Goal: Task Accomplishment & Management: Manage account settings

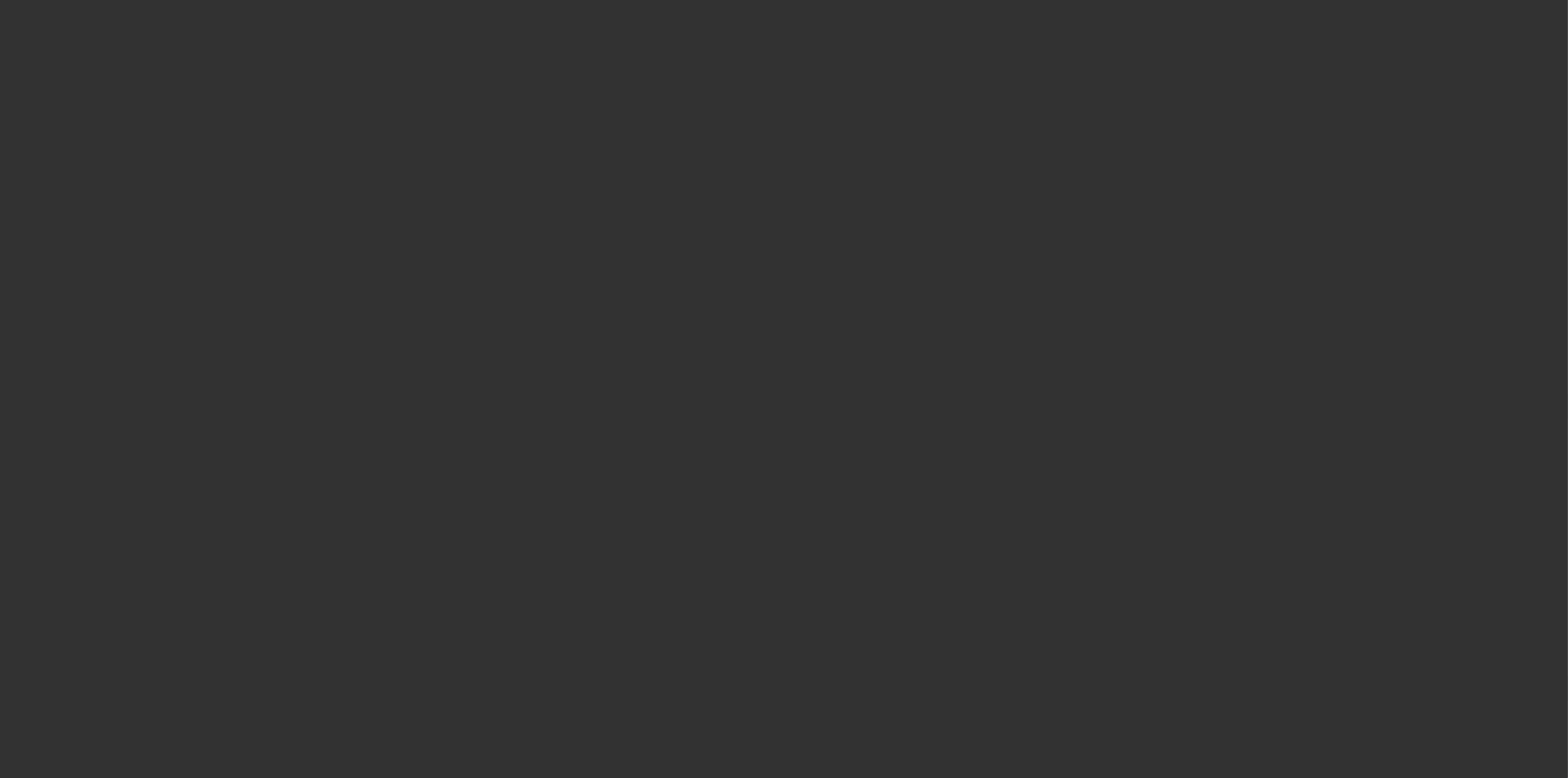
select select "3"
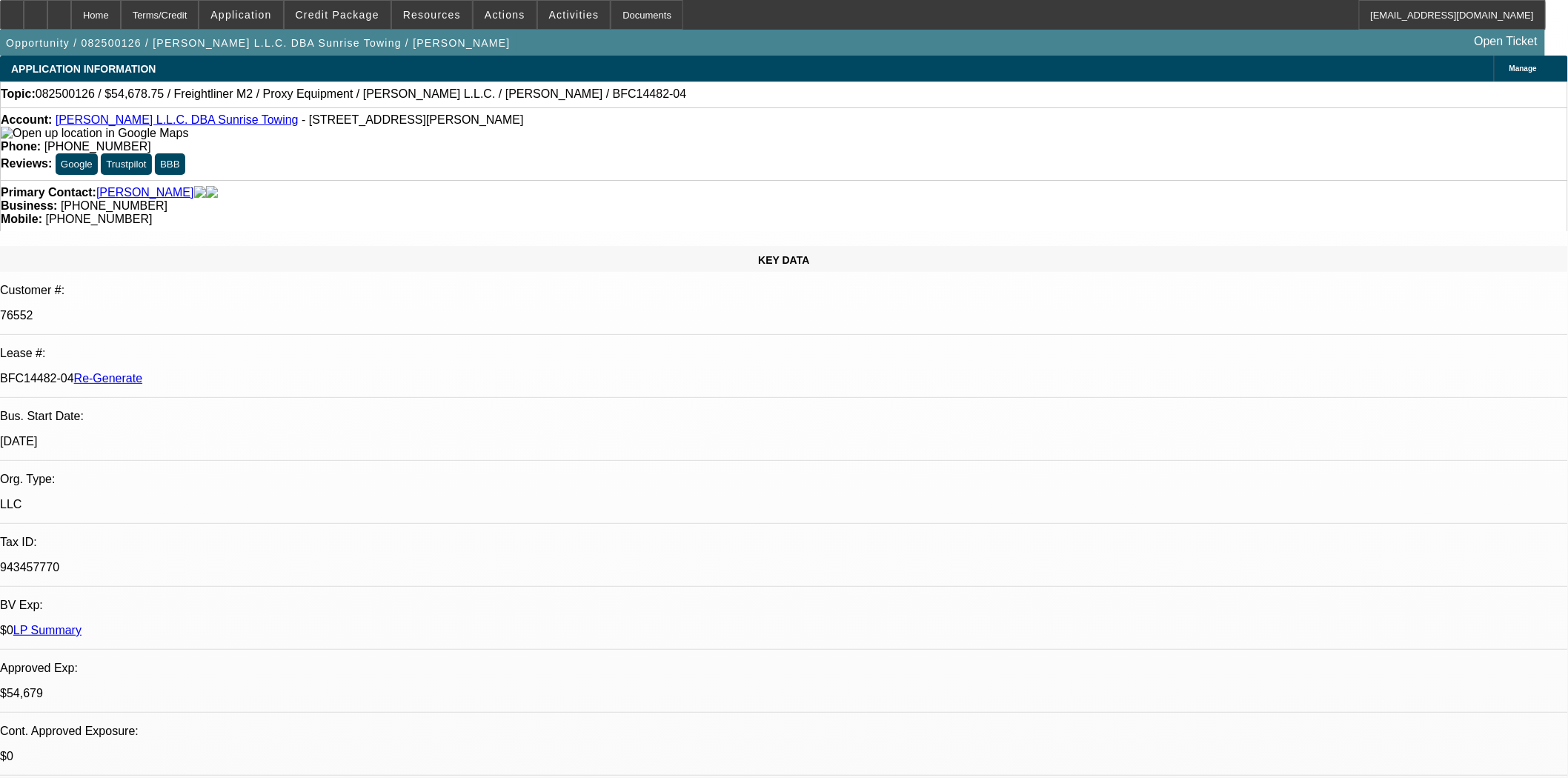
select select "0"
select select "3"
select select "0"
select select "6"
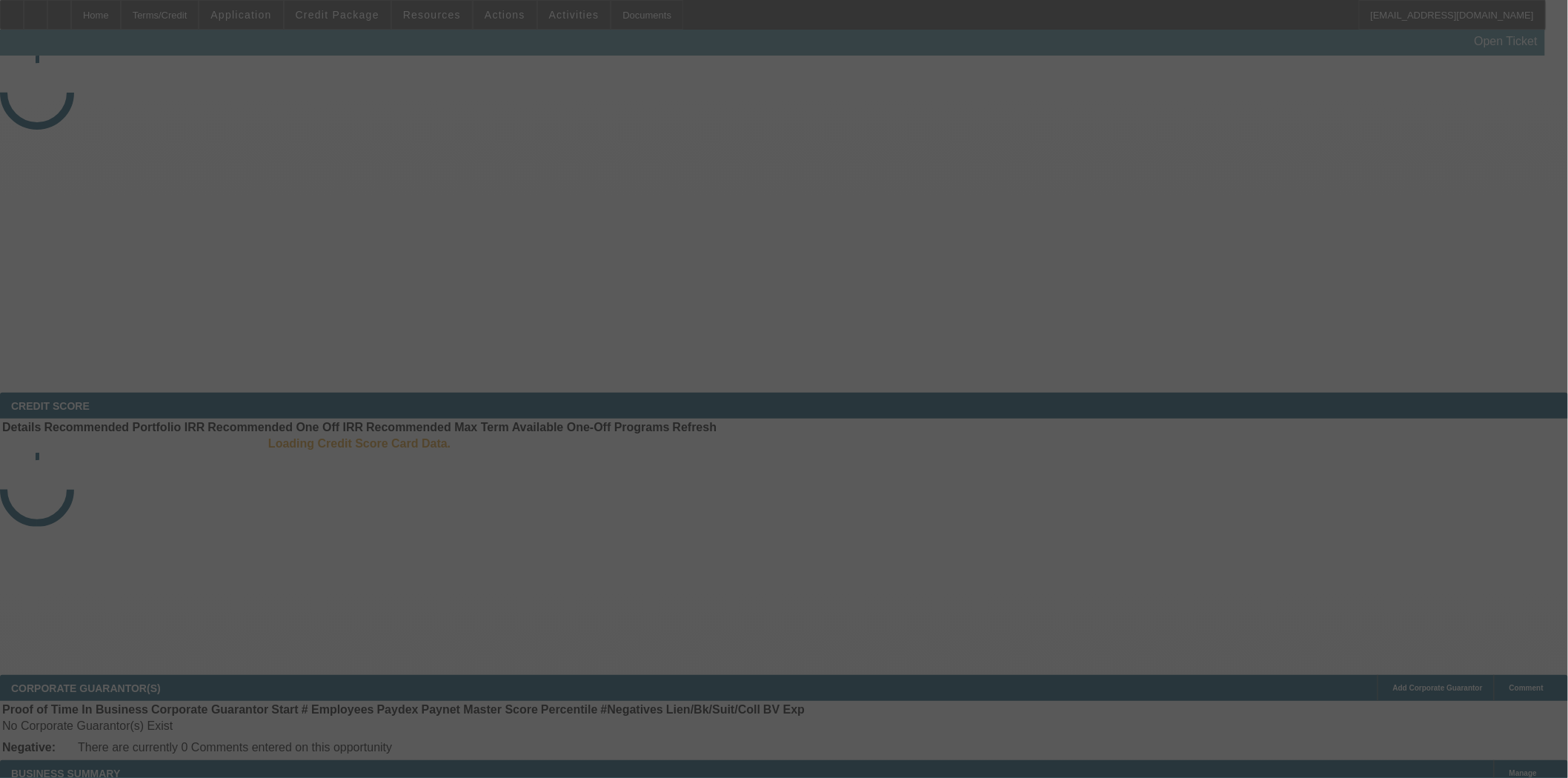
select select "3"
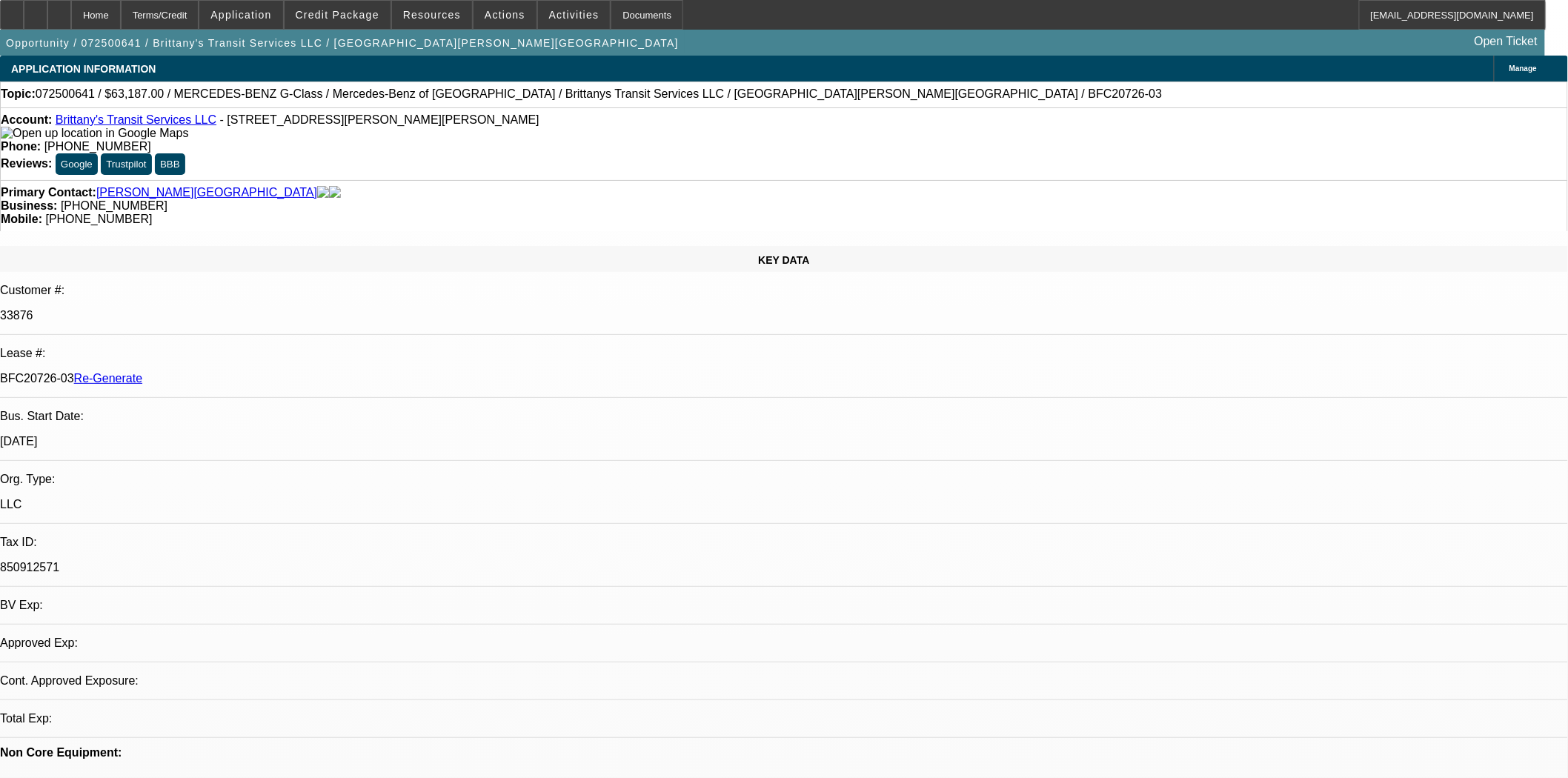
select select "0"
select select "2"
select select "0"
select select "6"
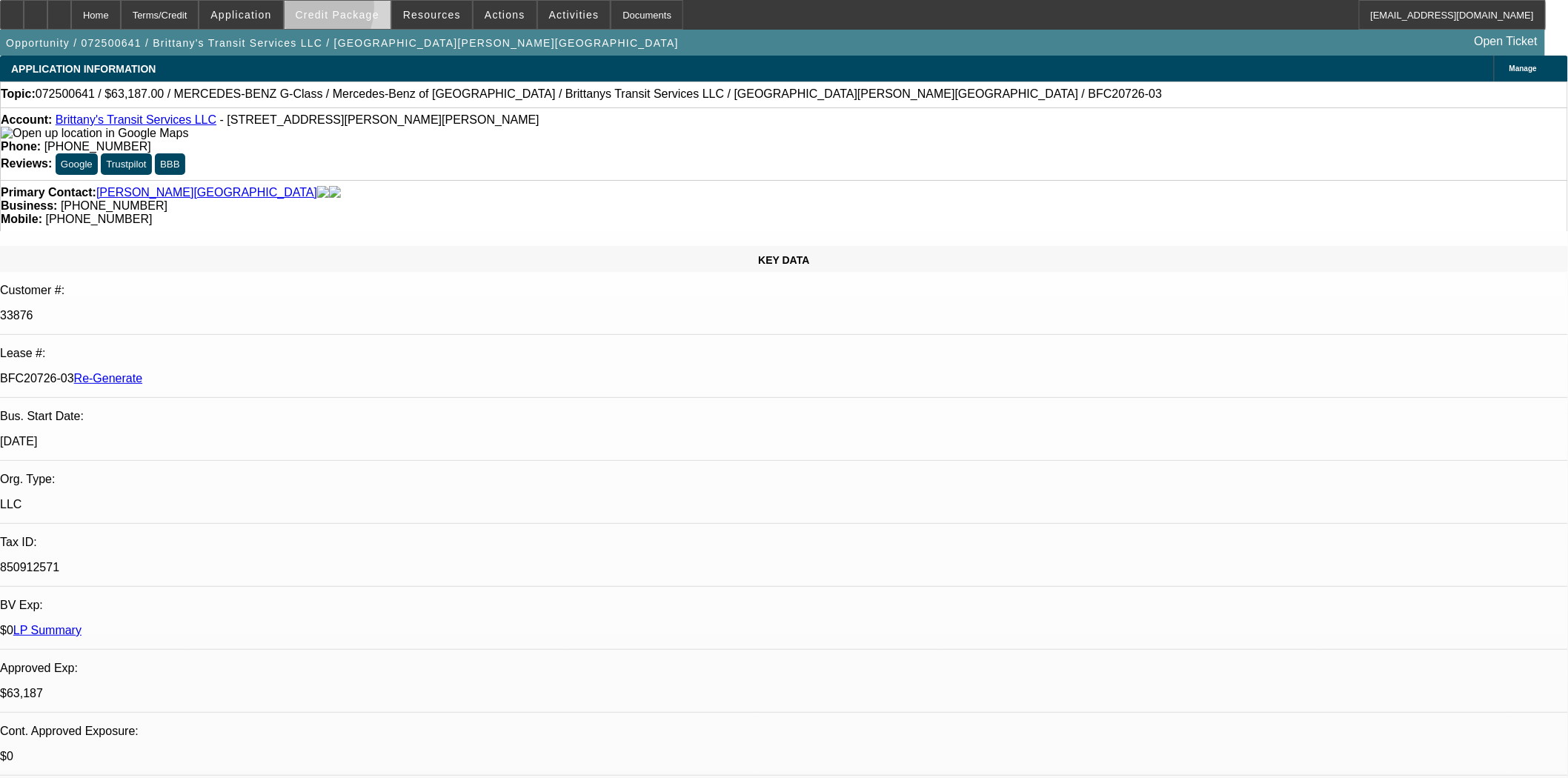
click at [328, 10] on span "Credit Package" at bounding box center [338, 14] width 84 height 12
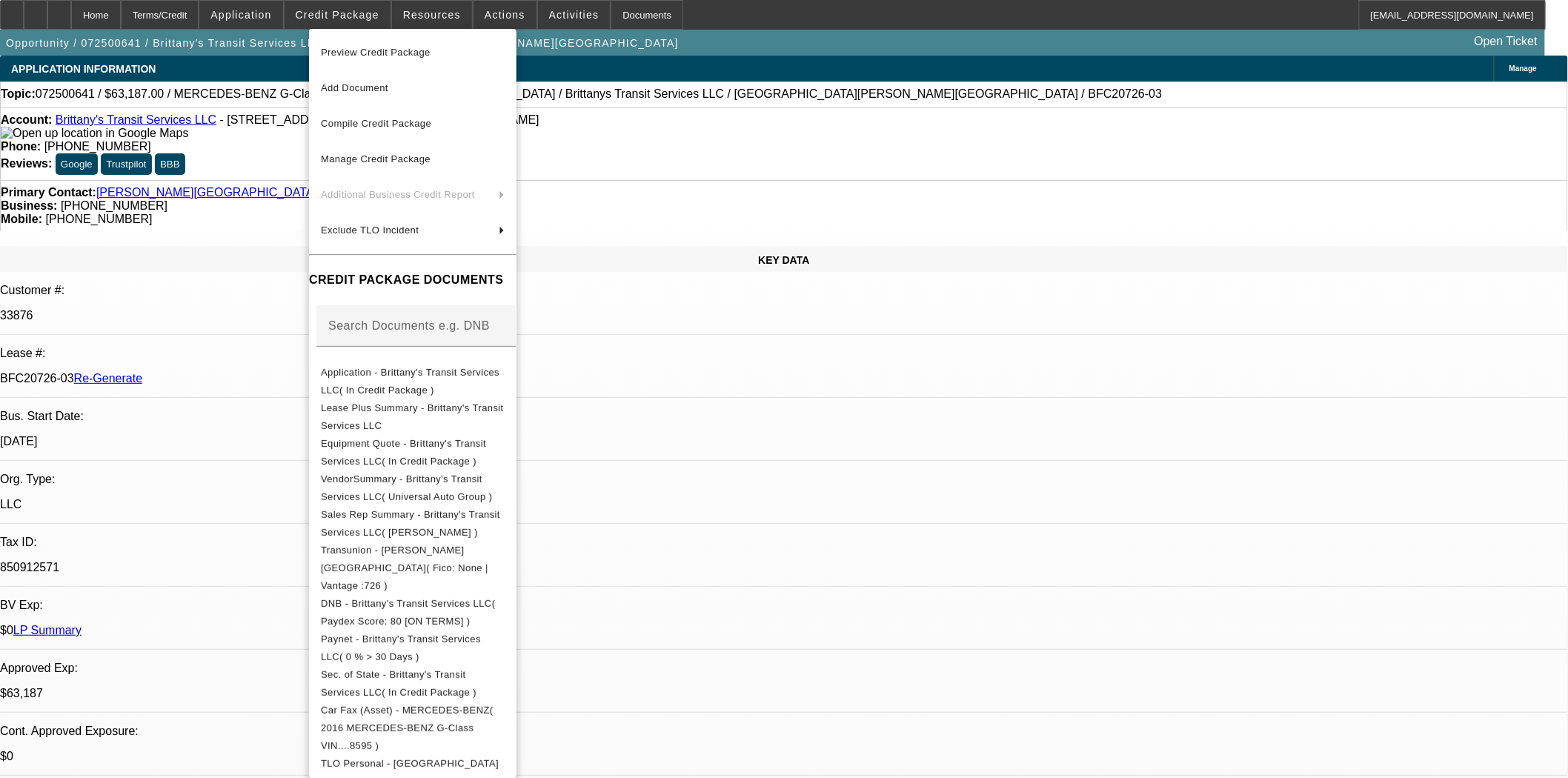
click at [351, 50] on span "Preview Credit Package" at bounding box center [375, 52] width 110 height 11
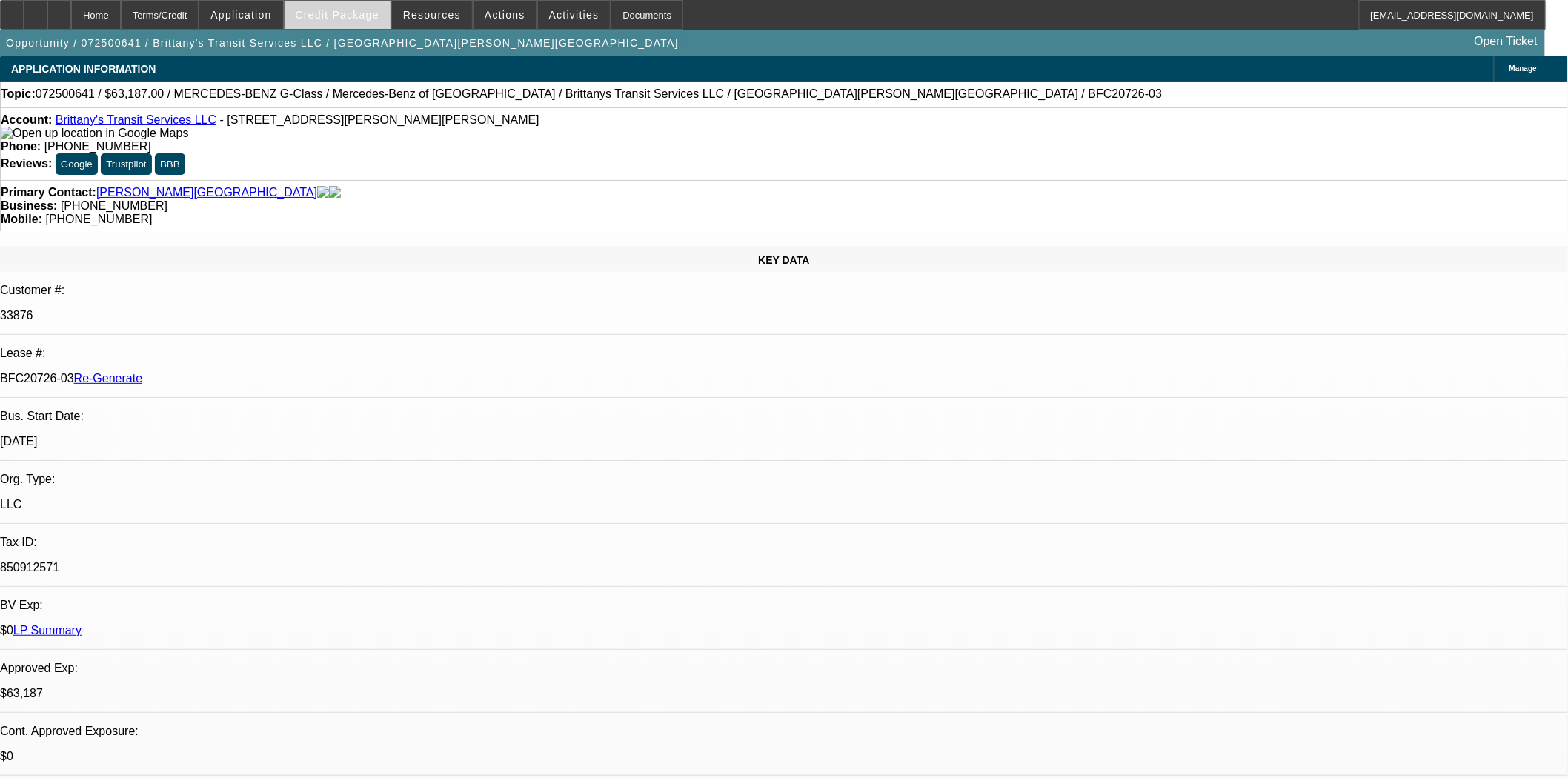
click at [359, 17] on span "Credit Package" at bounding box center [338, 14] width 84 height 12
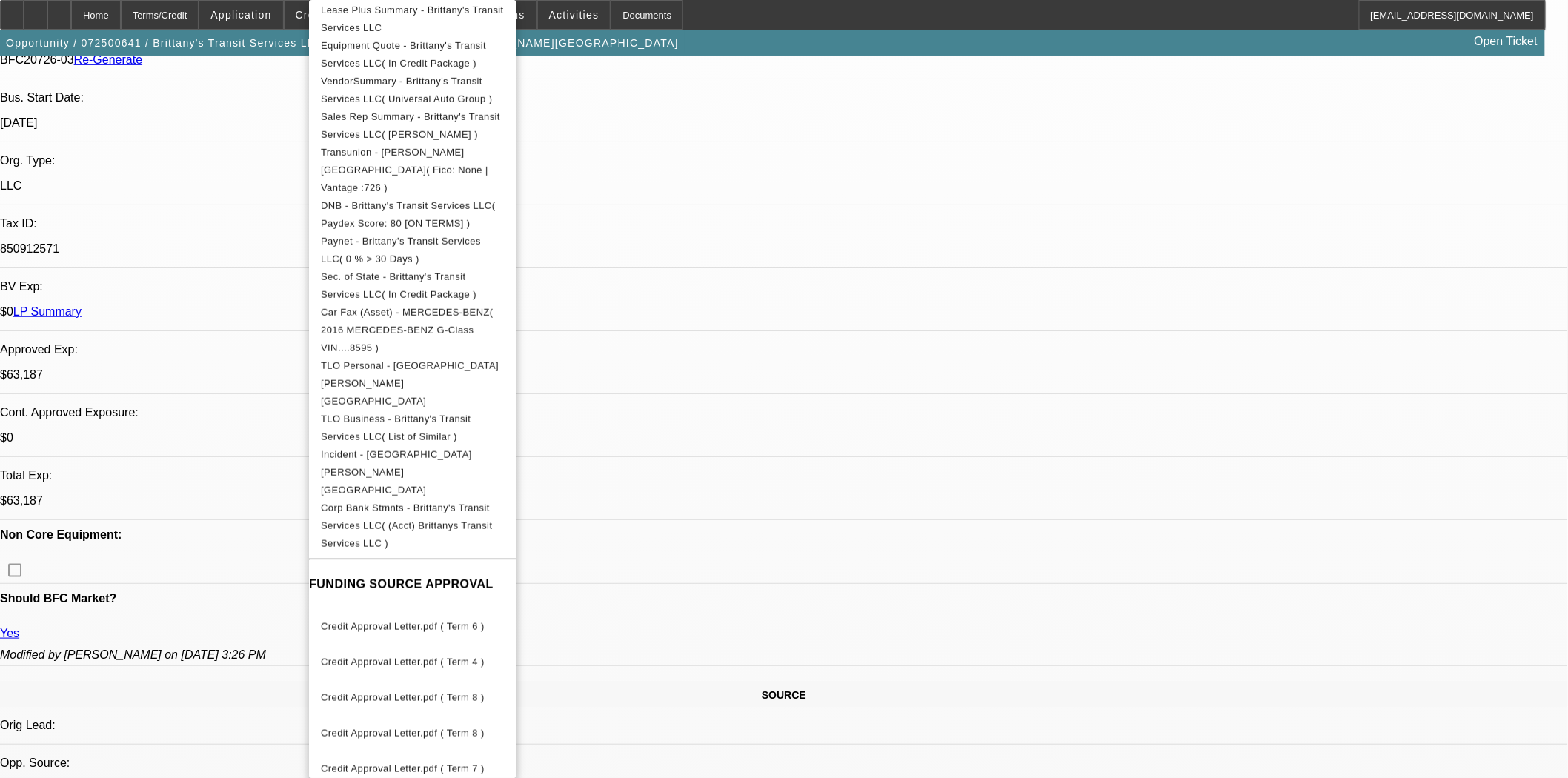
scroll to position [329, 0]
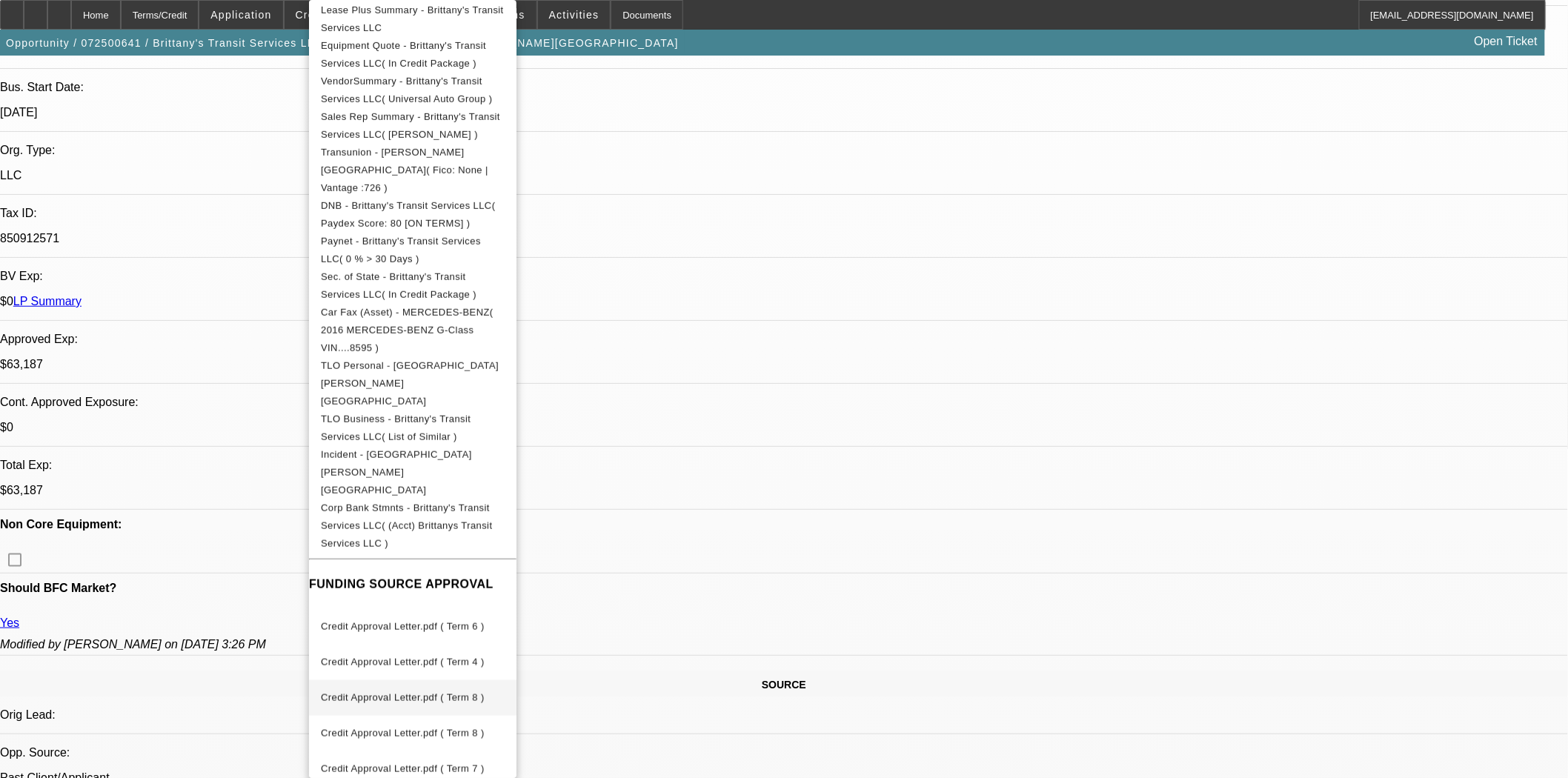
click at [412, 680] on button "Credit Approval Letter.pdf ( Term 8 )" at bounding box center [412, 698] width 207 height 36
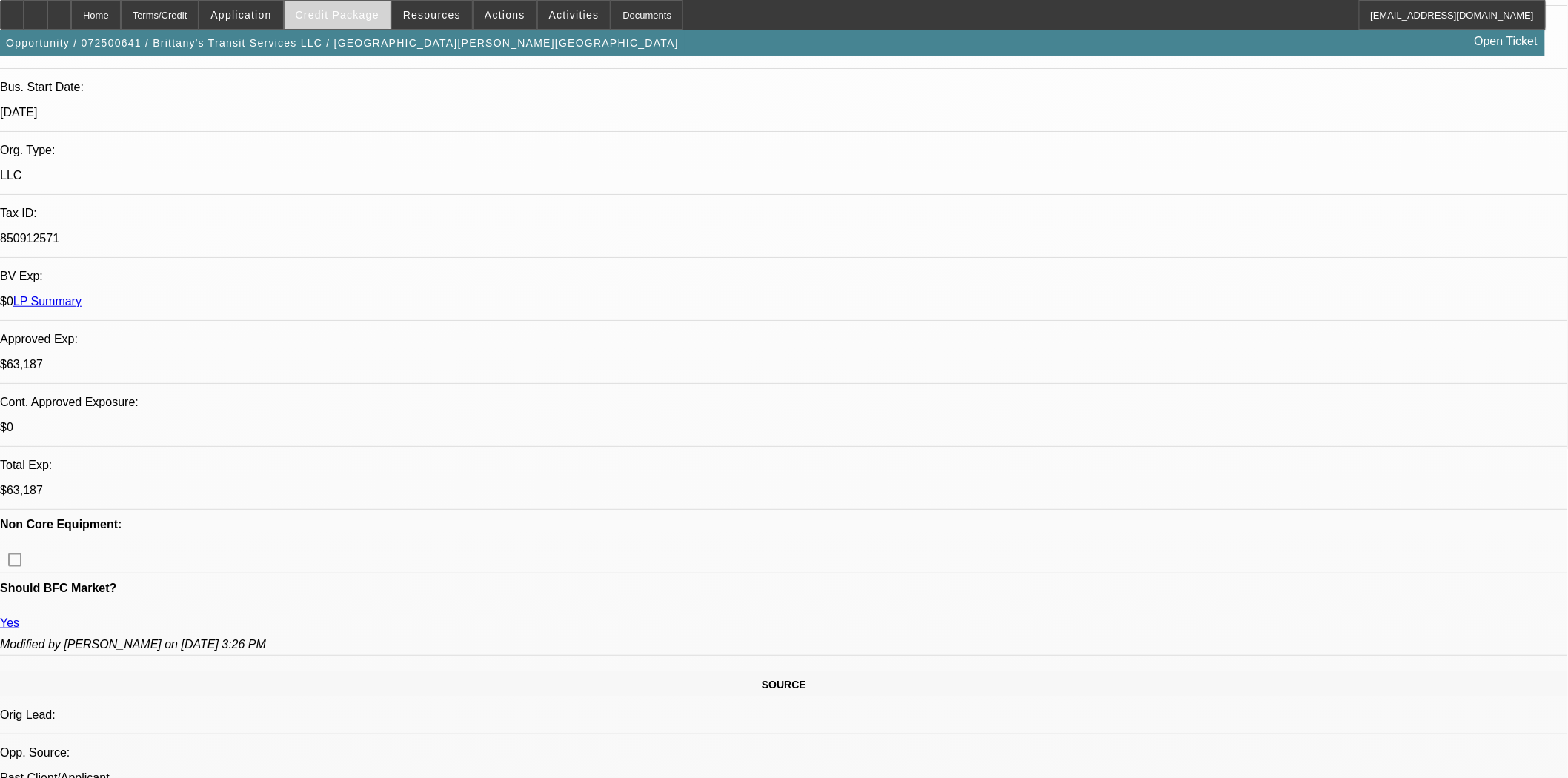
click at [376, 13] on span "Credit Package" at bounding box center [338, 14] width 84 height 12
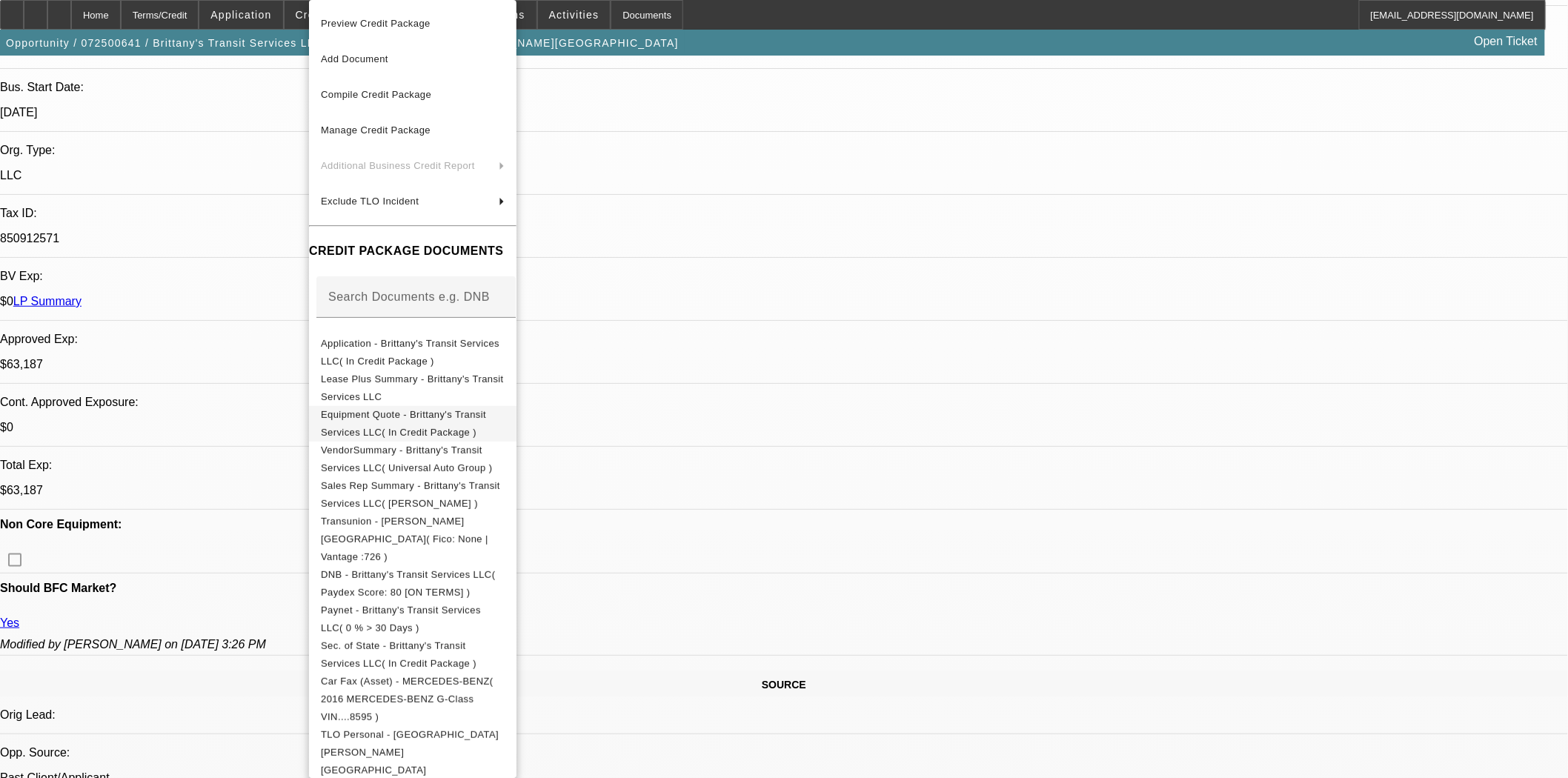
click at [405, 412] on span "Equipment Quote - Brittany's Transit Services LLC( In Credit Package )" at bounding box center [403, 423] width 165 height 29
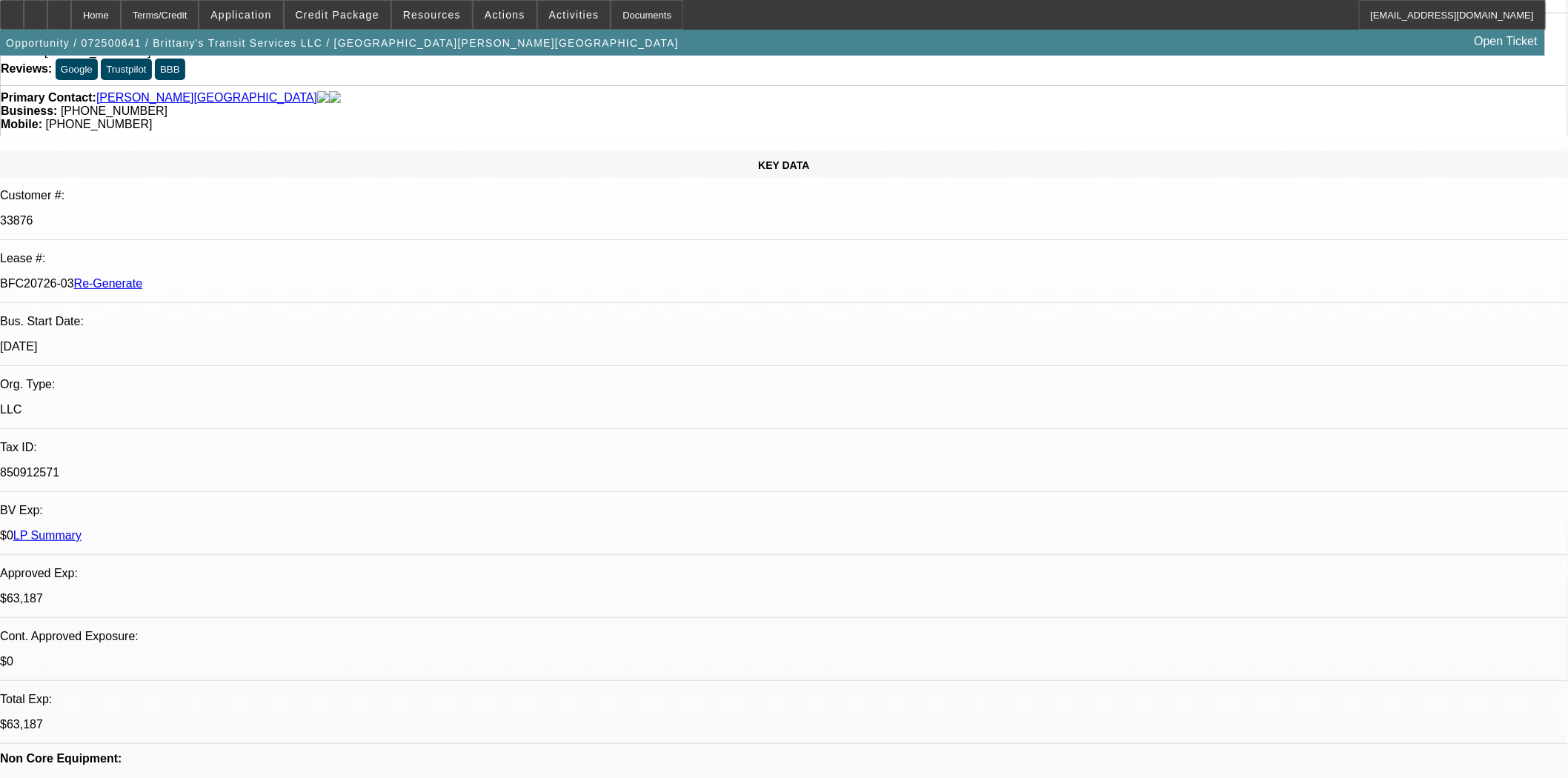
scroll to position [0, 0]
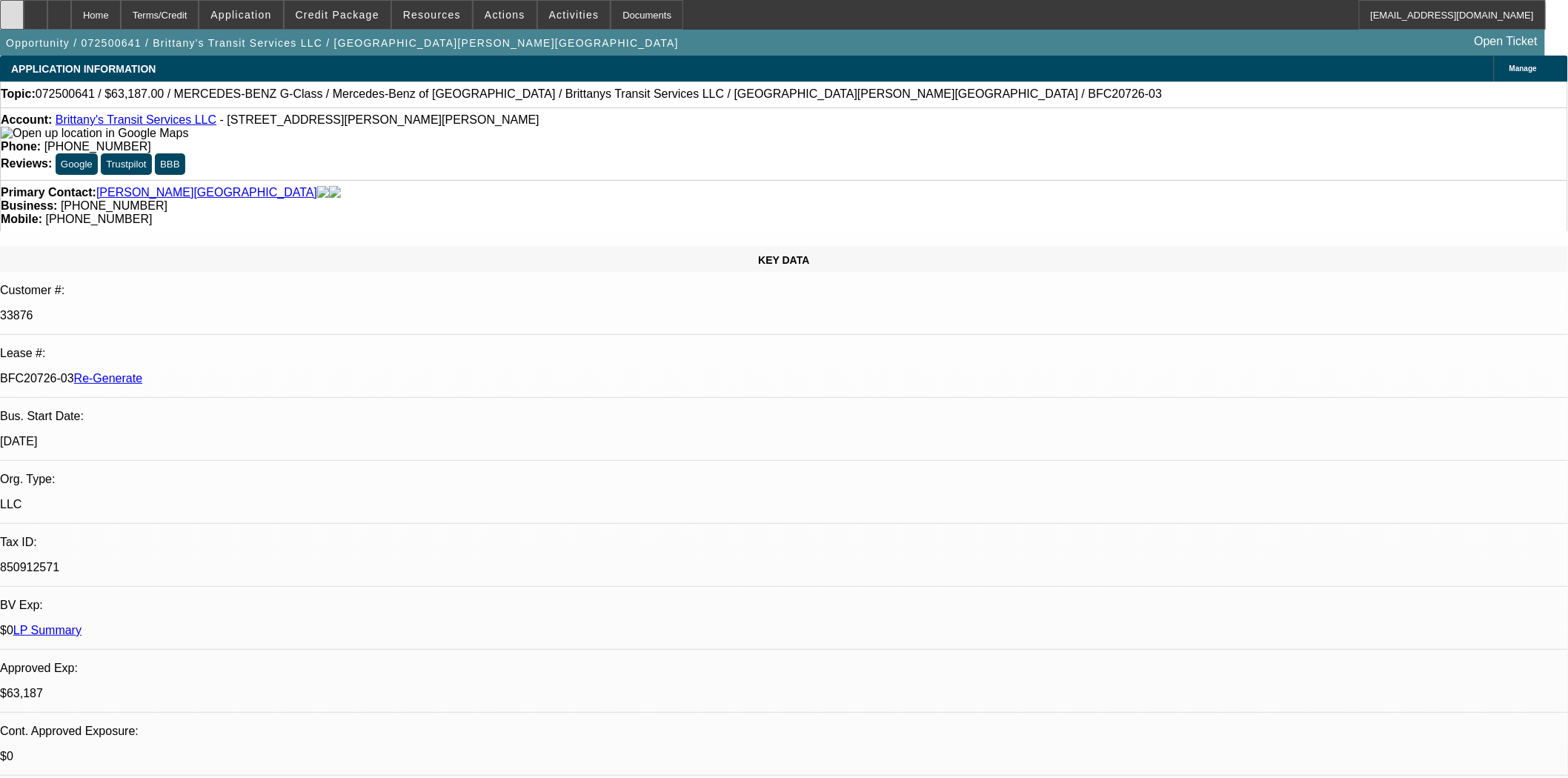
click at [24, 15] on div at bounding box center [12, 14] width 24 height 29
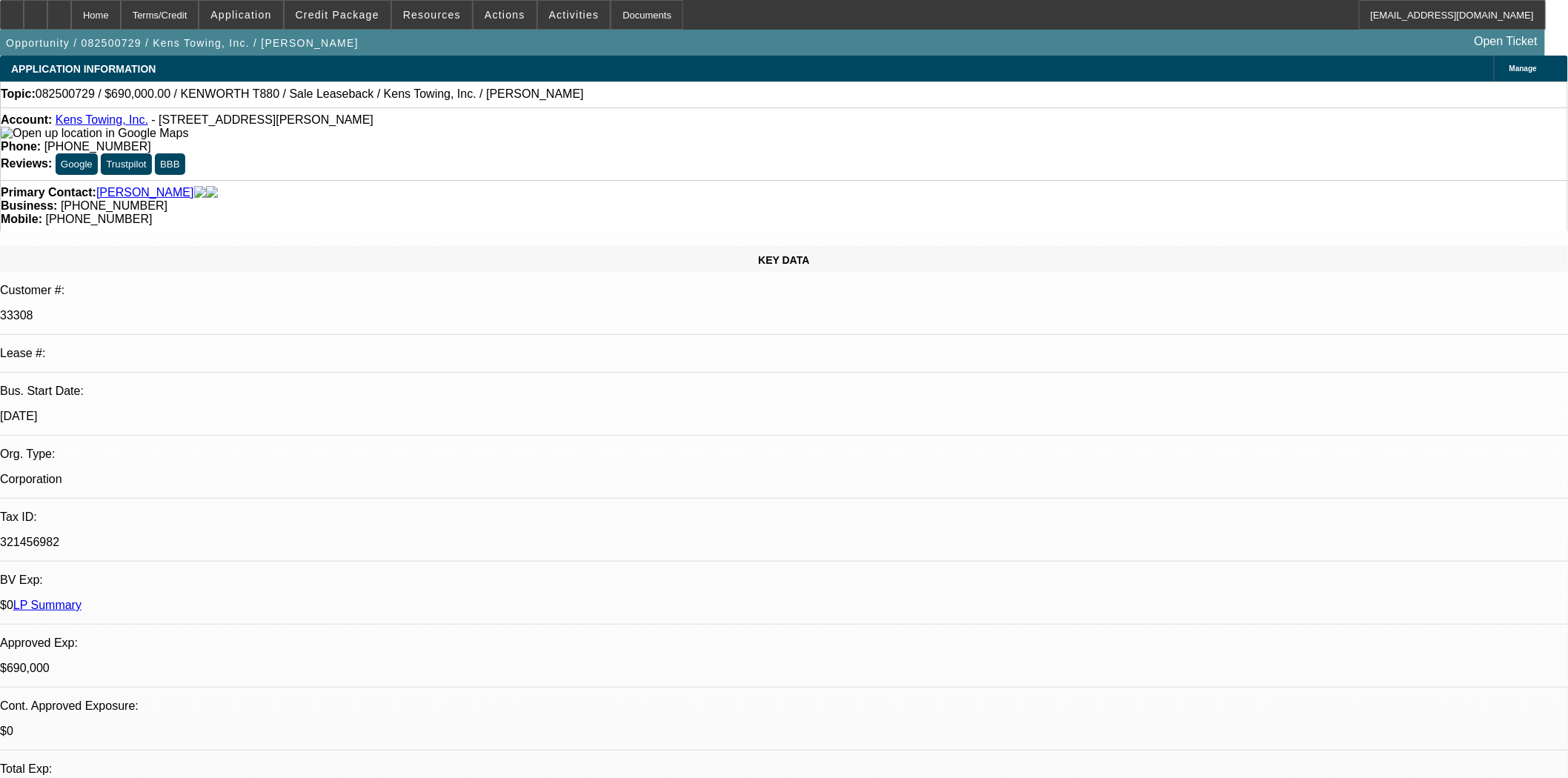
select select "0"
select select "2"
select select "0"
select select "6"
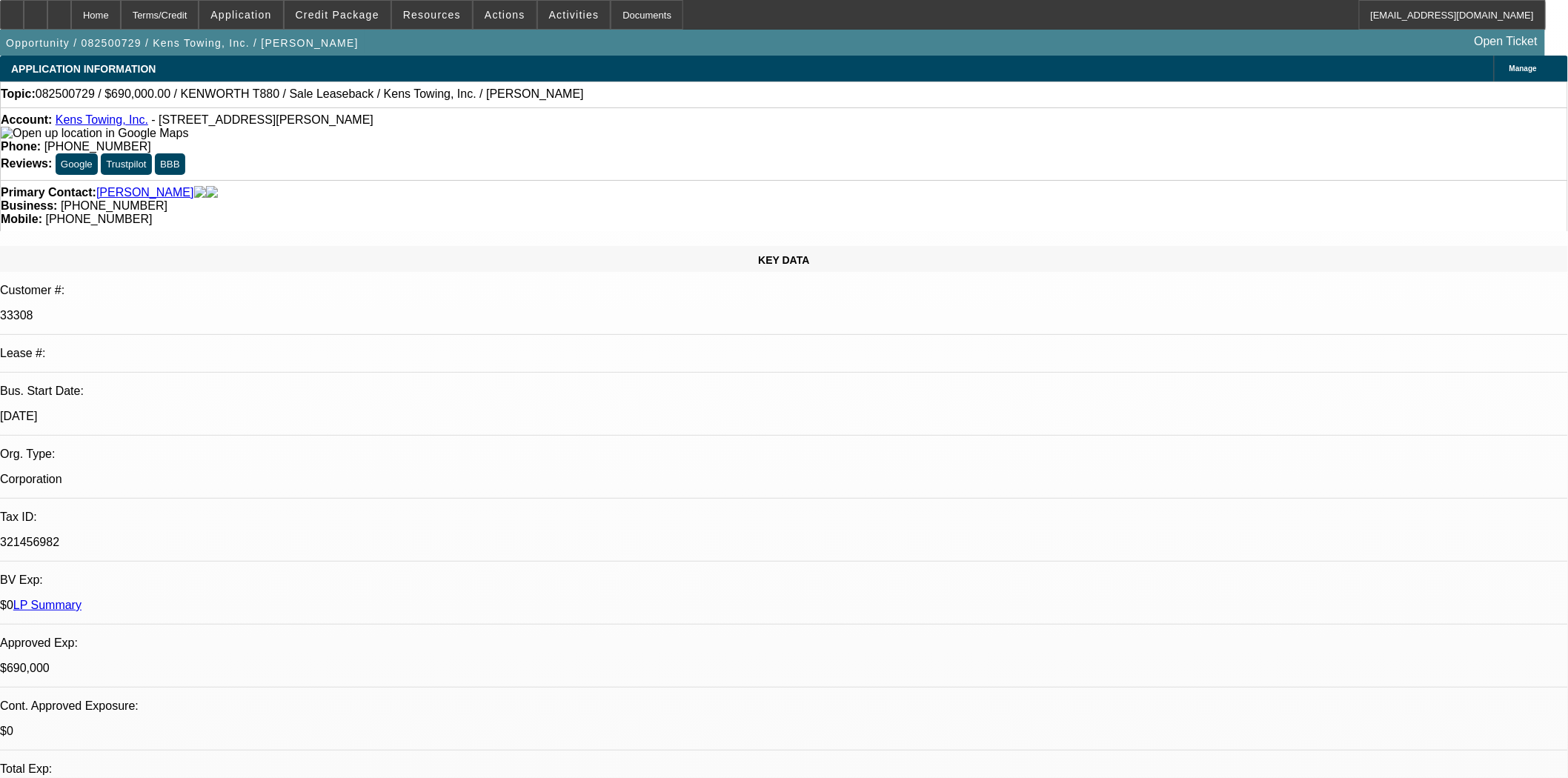
select select "0"
select select "2"
select select "0"
select select "6"
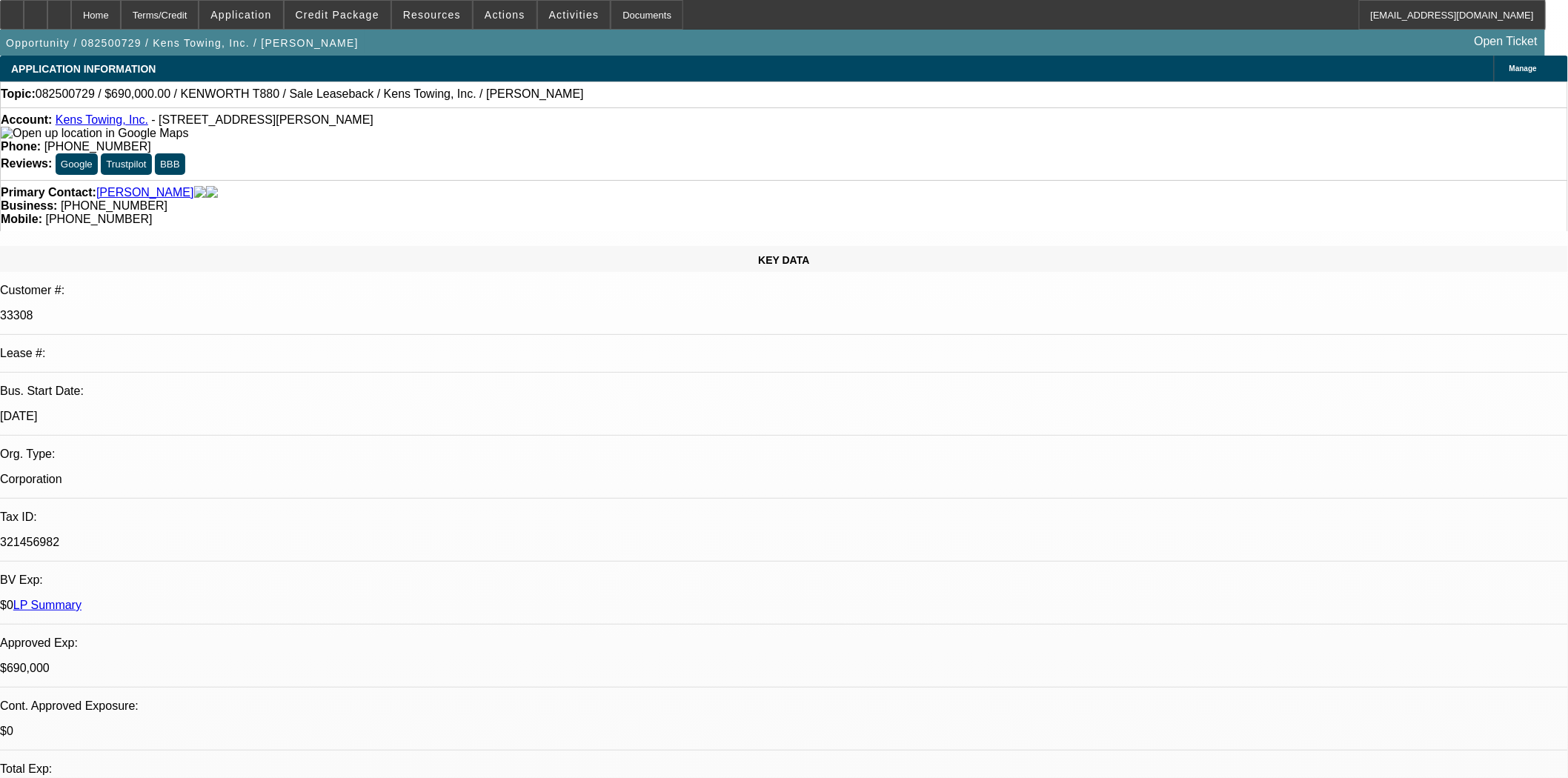
select select "0"
select select "2"
select select "0"
select select "6"
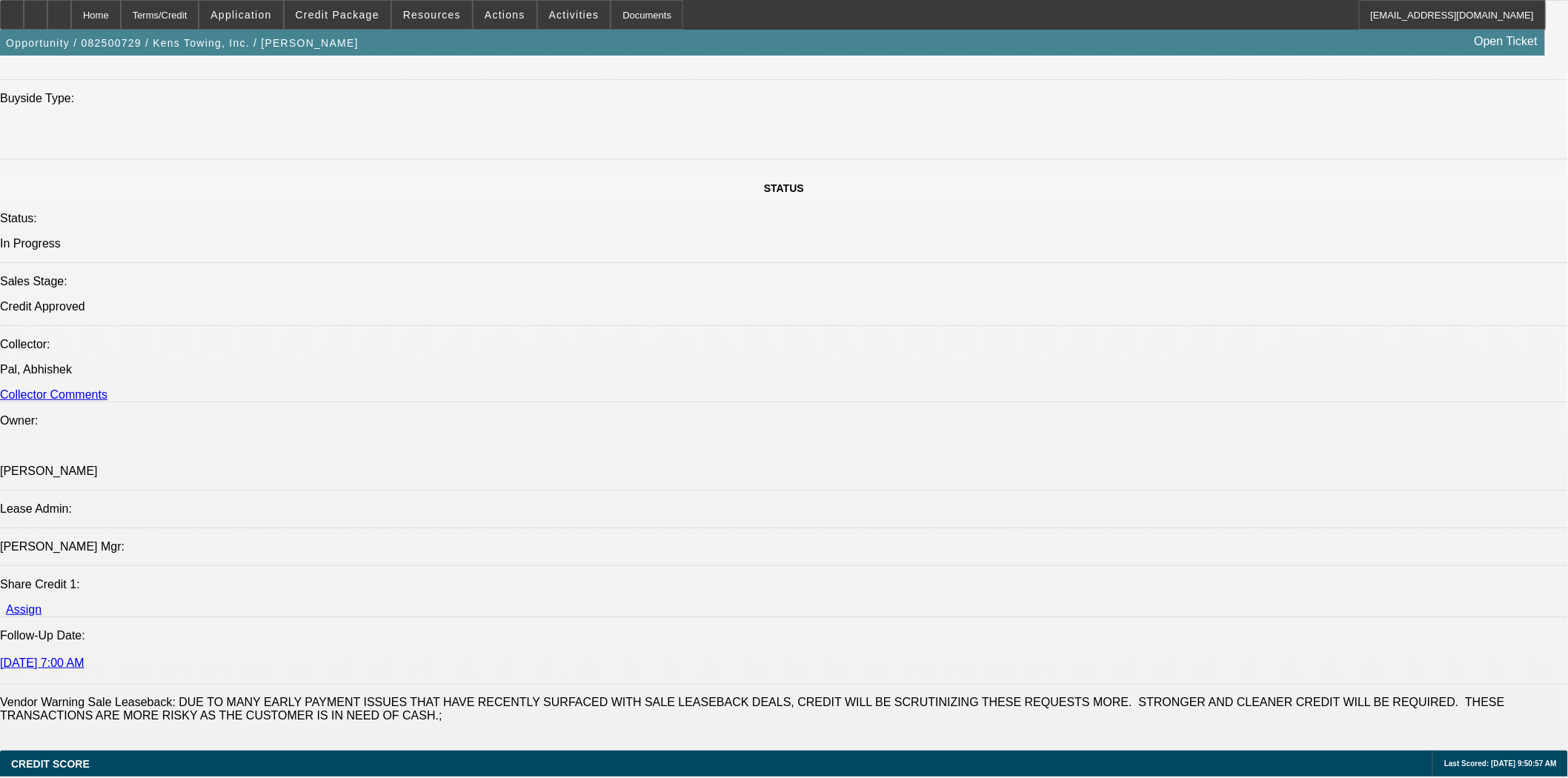
select select "0"
select select "2"
select select "0"
select select "6"
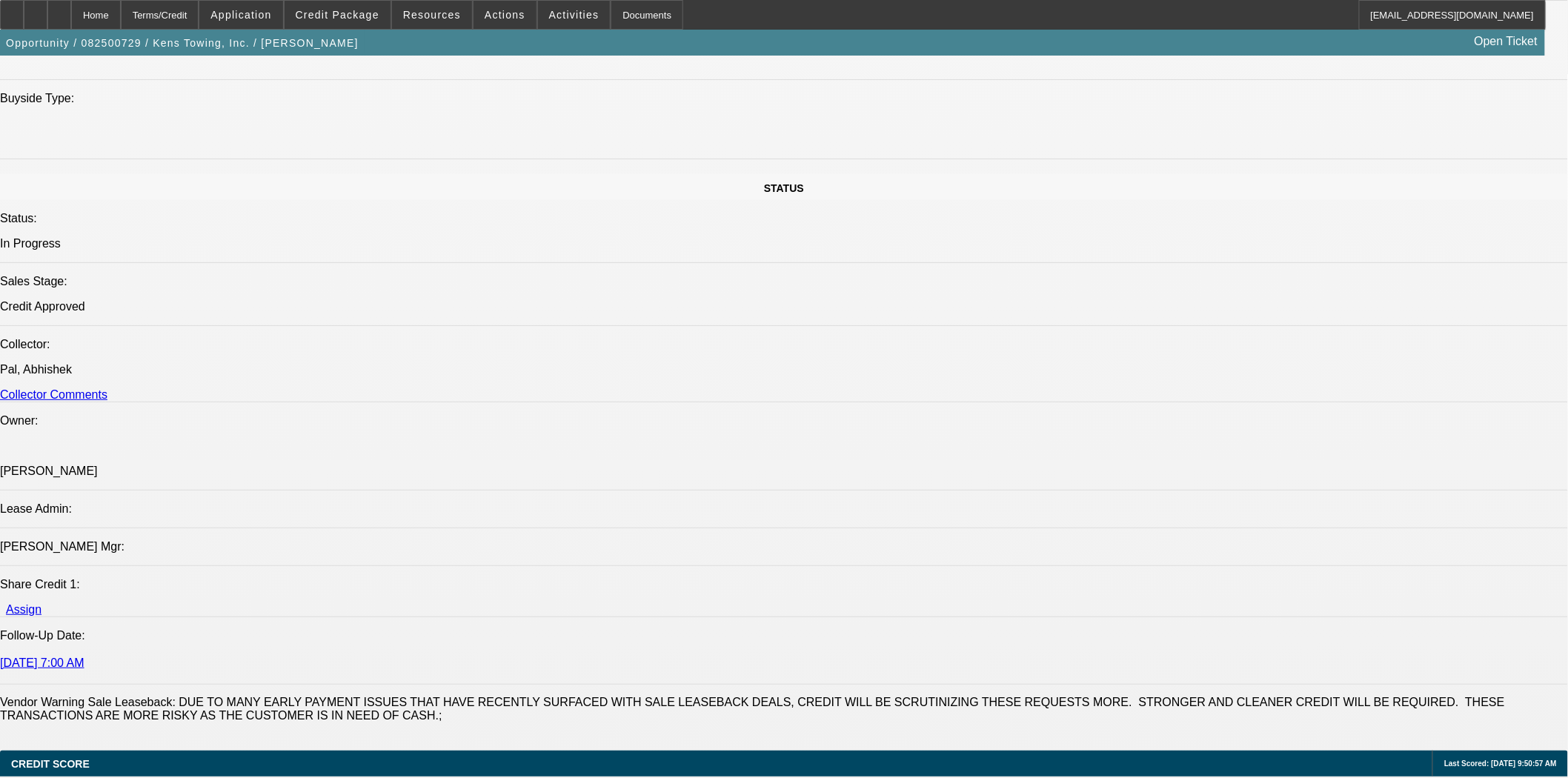
select select "0"
select select "2"
select select "0"
select select "6"
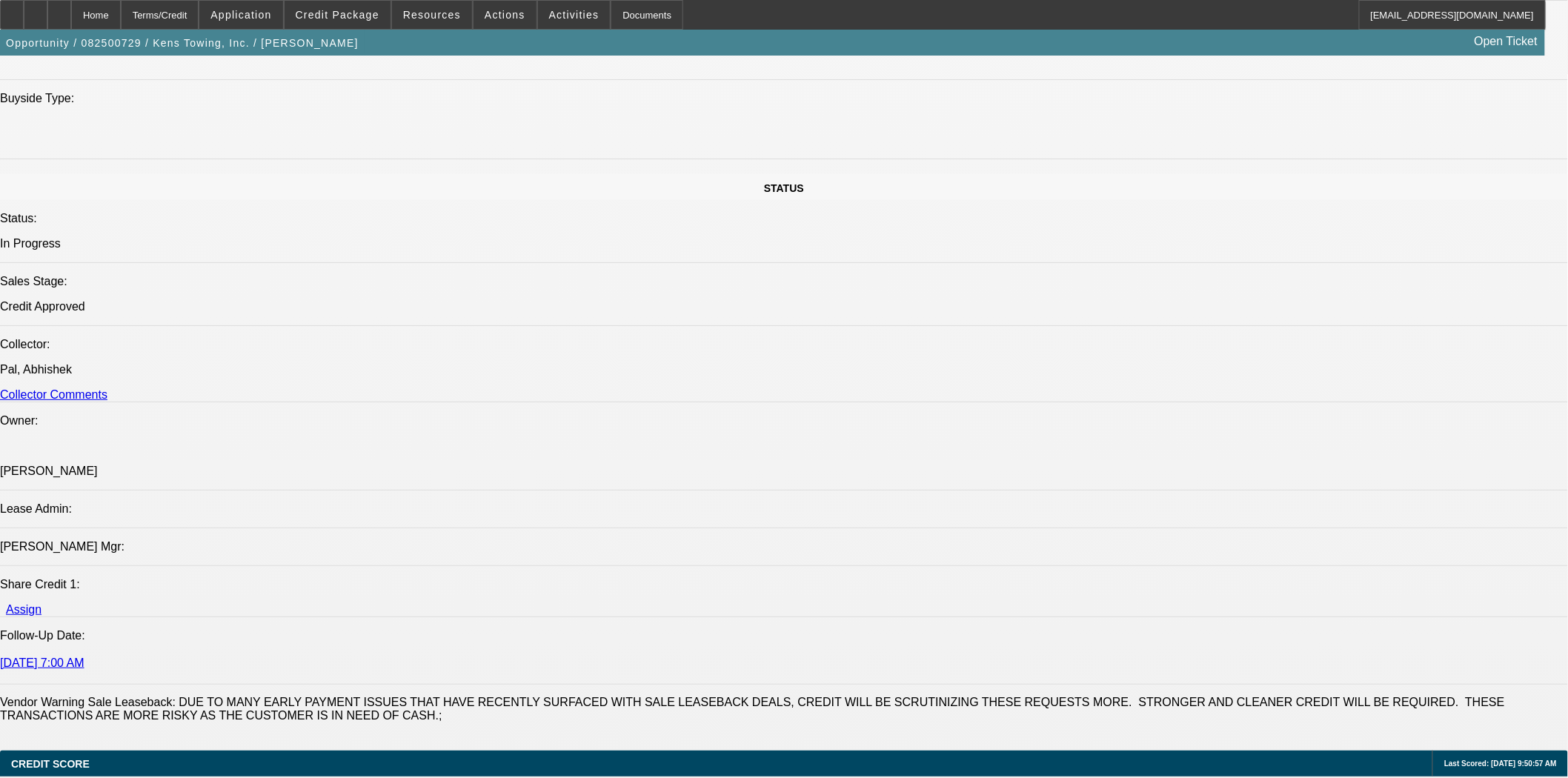
select select "0"
select select "2"
select select "0"
select select "6"
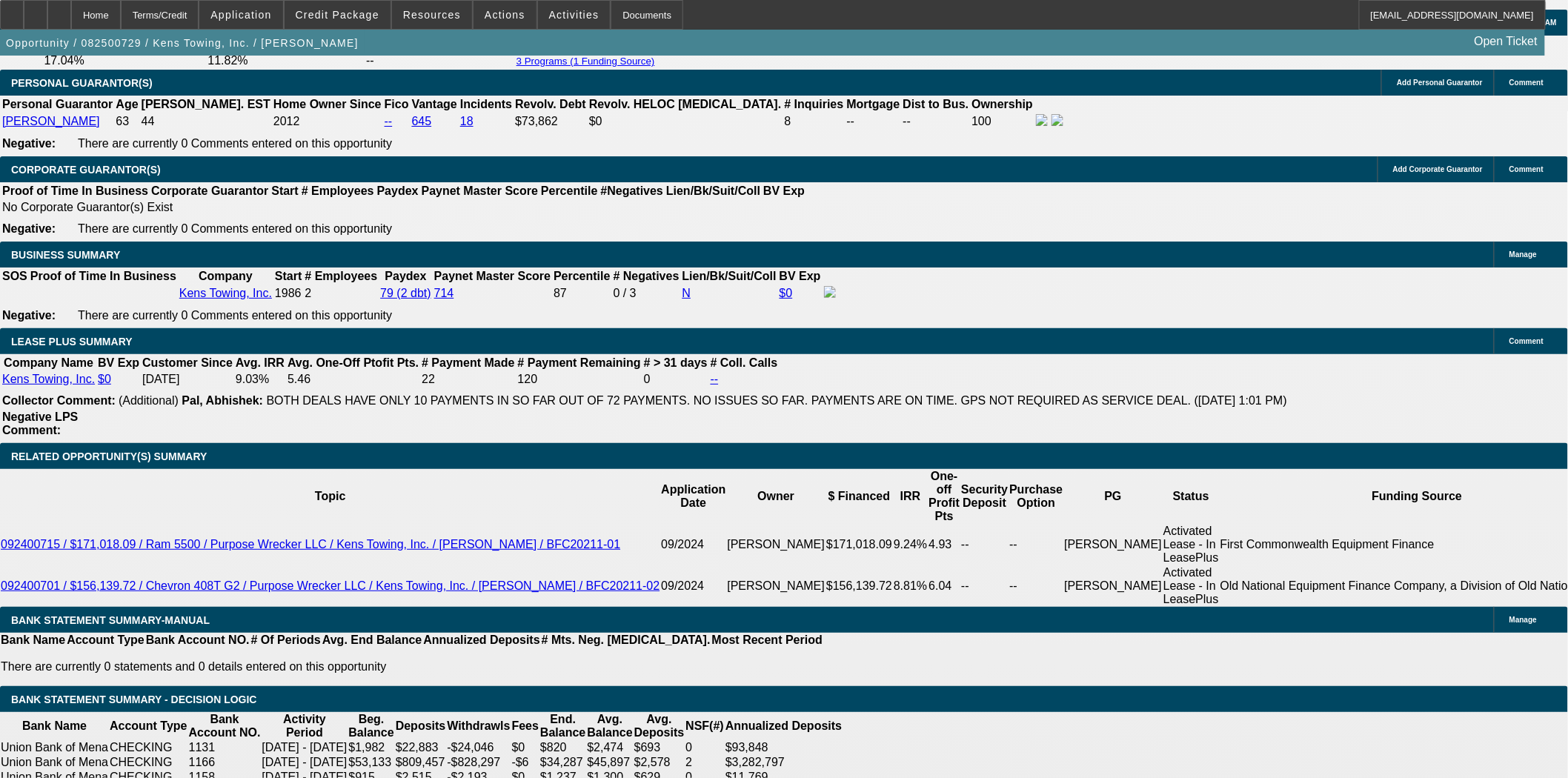
scroll to position [2309, 0]
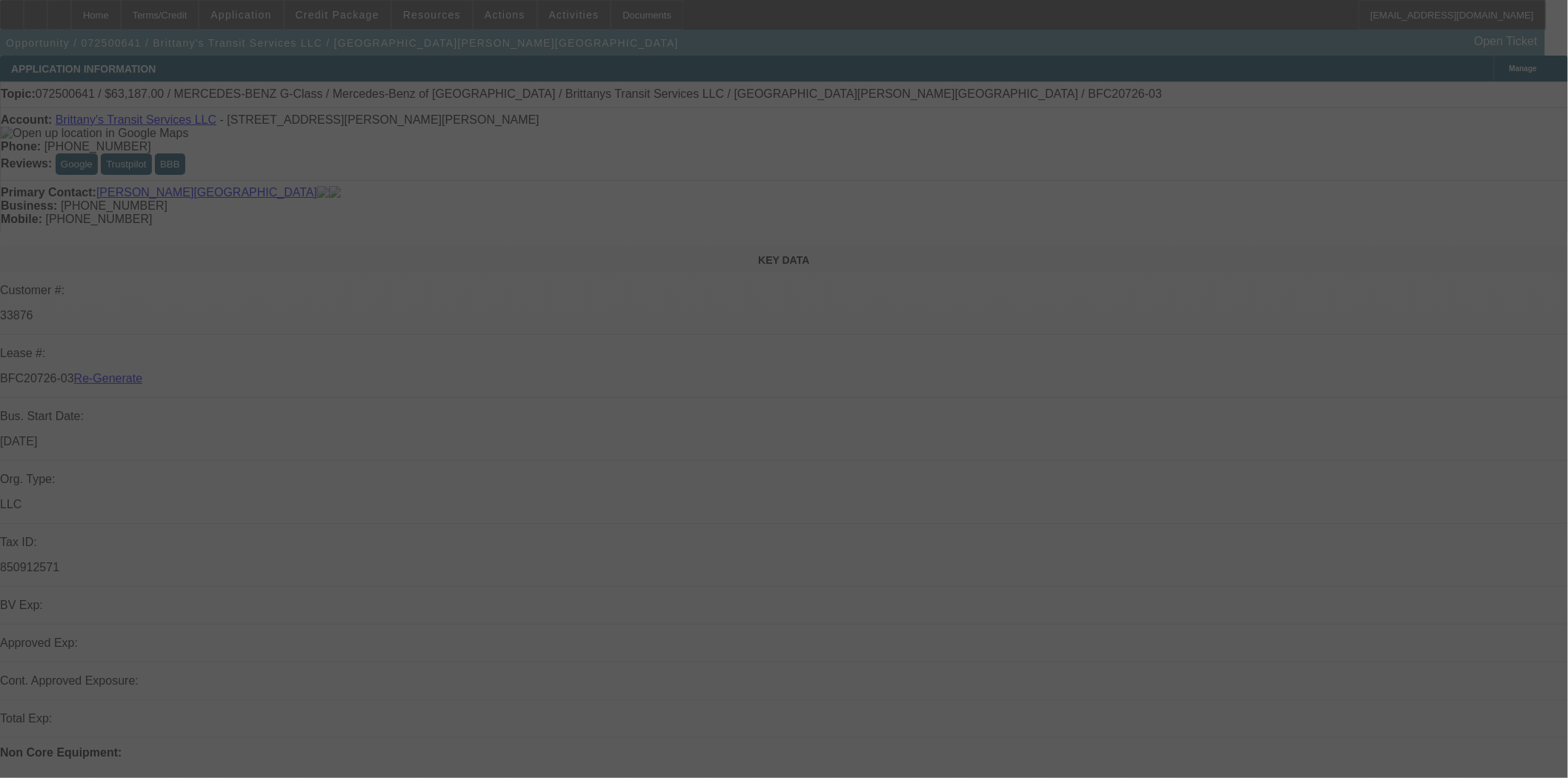
select select "3"
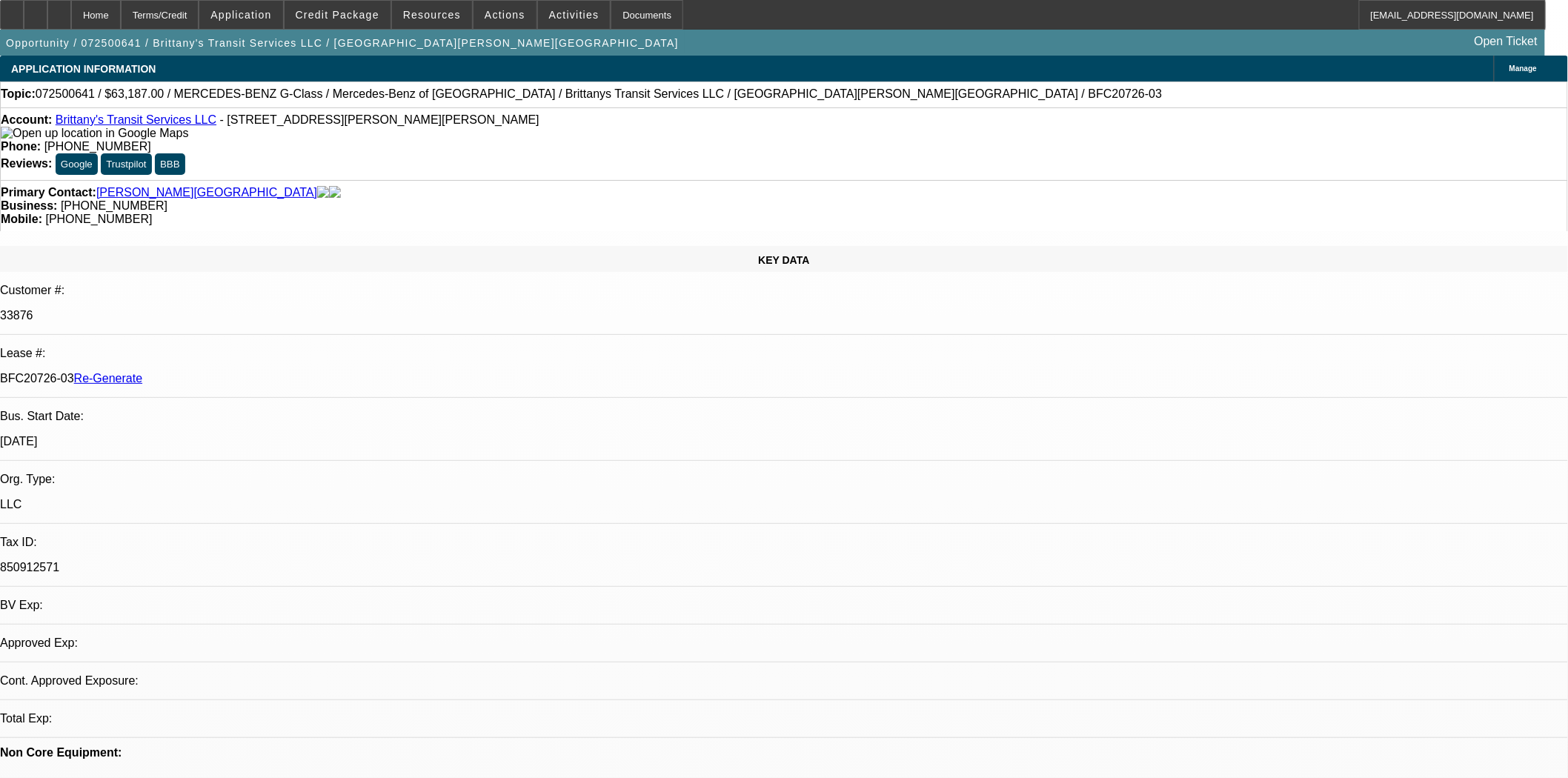
select select "0"
select select "2"
select select "0"
select select "6"
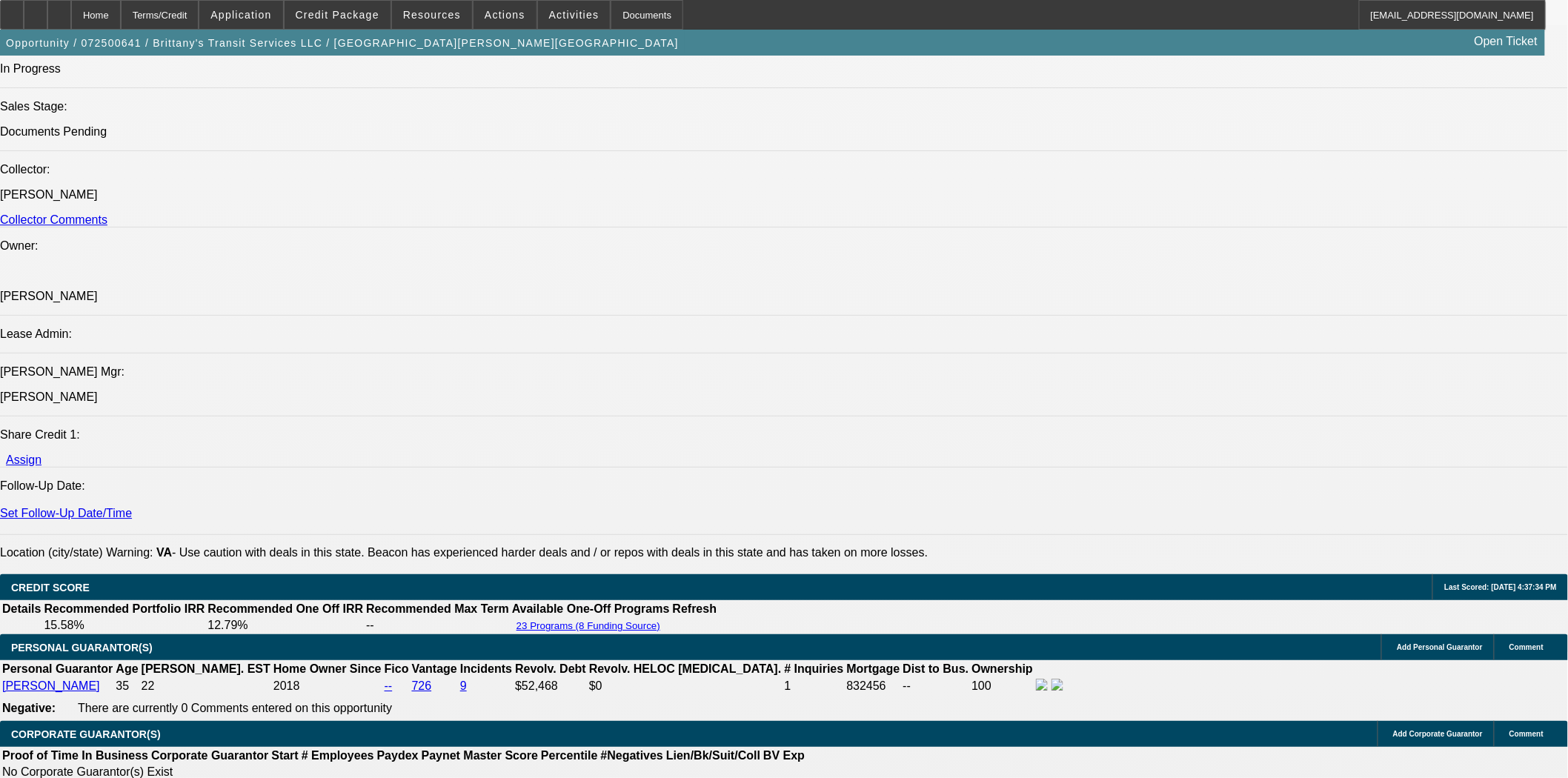
scroll to position [1976, 0]
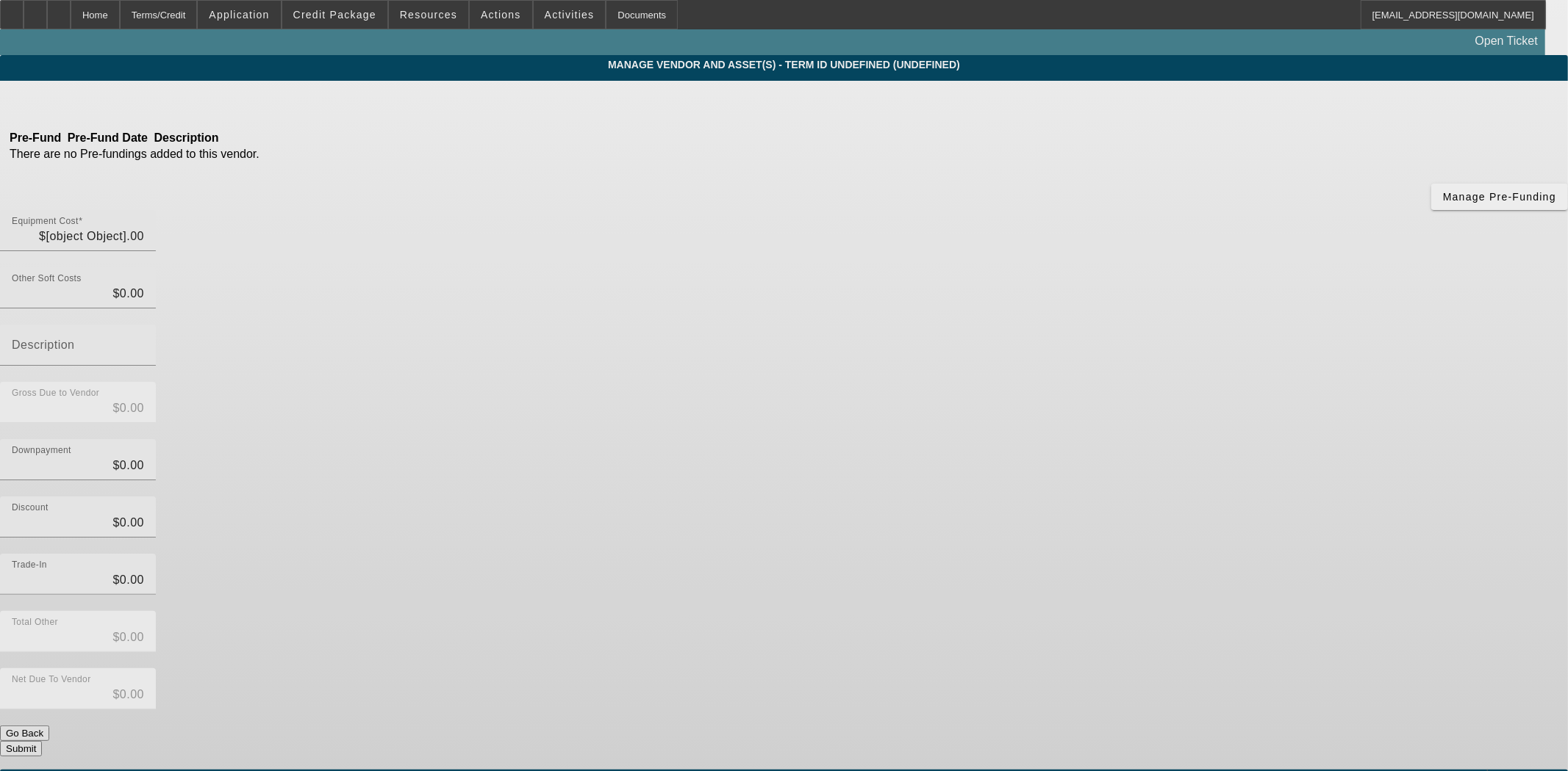
type input "$60,774.00"
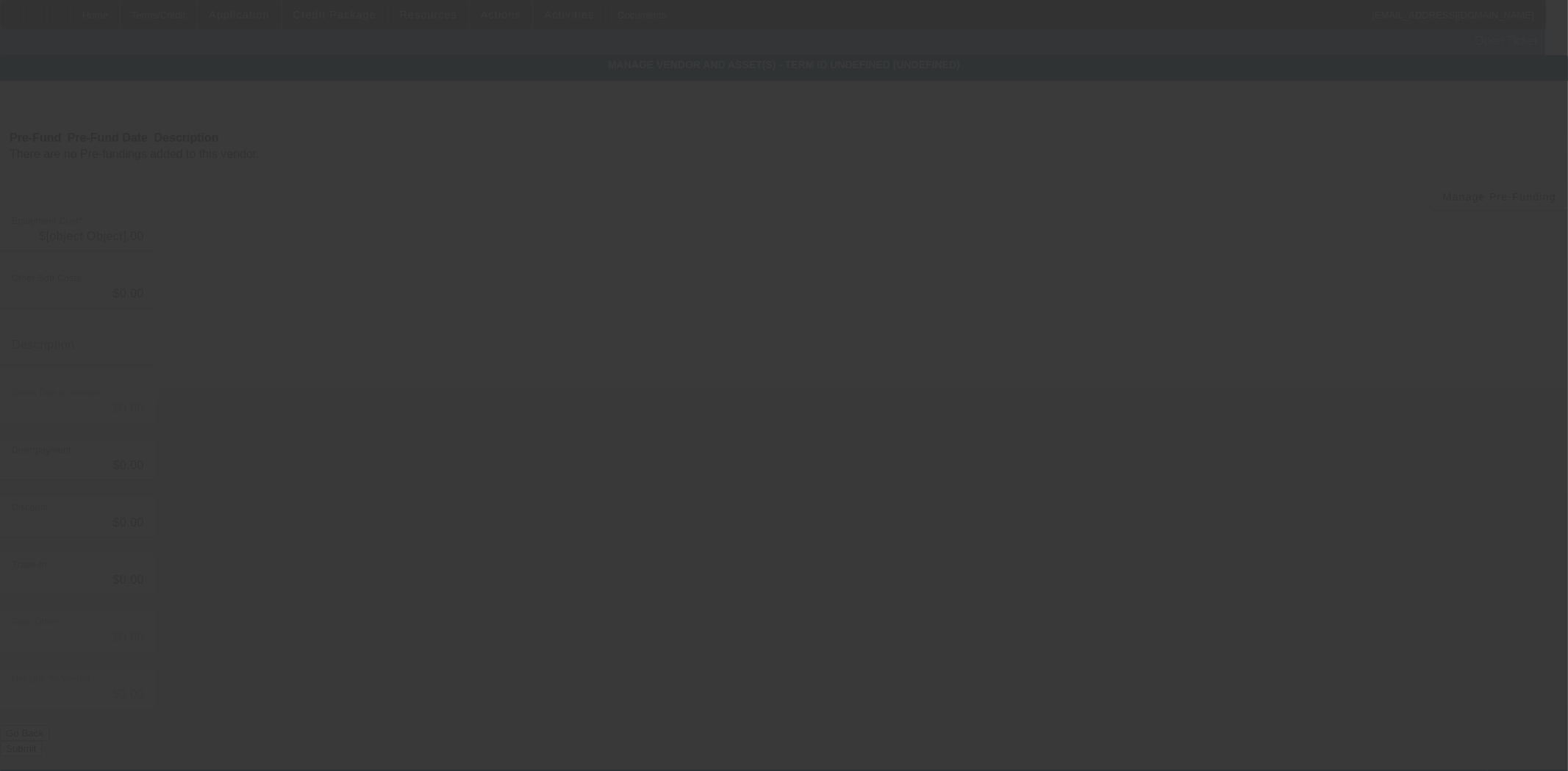
type input "$2,413.00"
type input "$63,187.00"
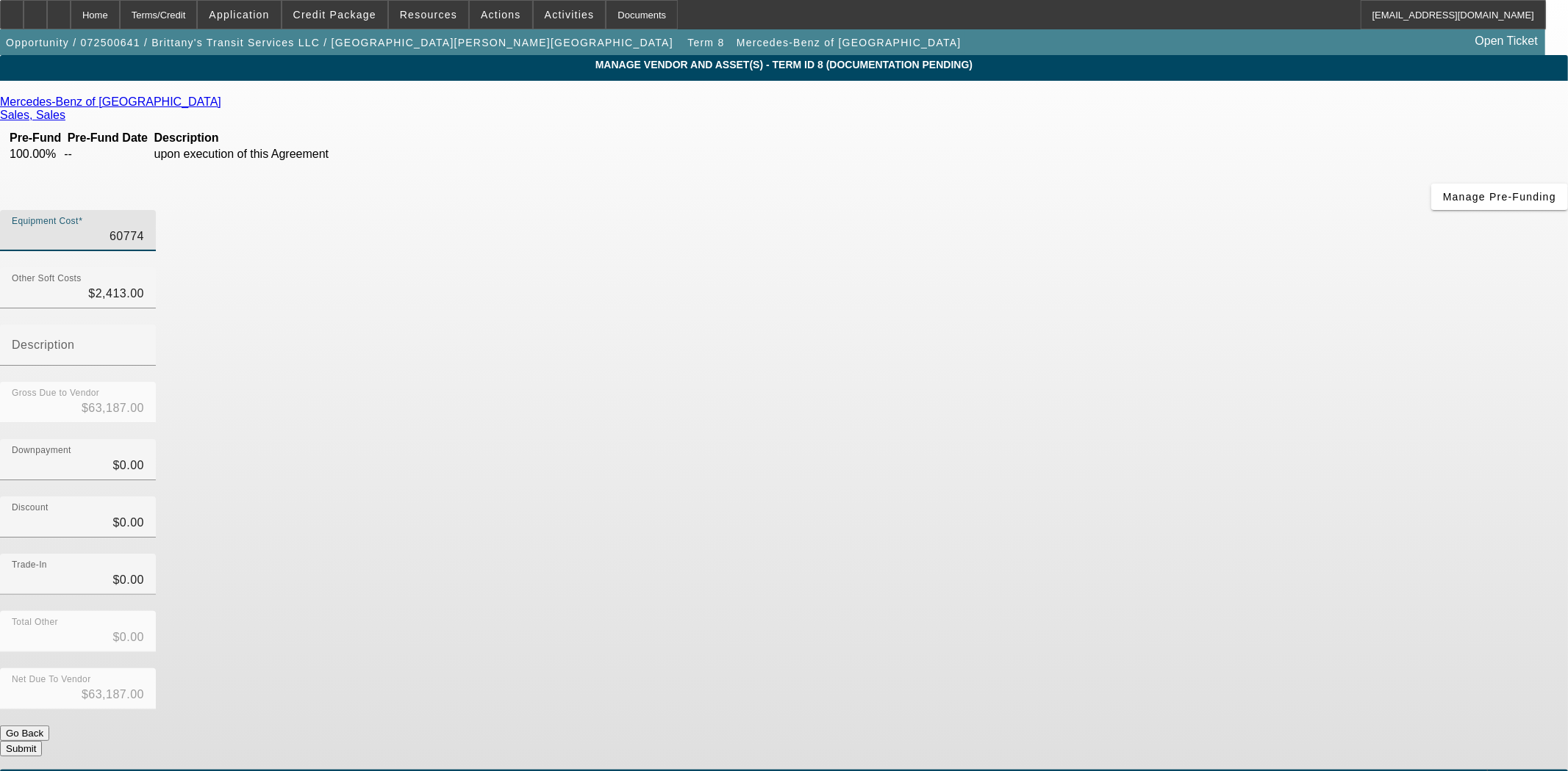
drag, startPoint x: 903, startPoint y: 121, endPoint x: 1070, endPoint y: 116, distance: 167.1
click at [1070, 210] on div "Equipment Cost 60774" at bounding box center [784, 238] width 1568 height 57
type input "6"
type input "$2,419.00"
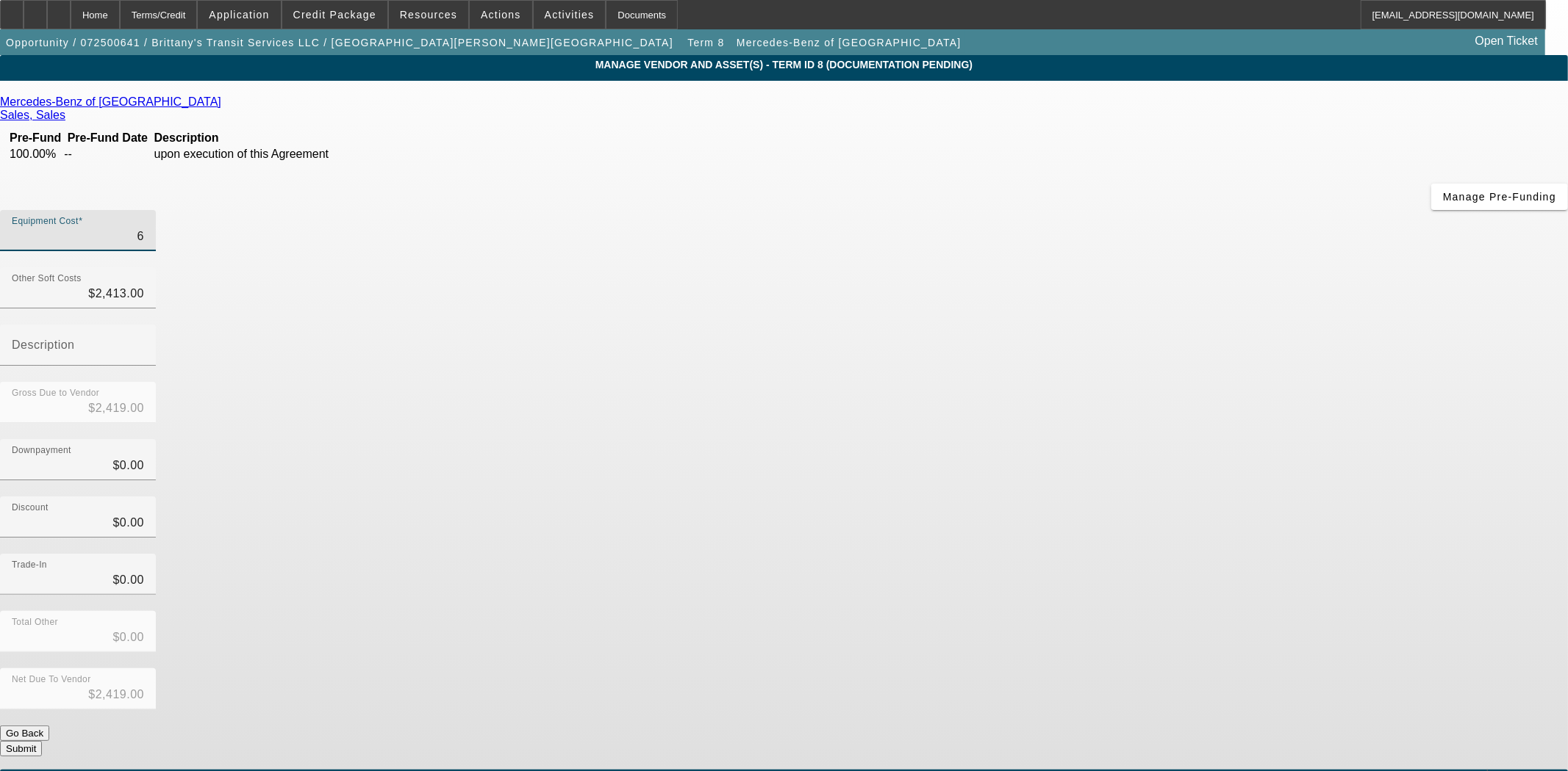
type input "63"
type input "$2,476.00"
type input "637"
type input "$3,050.00"
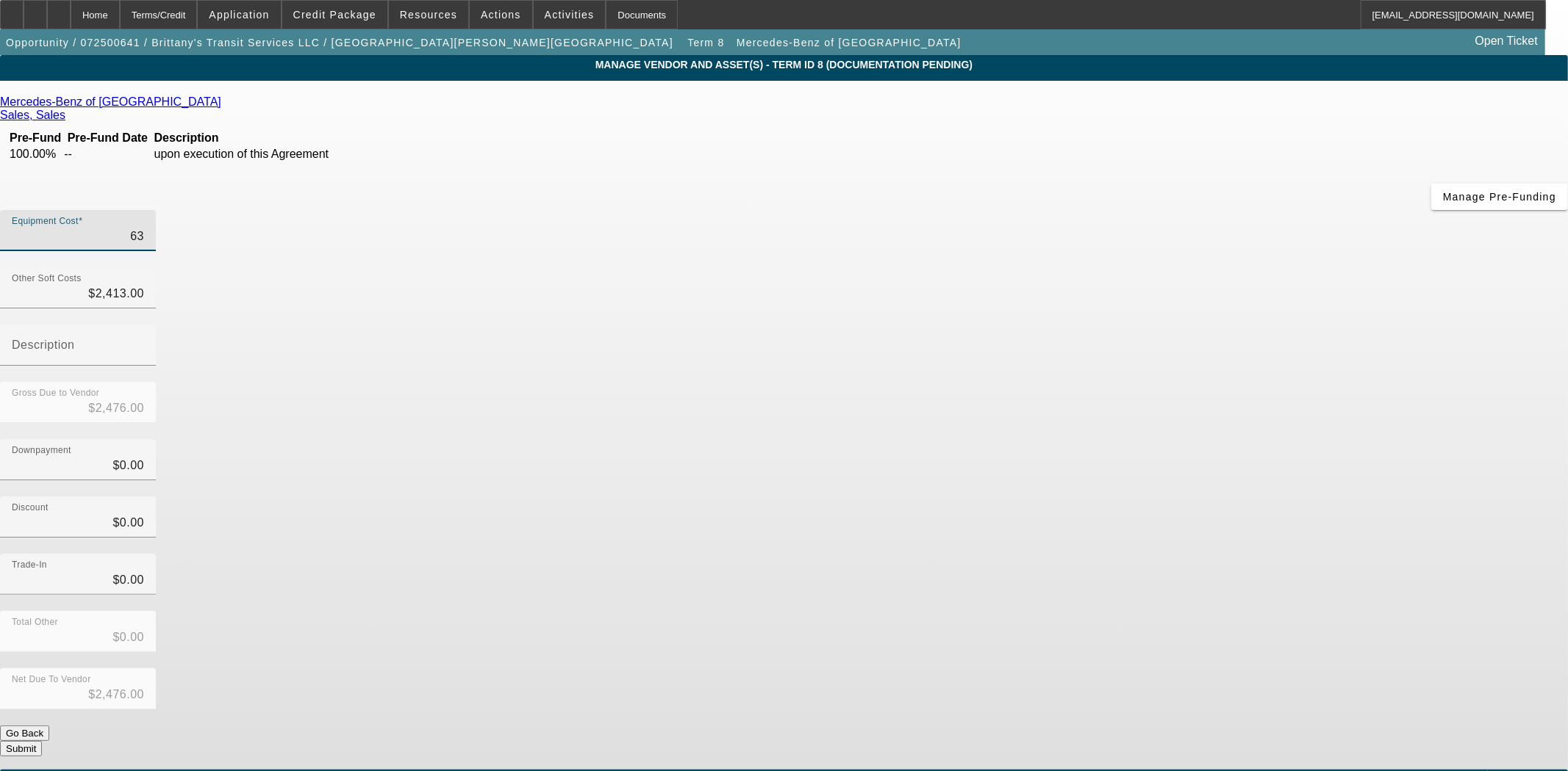
type input "$3,050.00"
type input "6371"
type input "$8,784.00"
type input "63715"
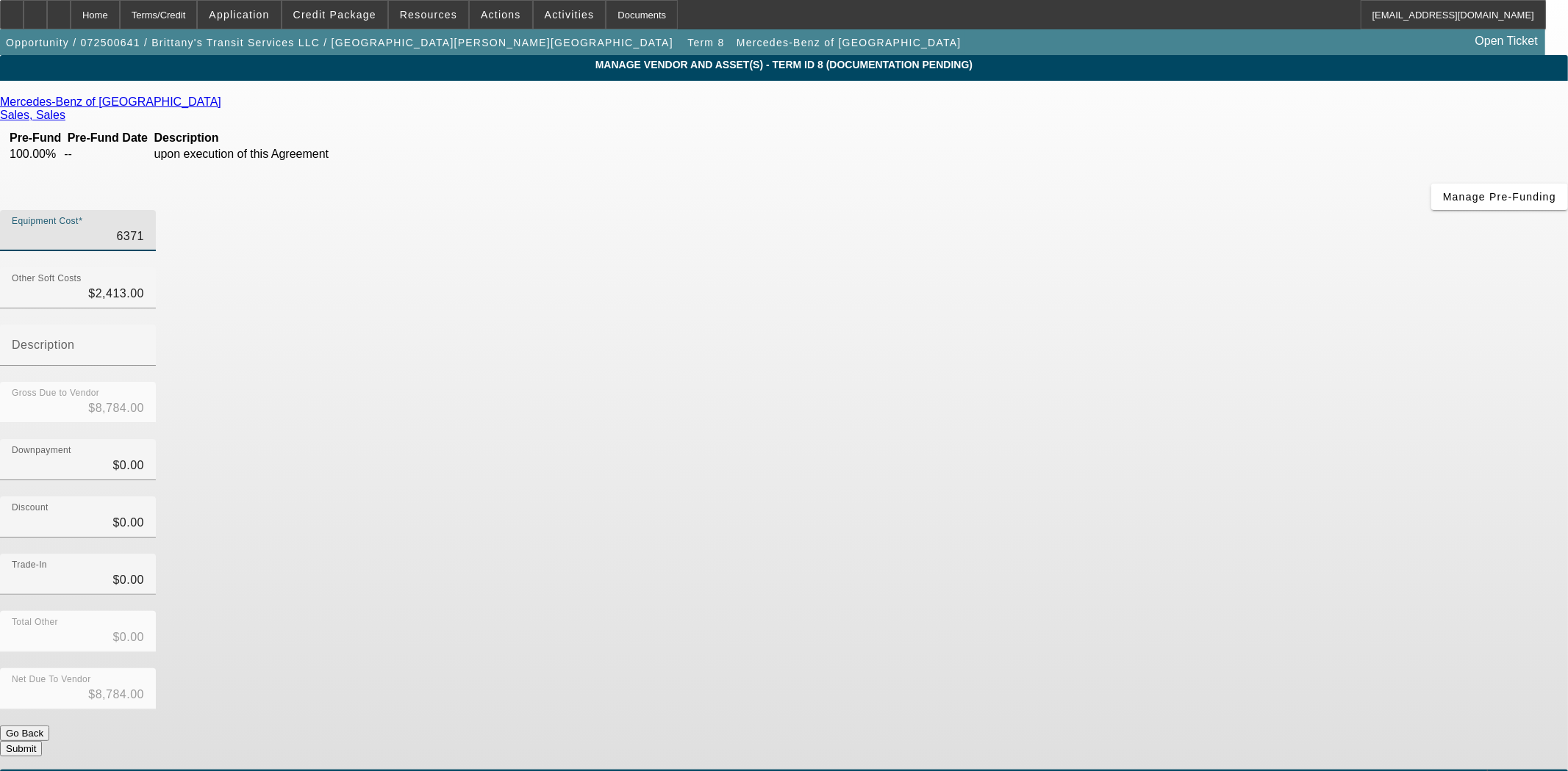
type input "$66,128.00"
type input "63715.04"
type input "$66,128.04"
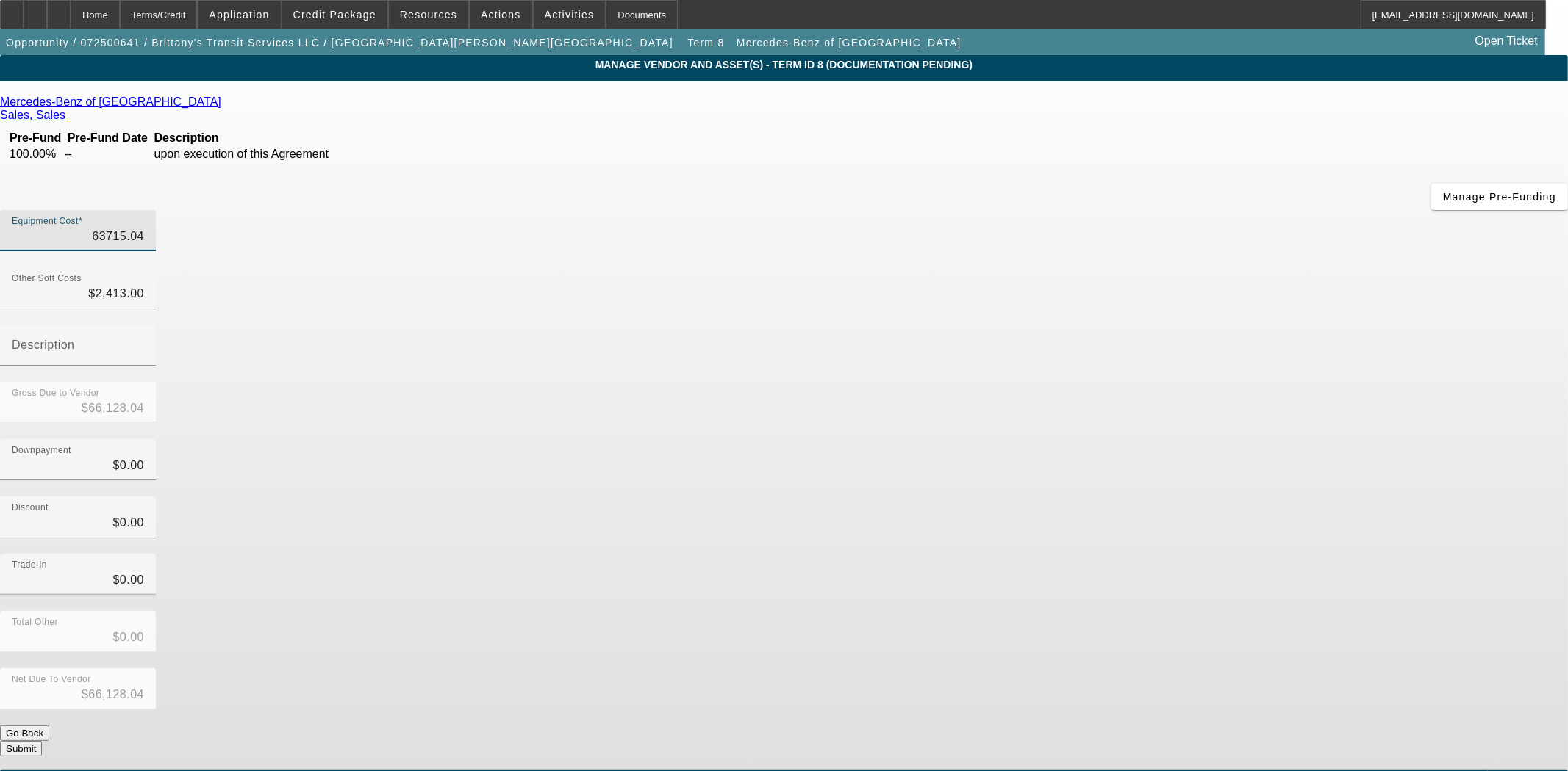
type input "$63,715.04"
type input "241"
type input "$63,956.04"
type input "24"
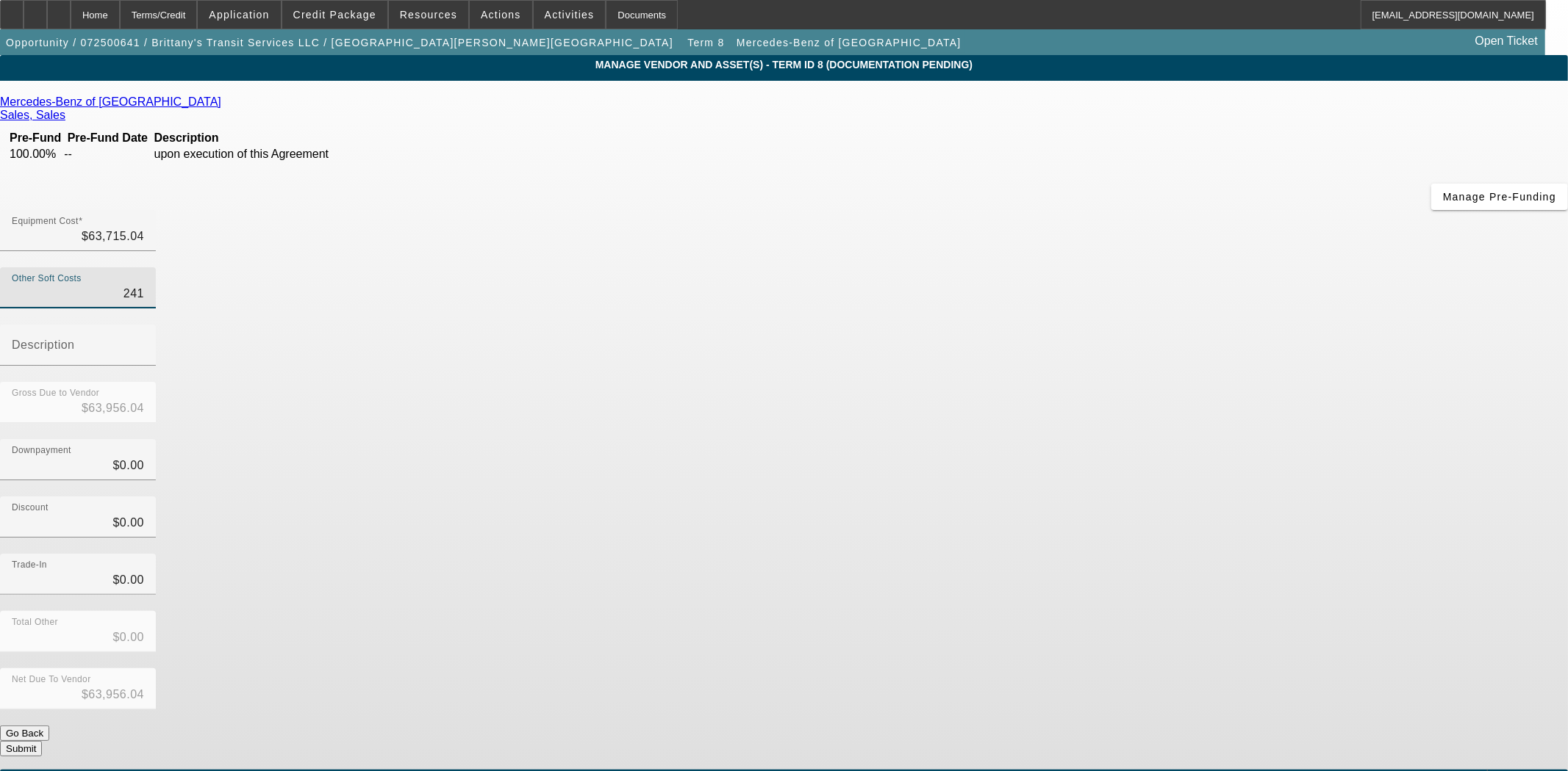
type input "$63,739.04"
type input "2"
type input "$63,717.04"
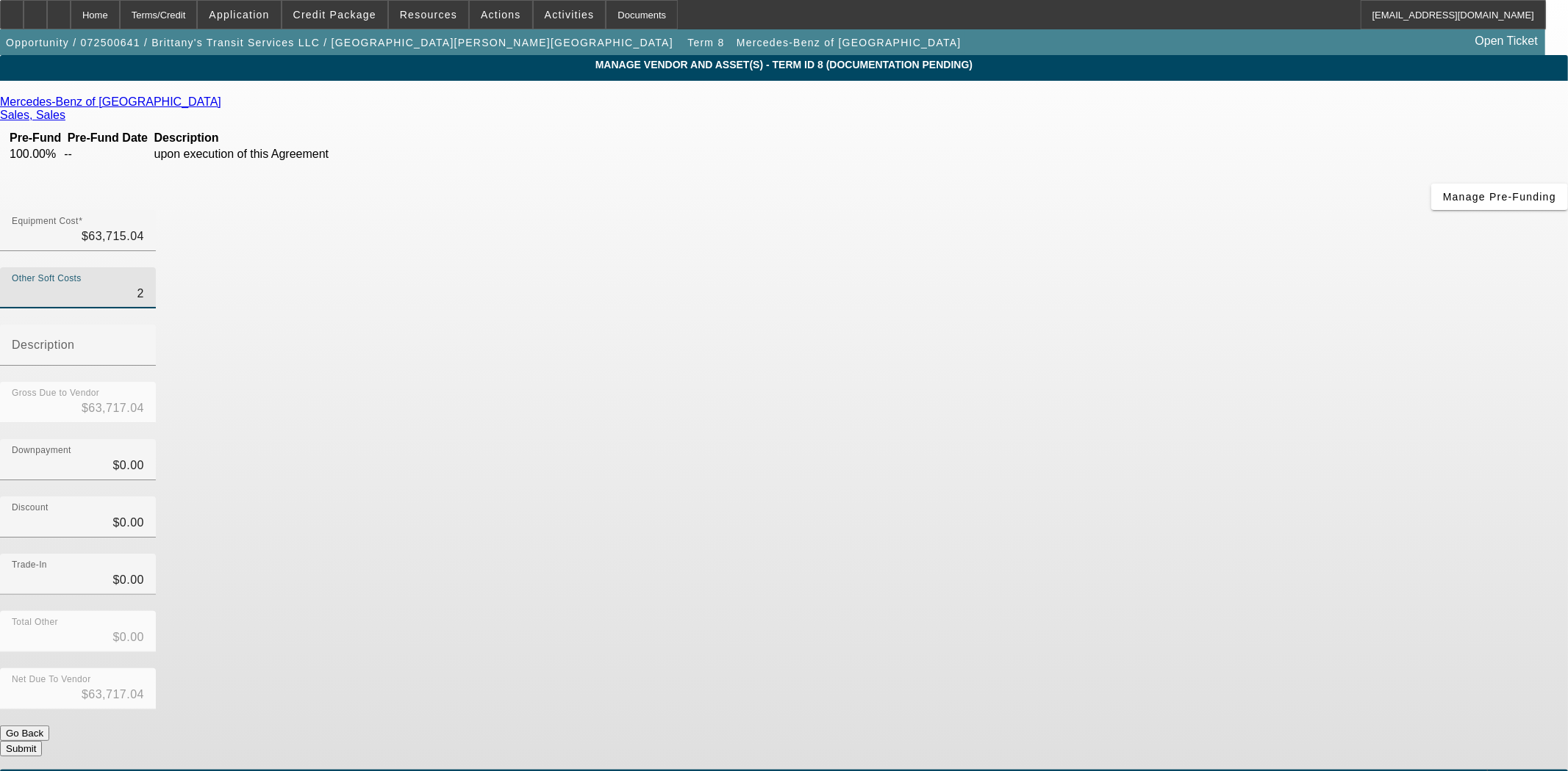
type input "$63,715.04"
click at [42, 741] on button "Submit" at bounding box center [20, 749] width 42 height 16
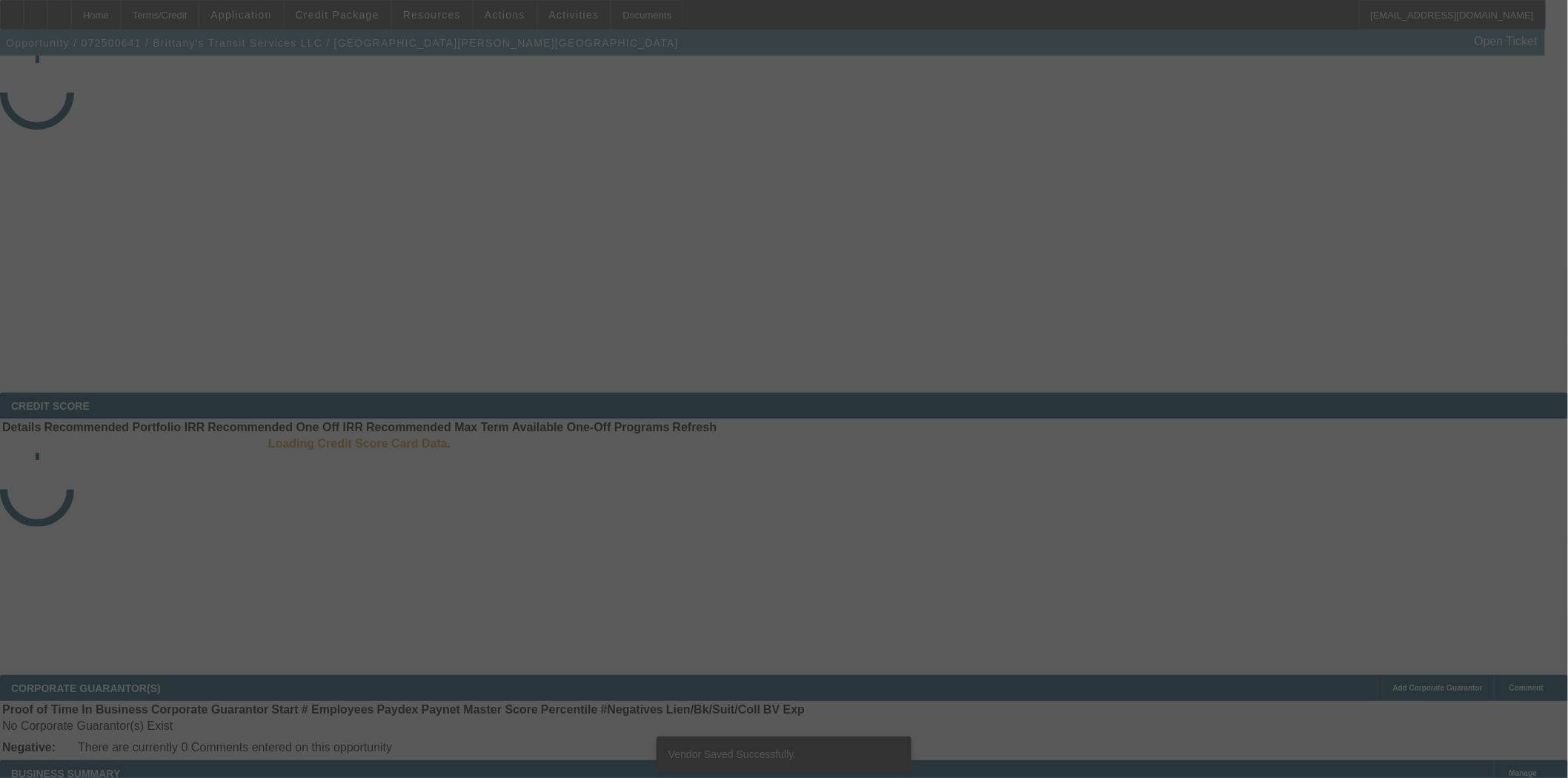
select select "3"
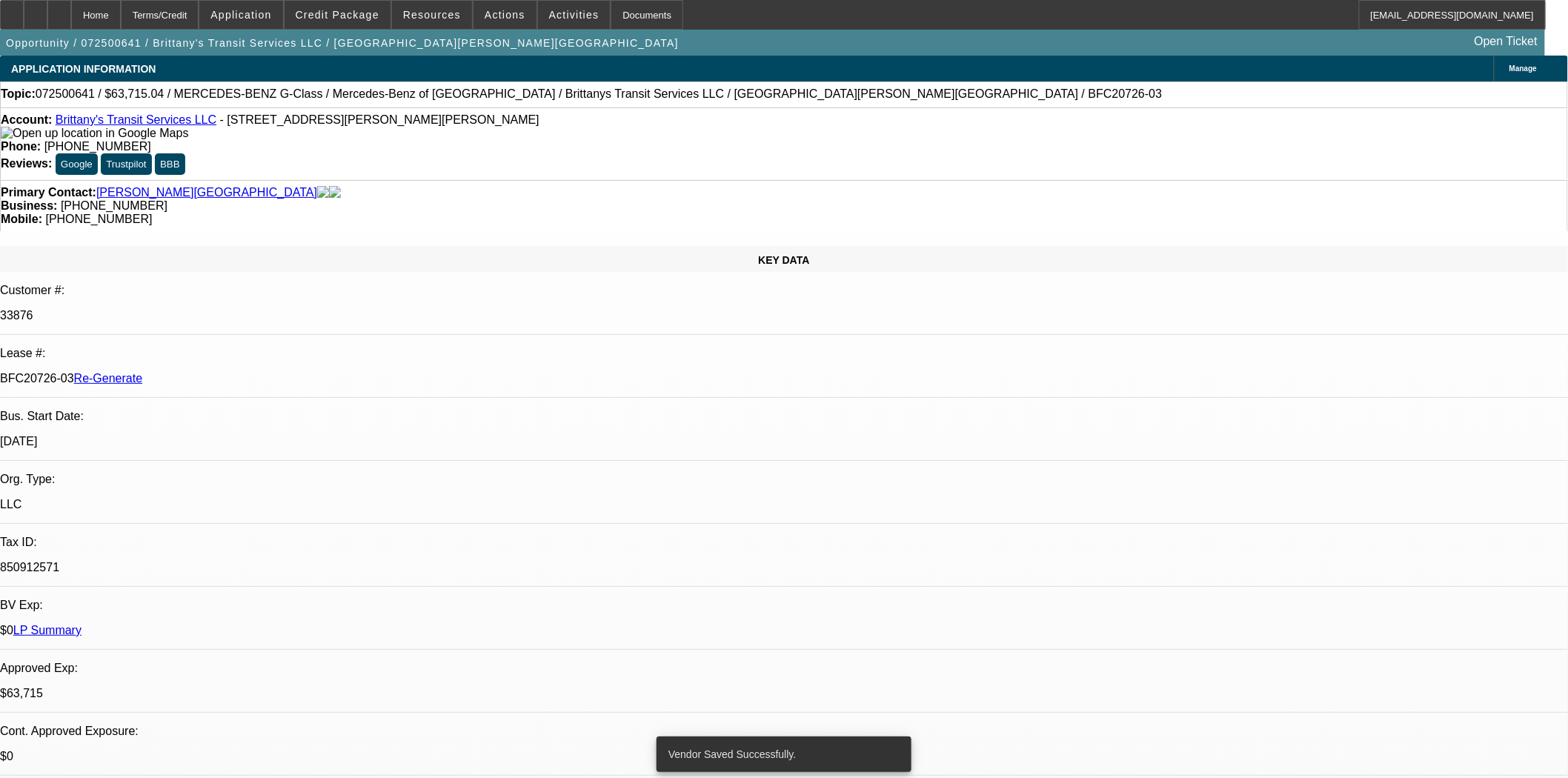
select select "0"
select select "2"
select select "0"
select select "6"
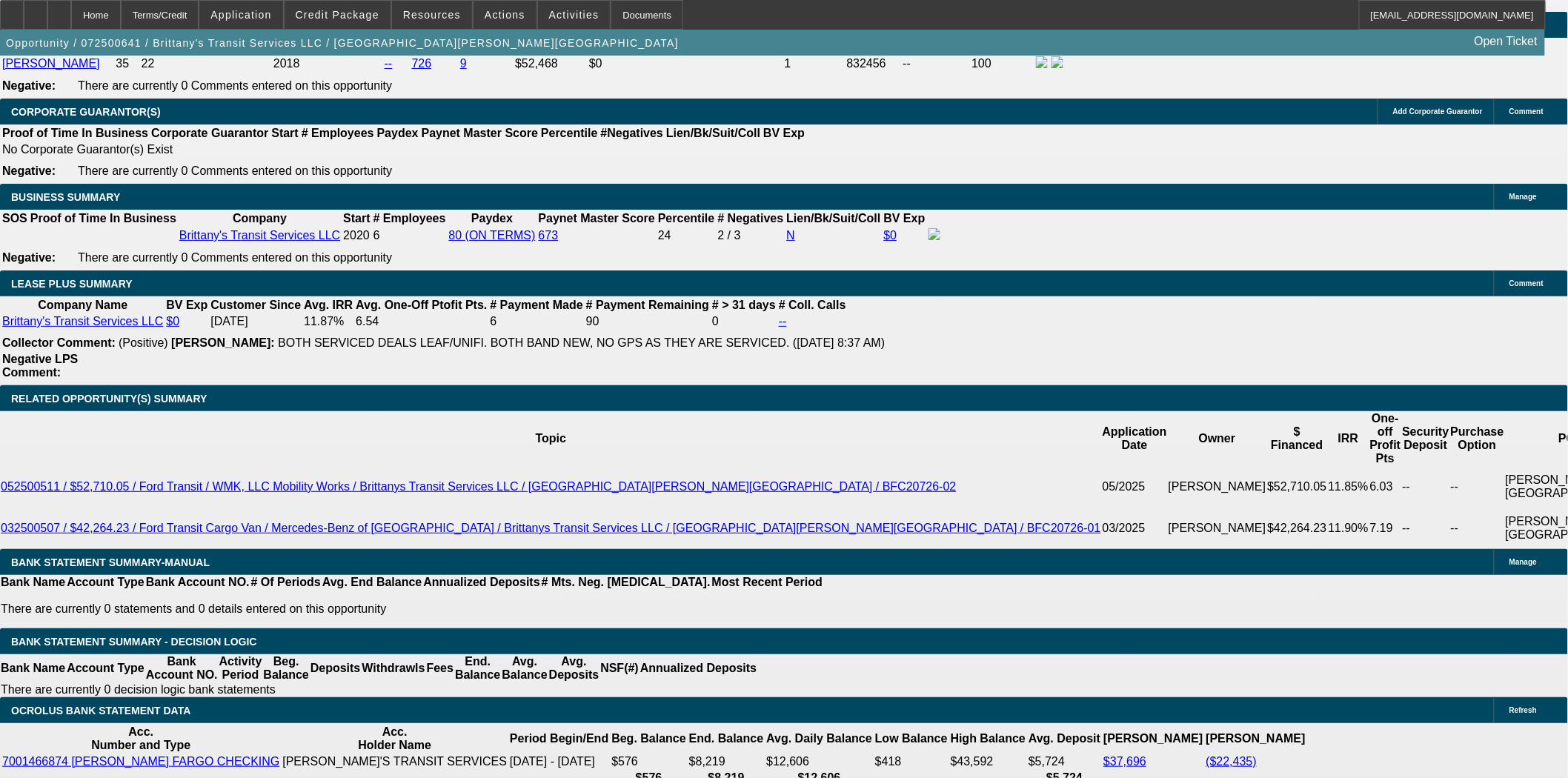
scroll to position [2306, 0]
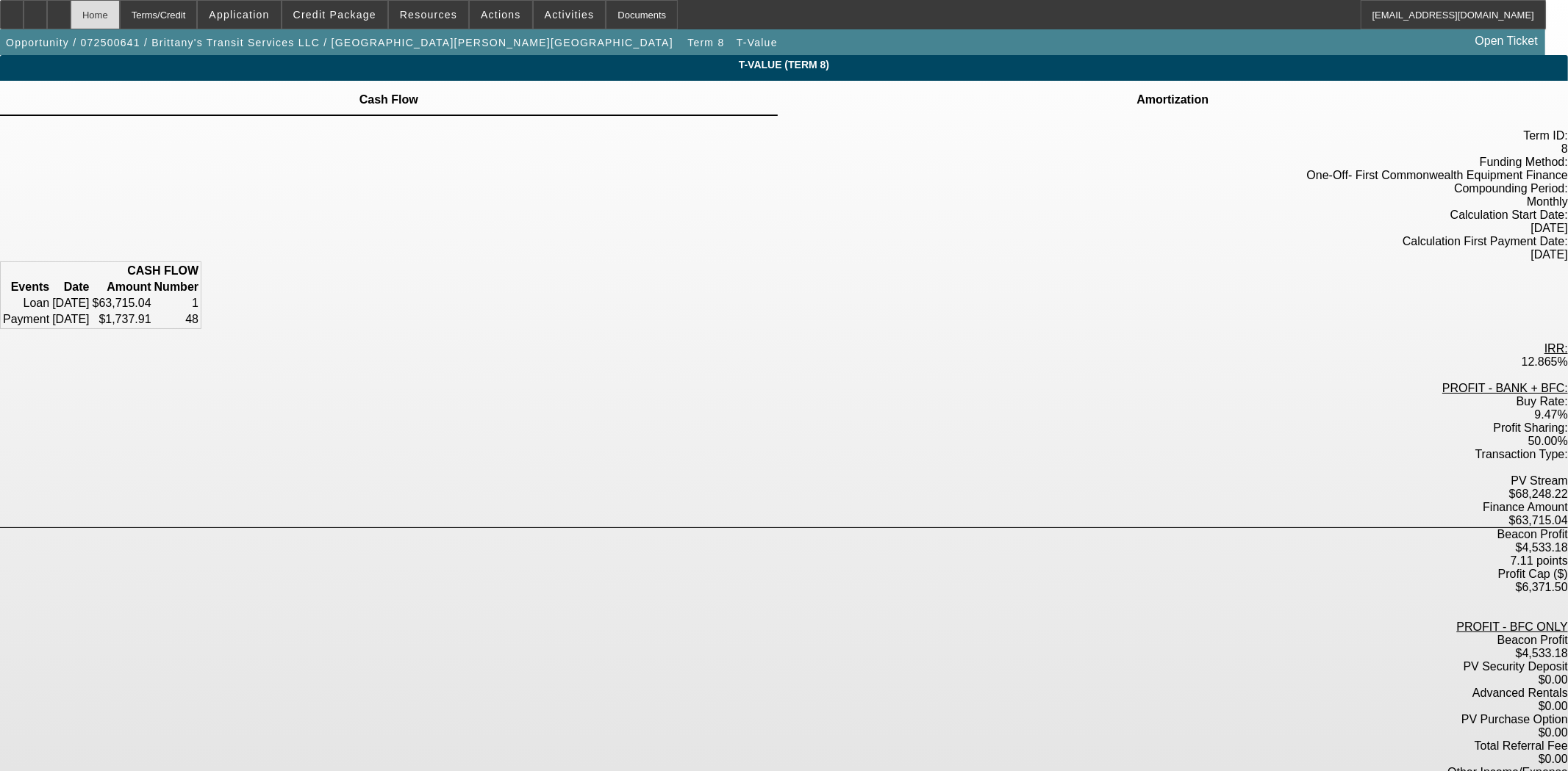
click at [120, 17] on div "Home" at bounding box center [95, 14] width 50 height 29
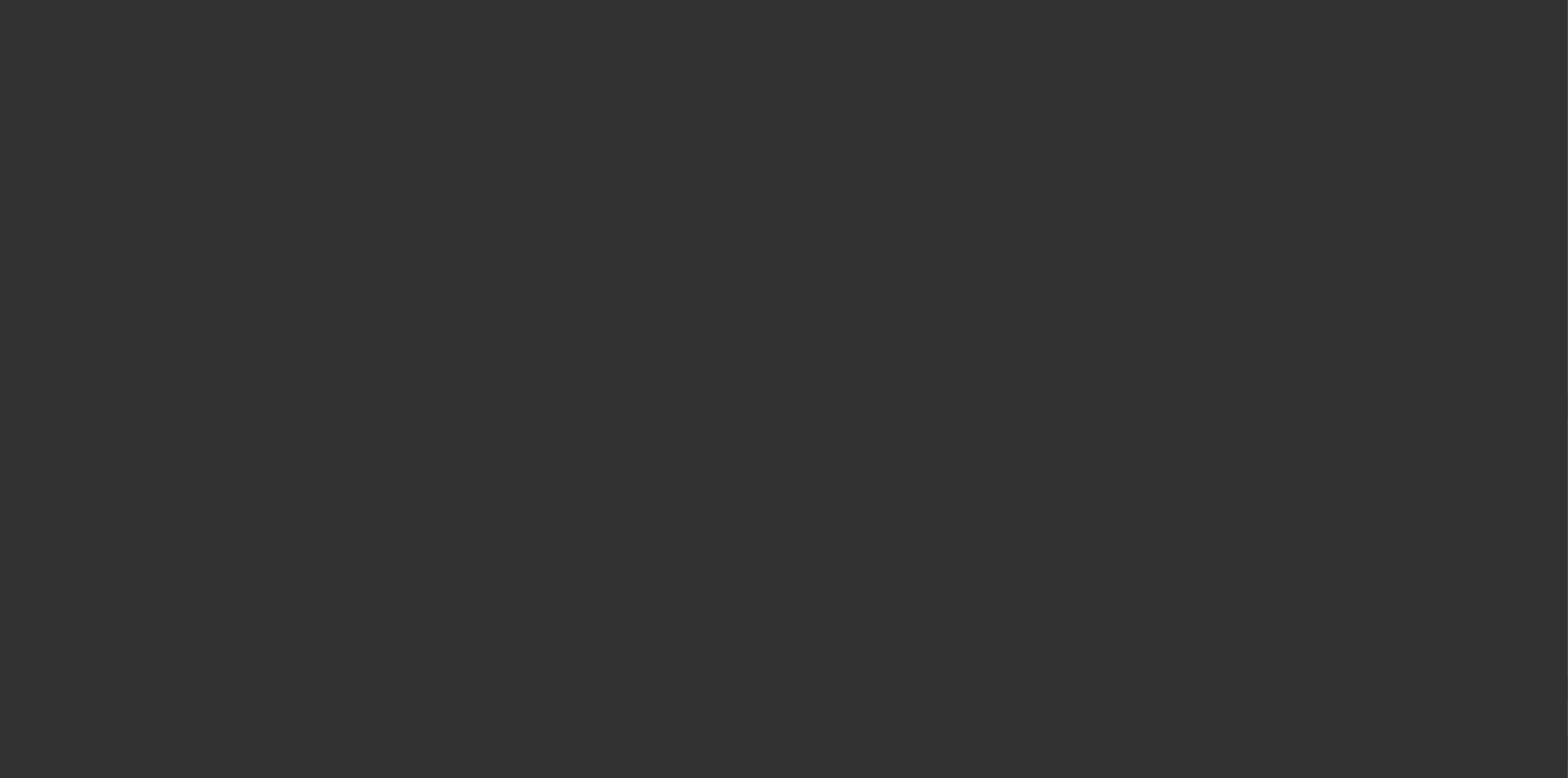
select select "3"
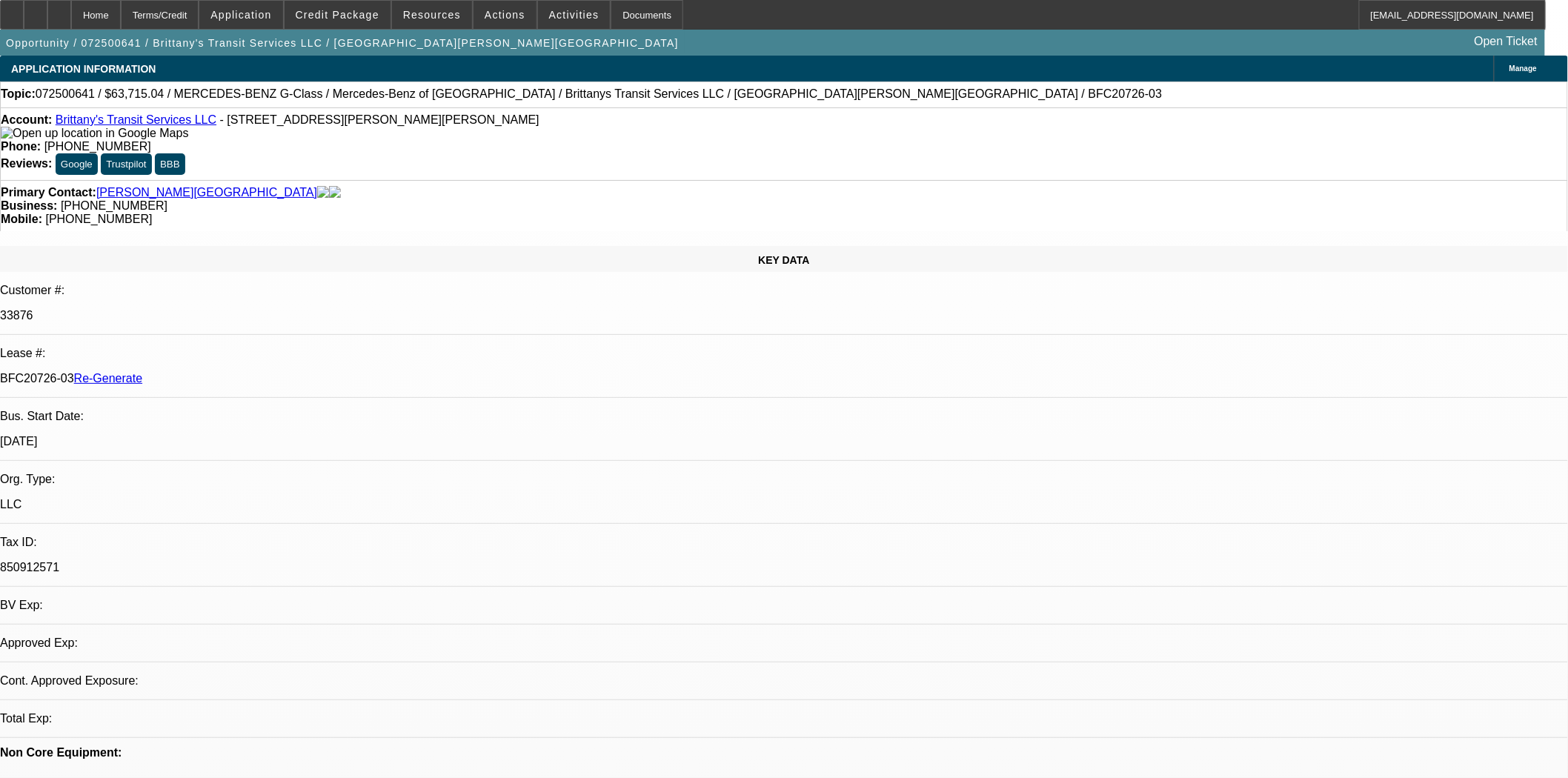
select select "0"
select select "2"
select select "0"
select select "6"
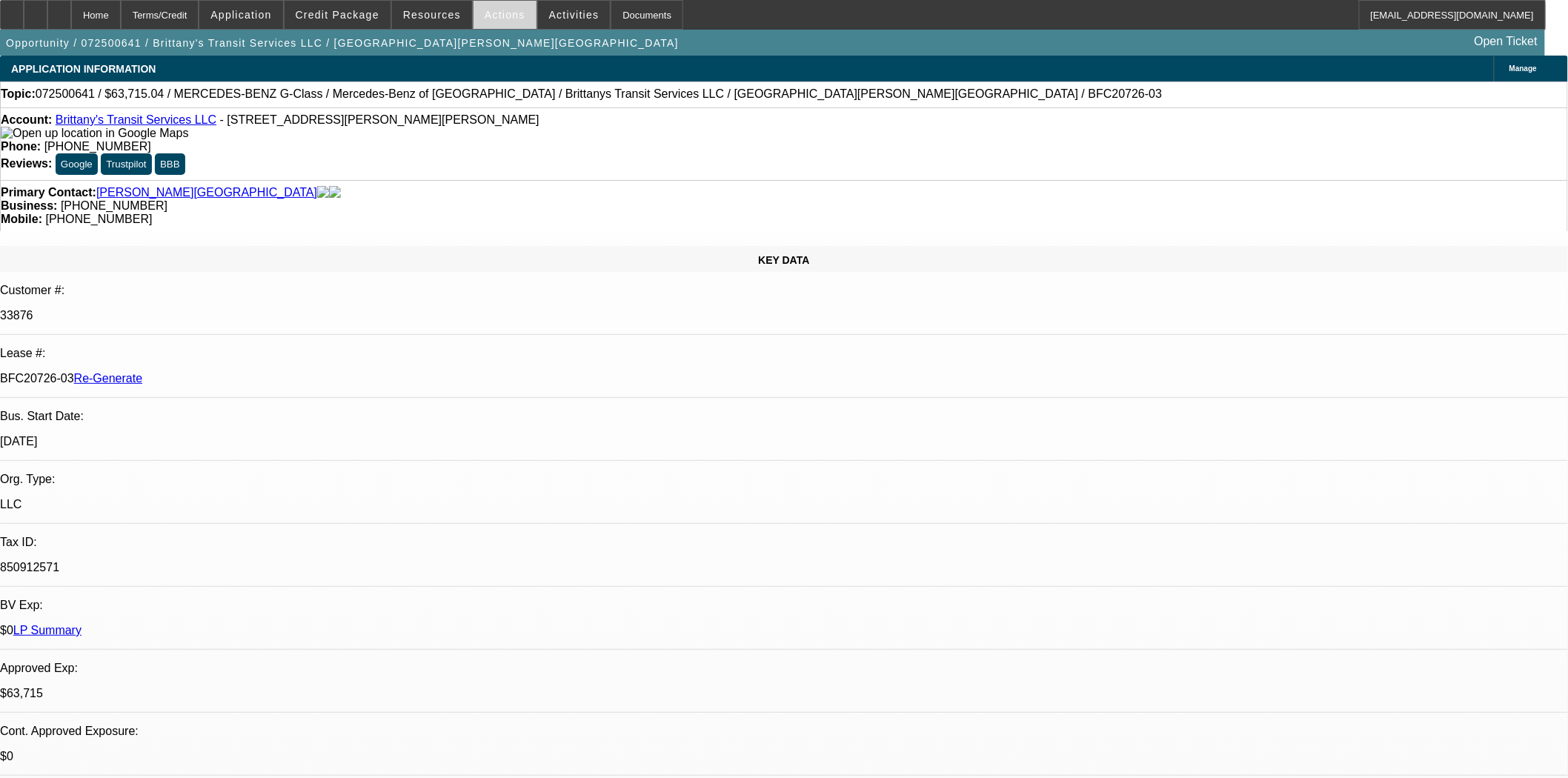
click at [485, 16] on span "Actions" at bounding box center [505, 14] width 40 height 12
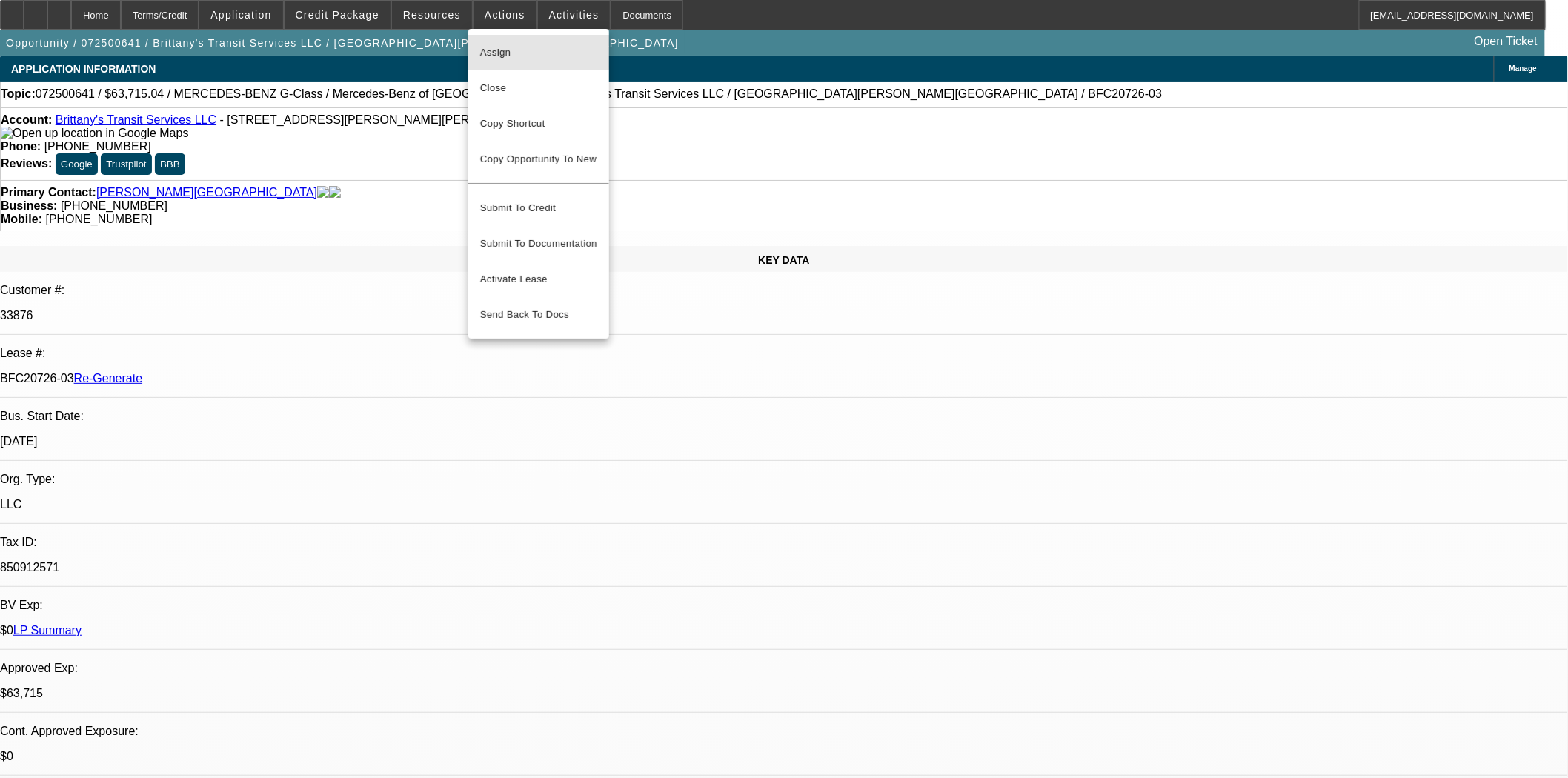
click at [486, 44] on span "Assign" at bounding box center [539, 52] width 117 height 17
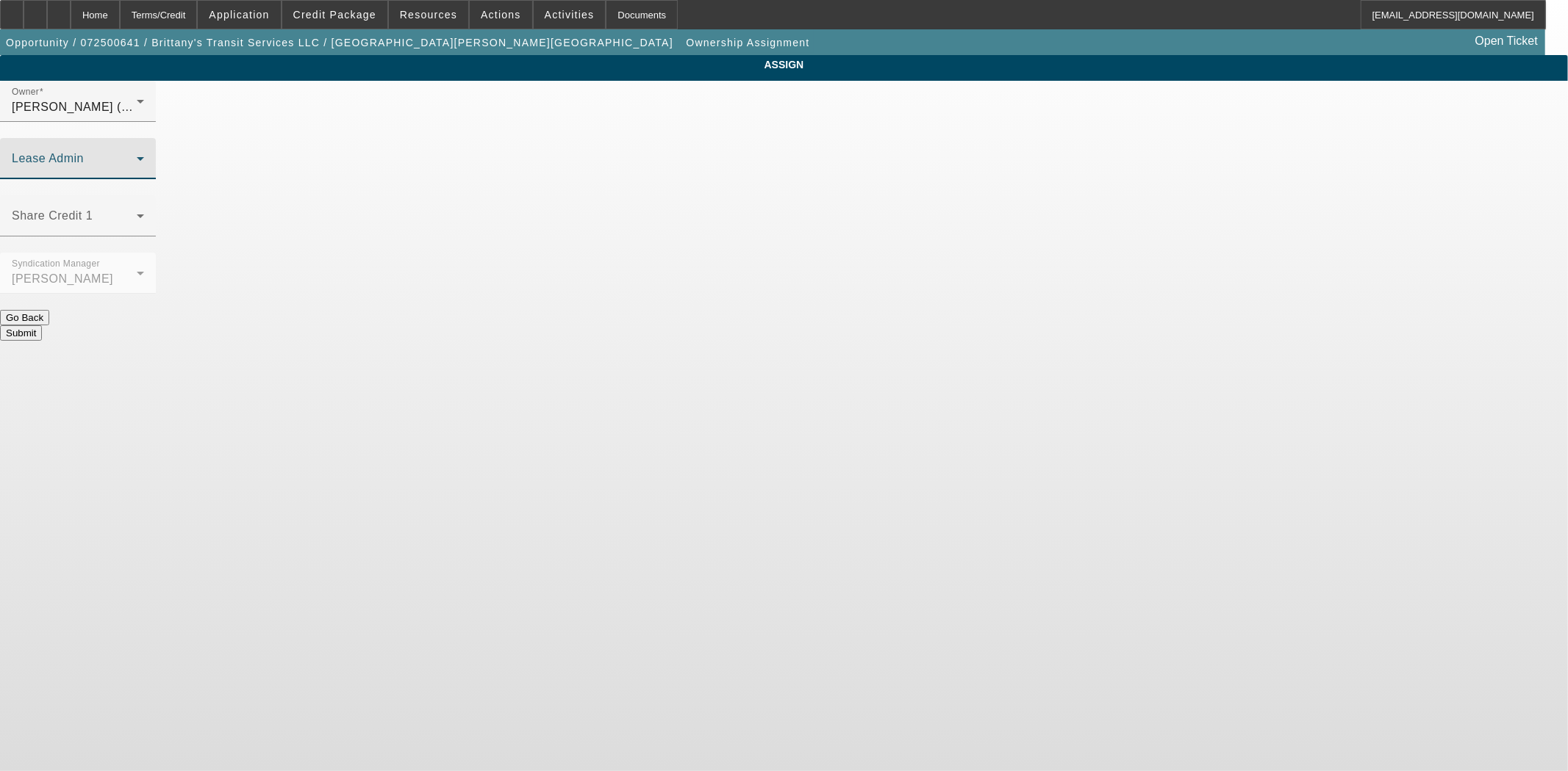
click at [137, 156] on span at bounding box center [74, 164] width 125 height 17
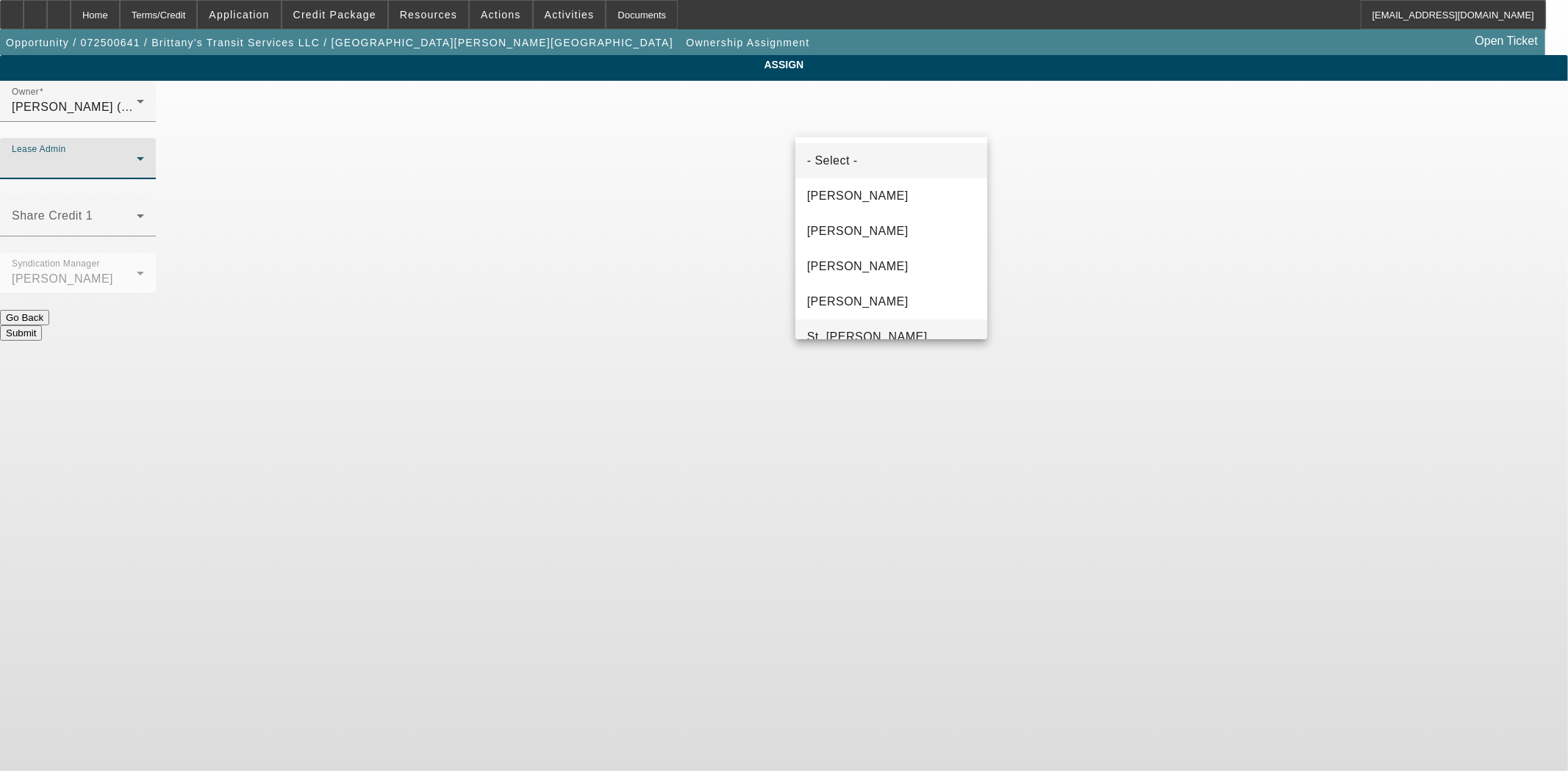
click at [854, 328] on span "St. Laurent, Kim" at bounding box center [867, 337] width 120 height 17
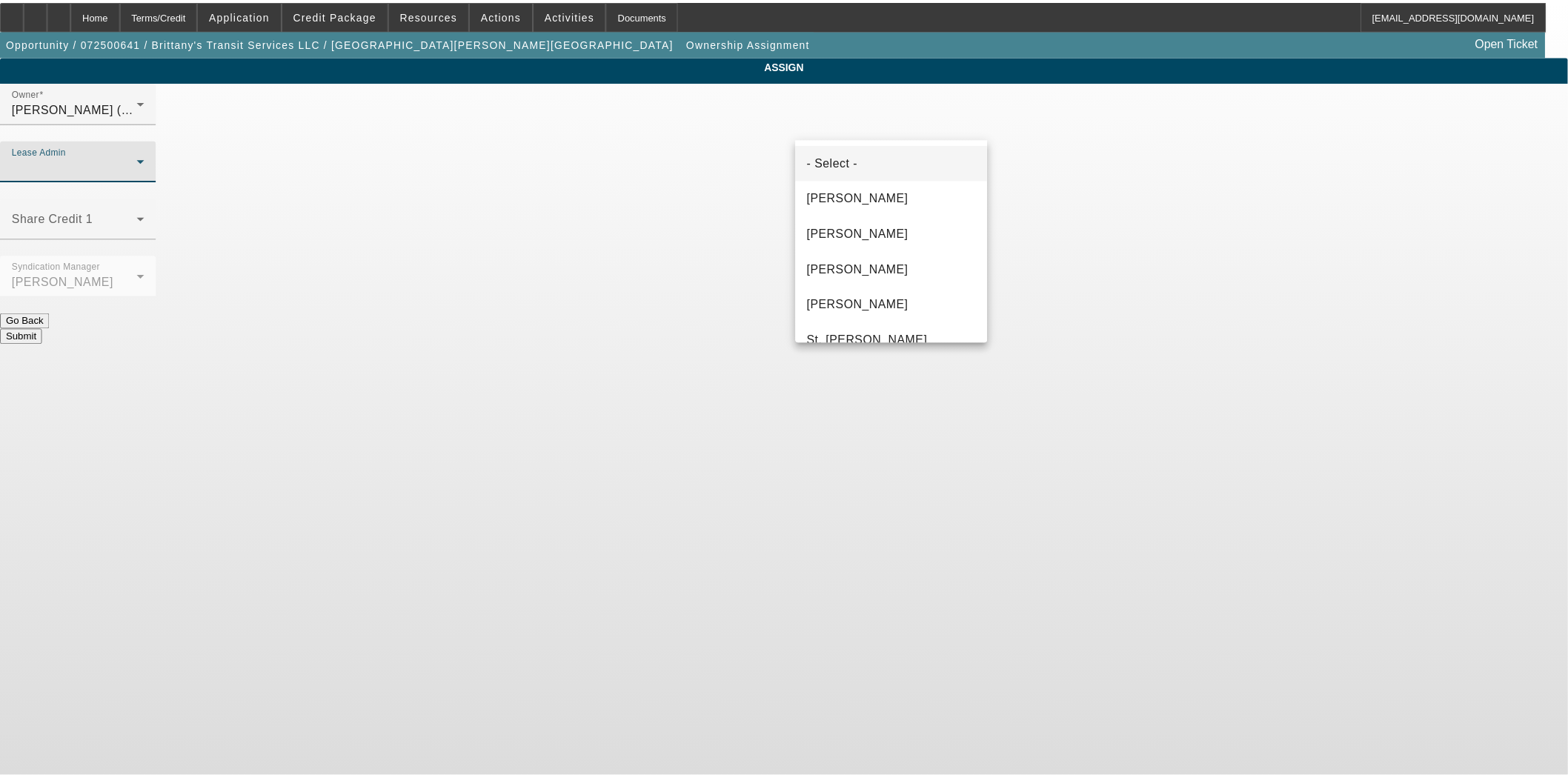
scroll to position [16, 0]
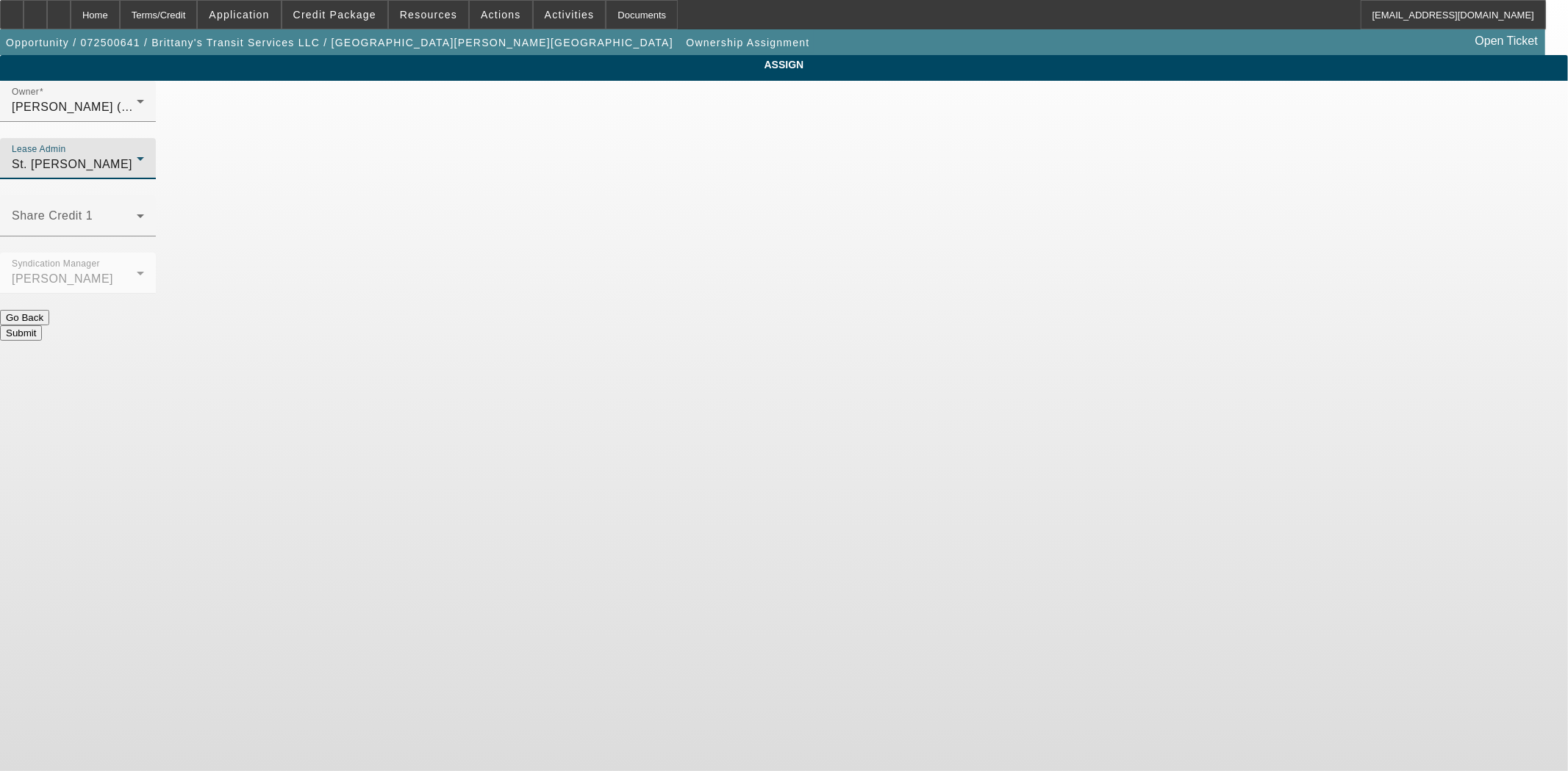
click at [42, 326] on button "Submit" at bounding box center [20, 334] width 42 height 16
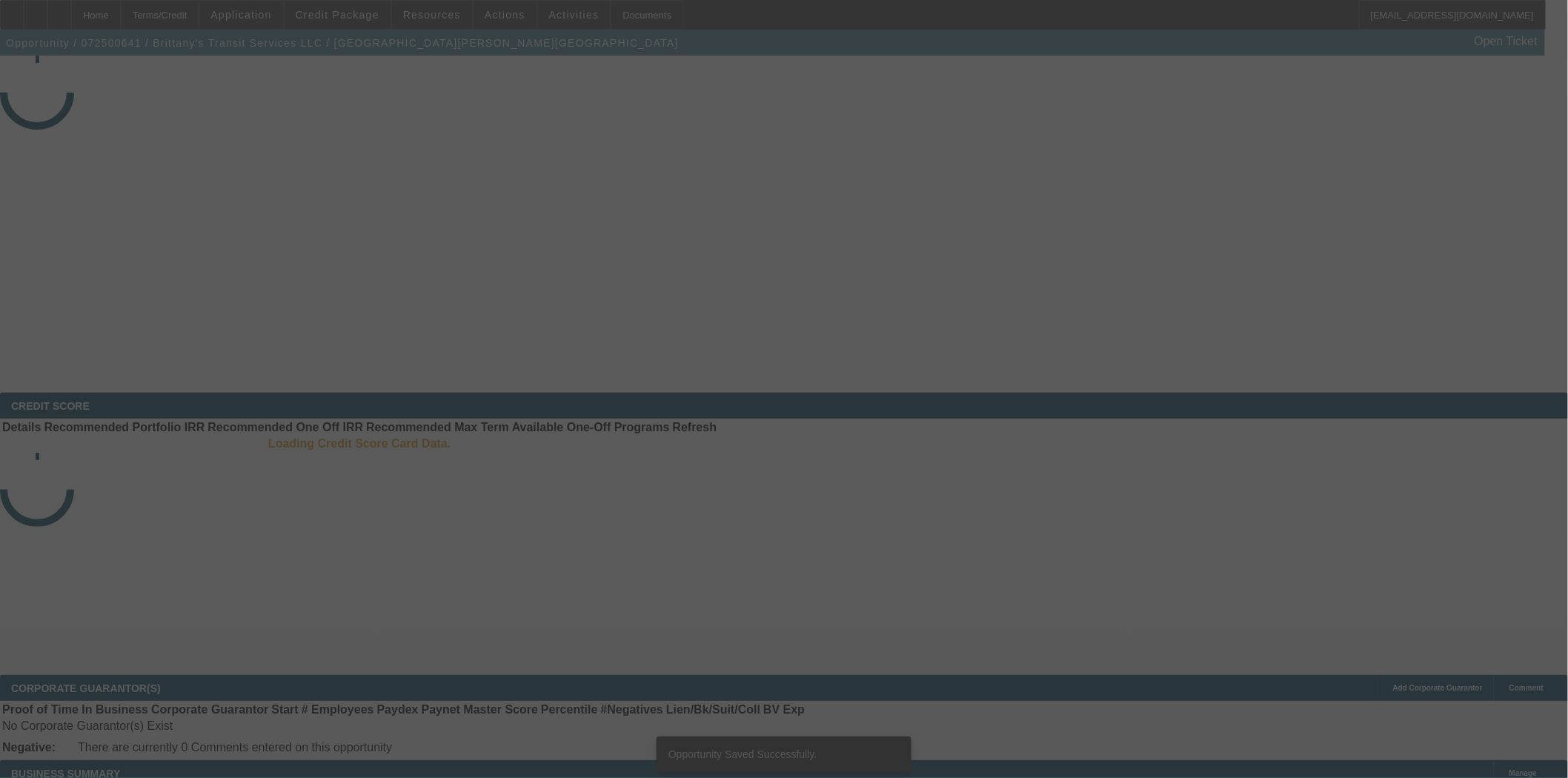
select select "3"
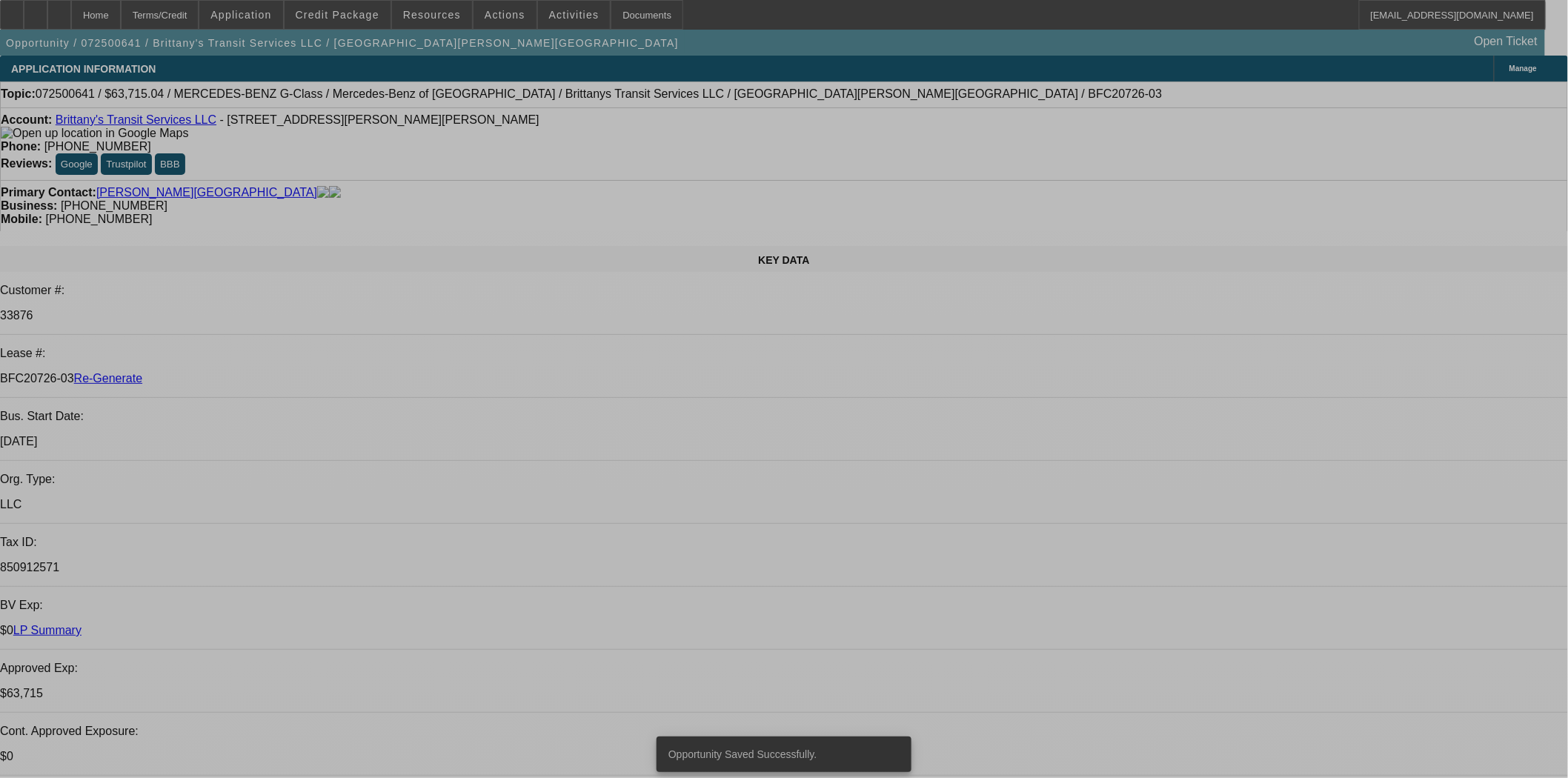
select select "0"
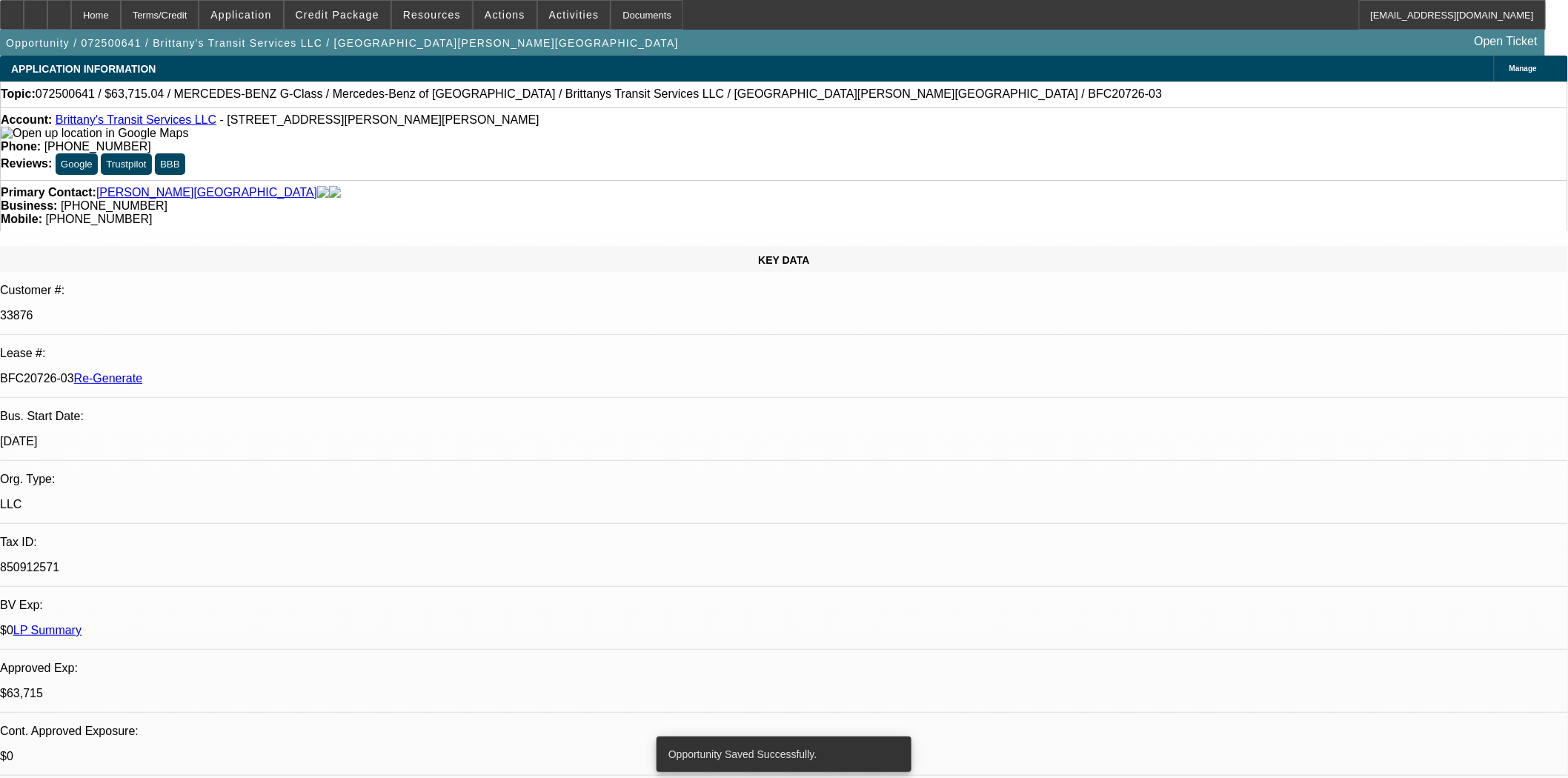
select select "0"
select select "2"
select select "0"
select select "6"
click at [610, 22] on div "Documents" at bounding box center [647, 14] width 73 height 29
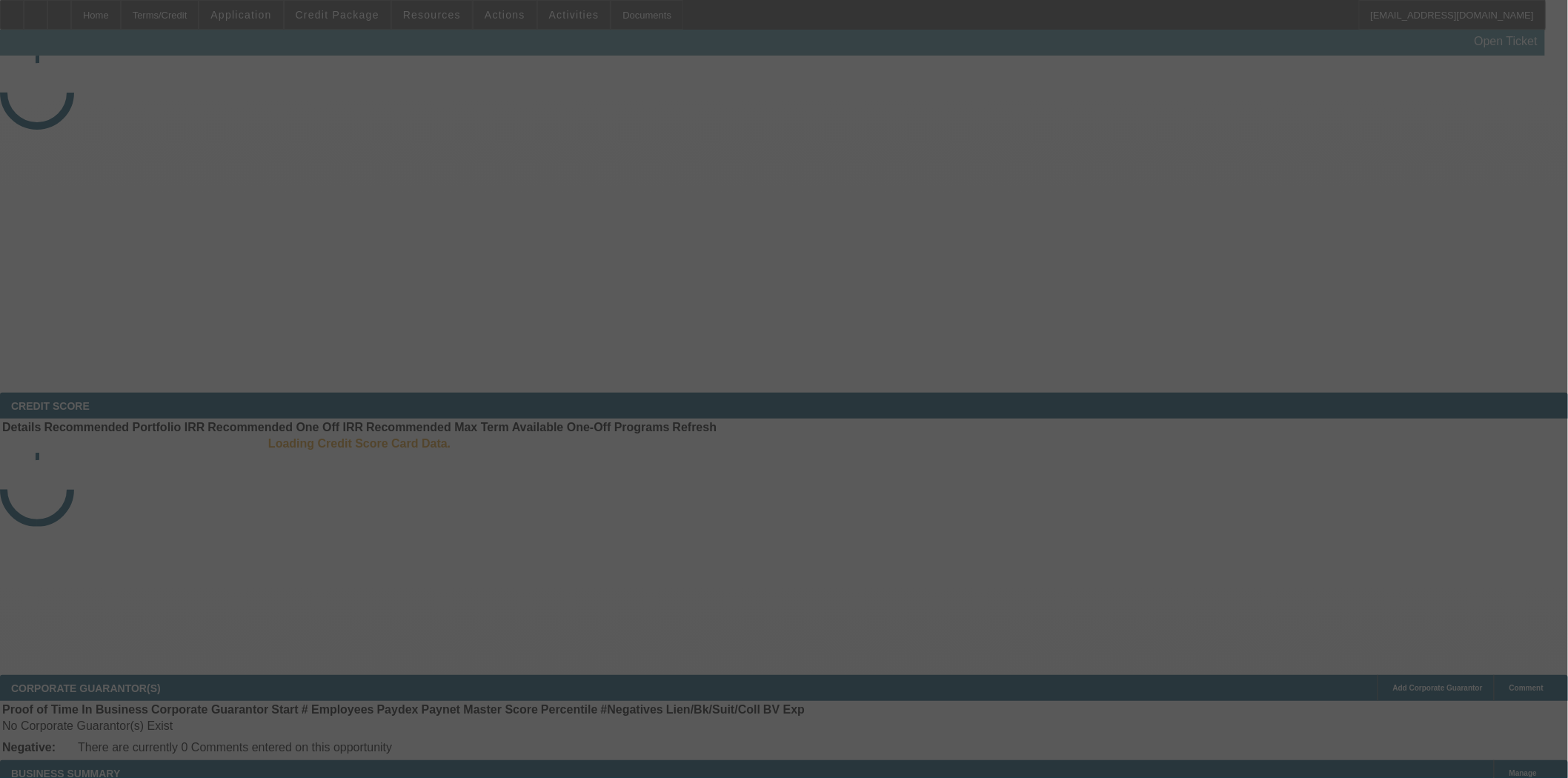
select select "4"
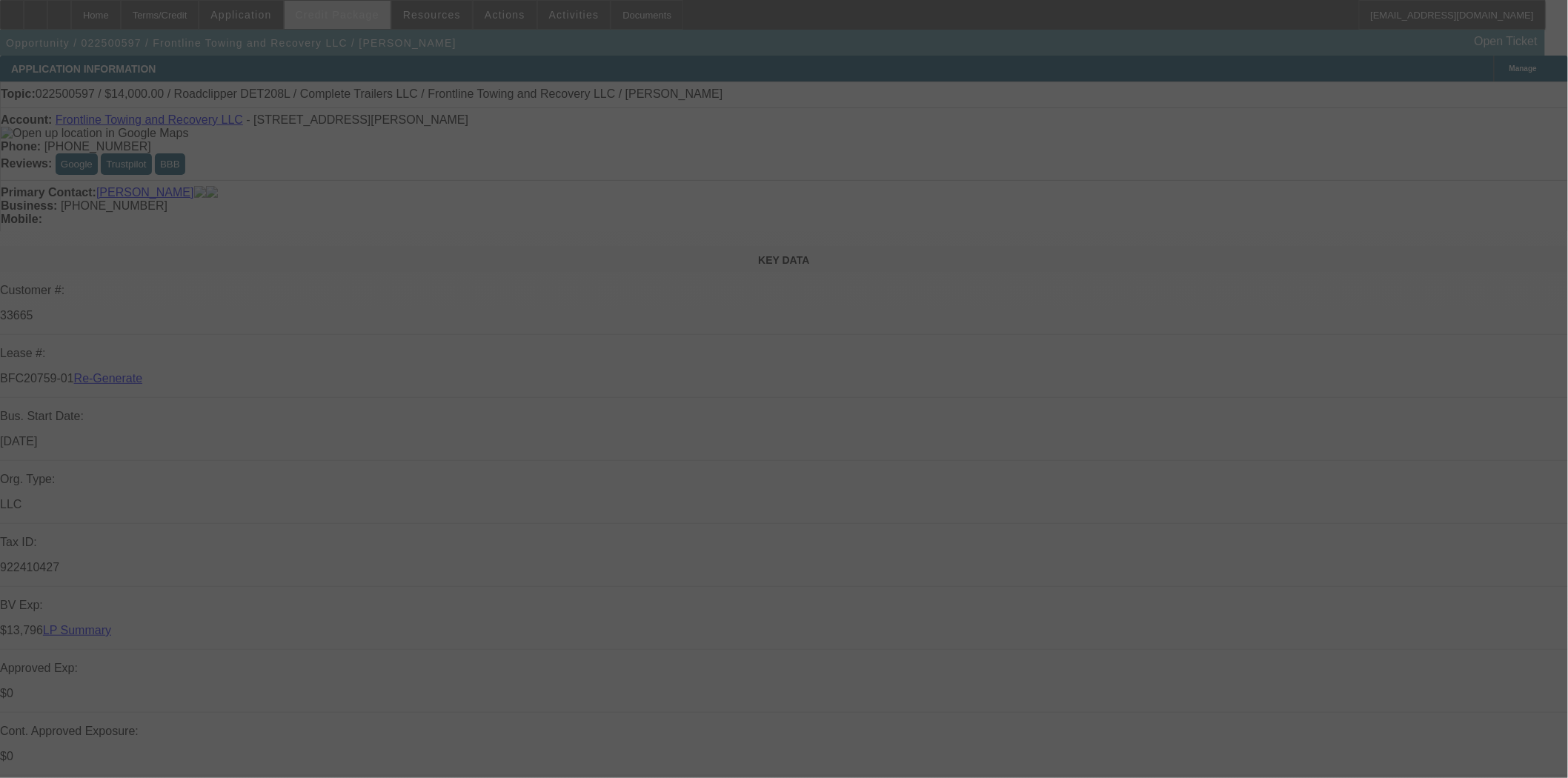
select select "0"
select select "2"
select select "0"
select select "6"
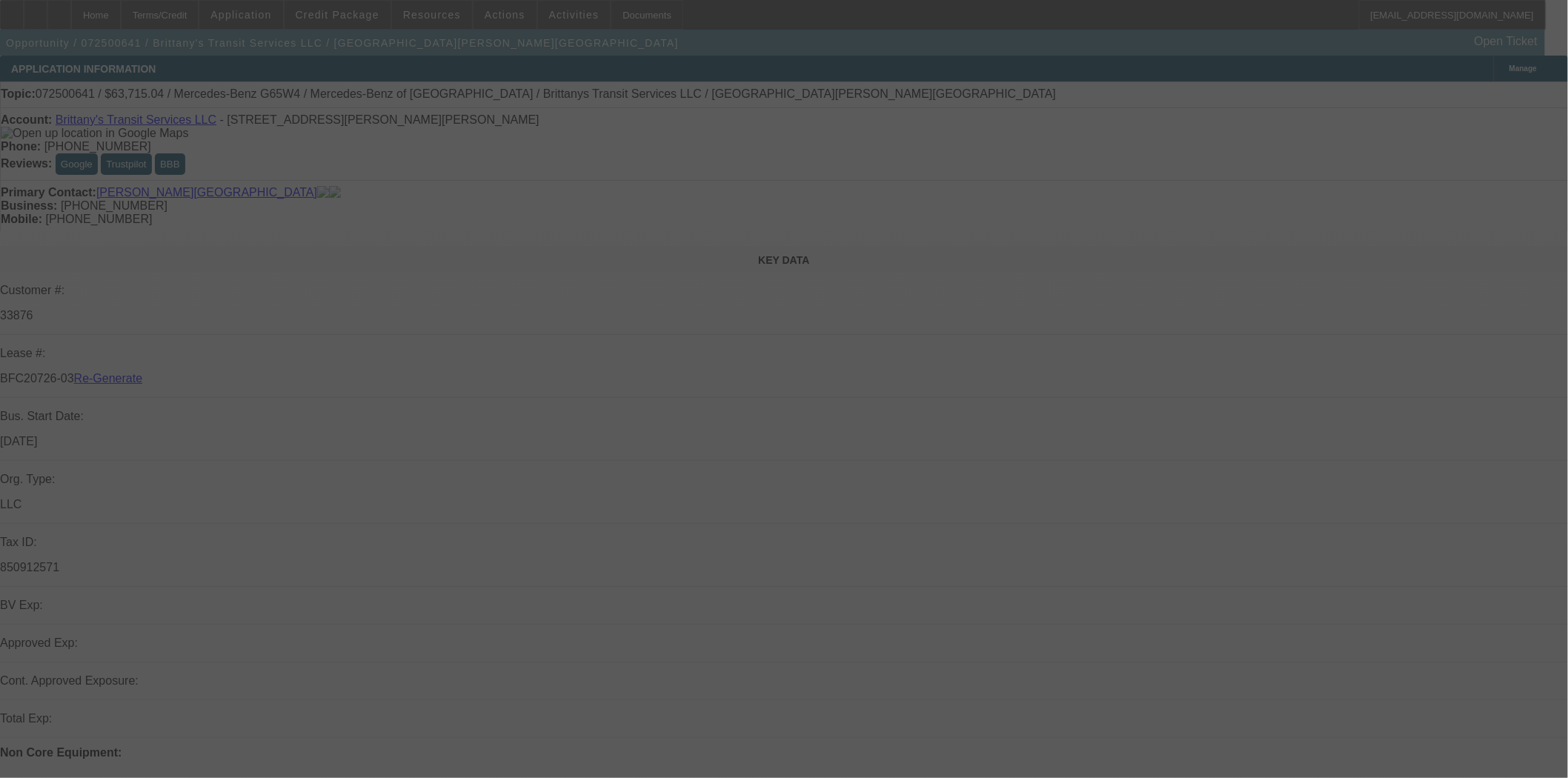
select select "3"
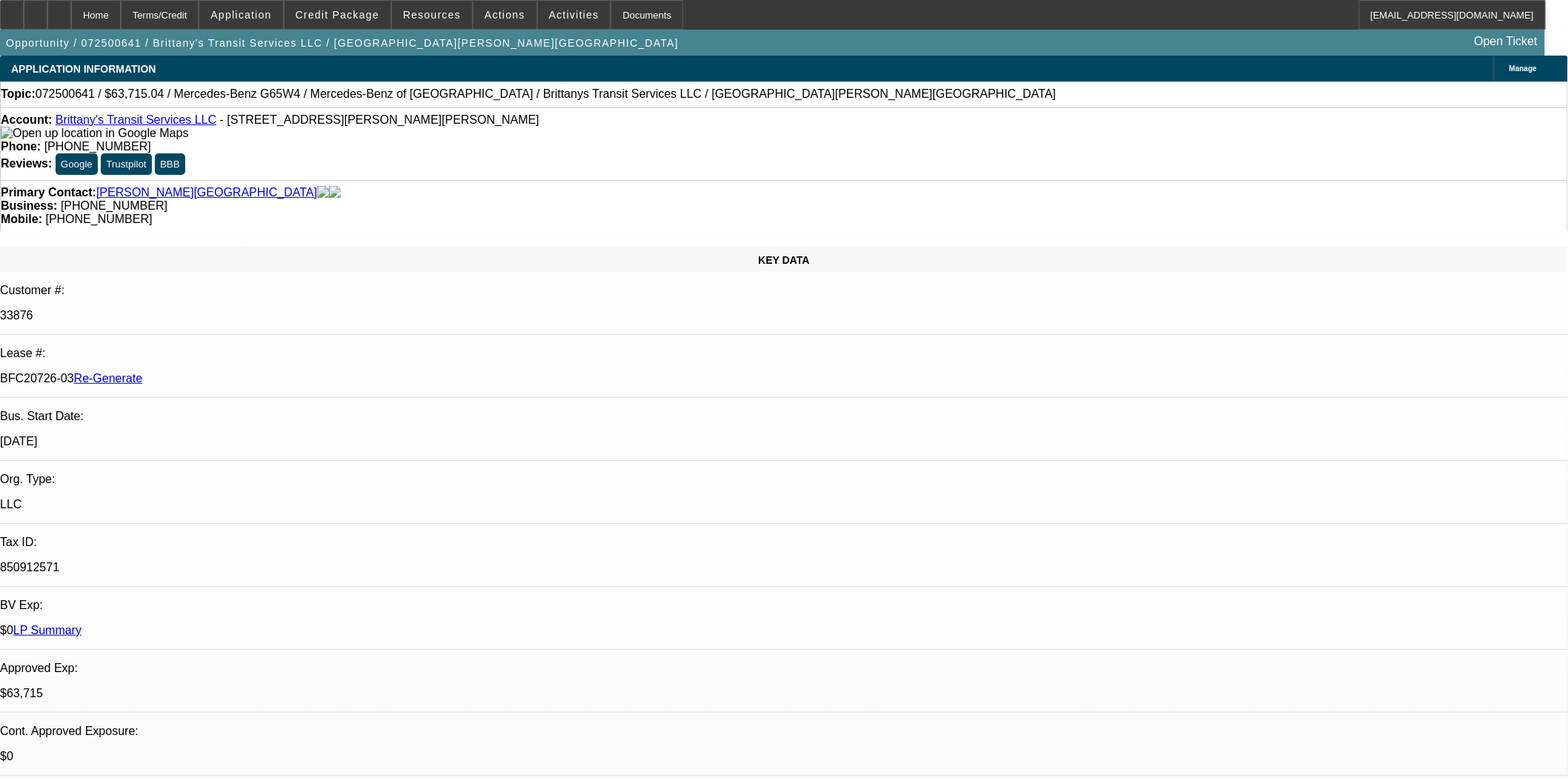
select select "0"
select select "2"
select select "0"
select select "6"
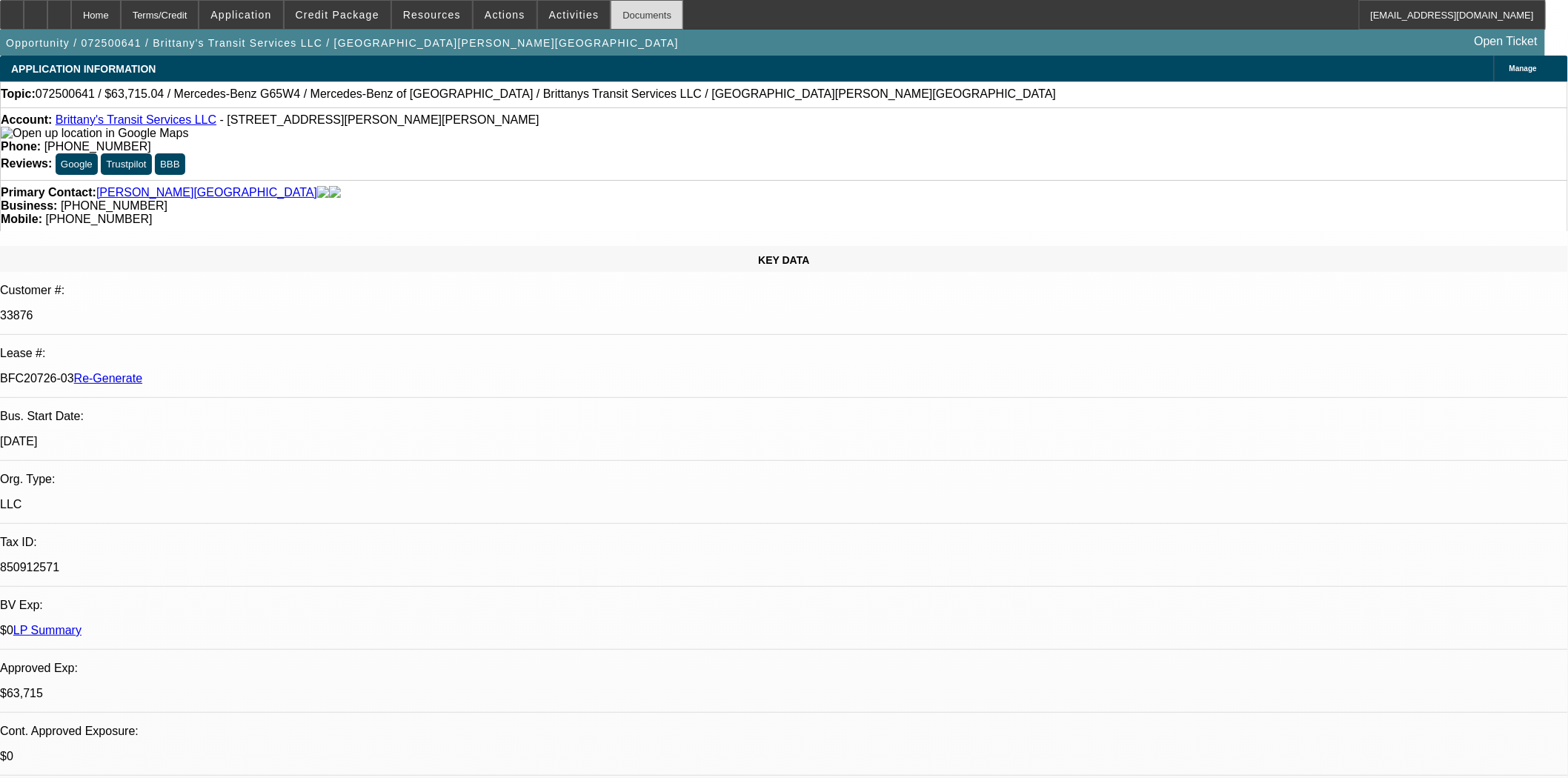
click at [627, 17] on div "Documents" at bounding box center [647, 14] width 73 height 29
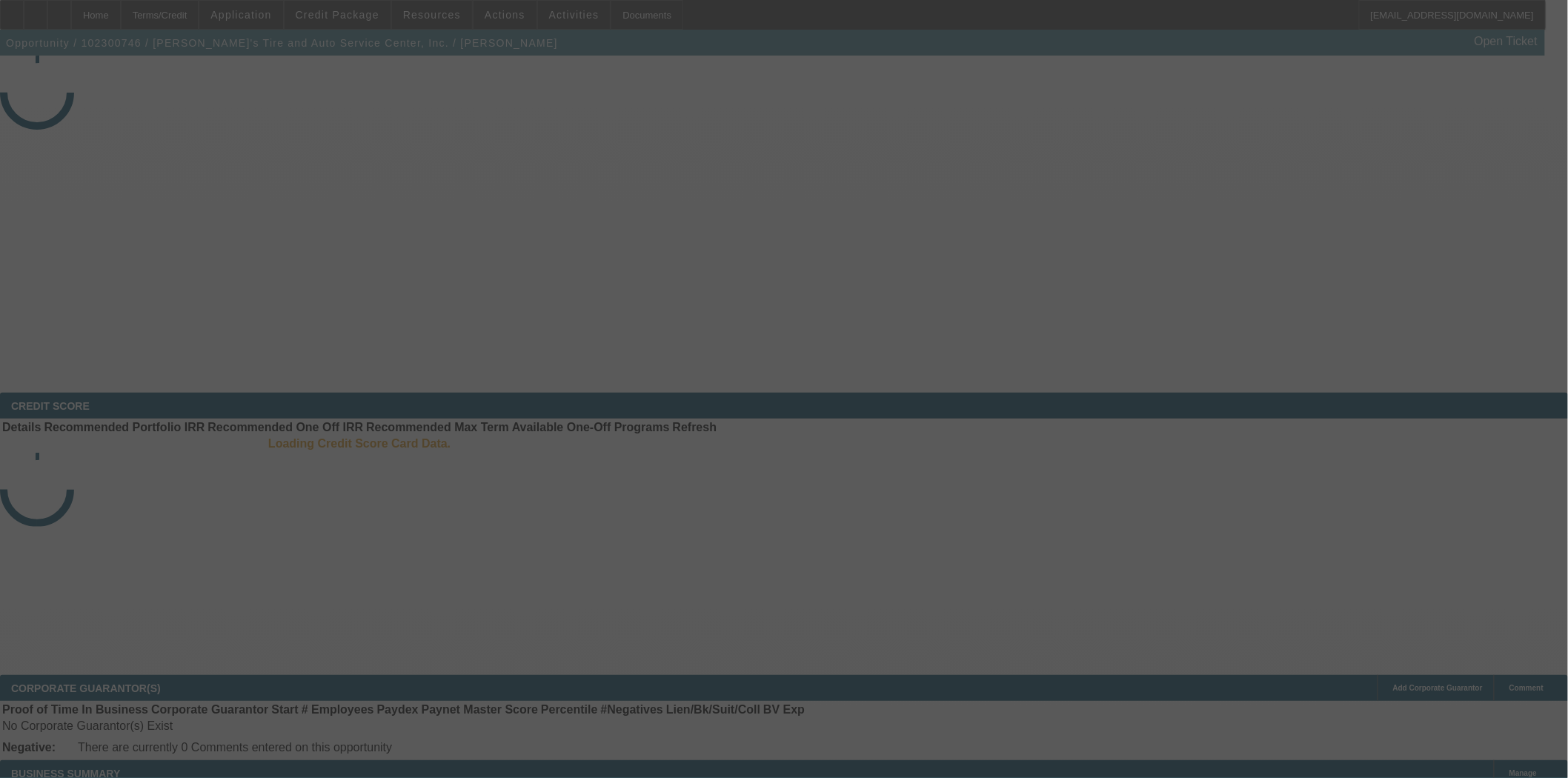
select select "4"
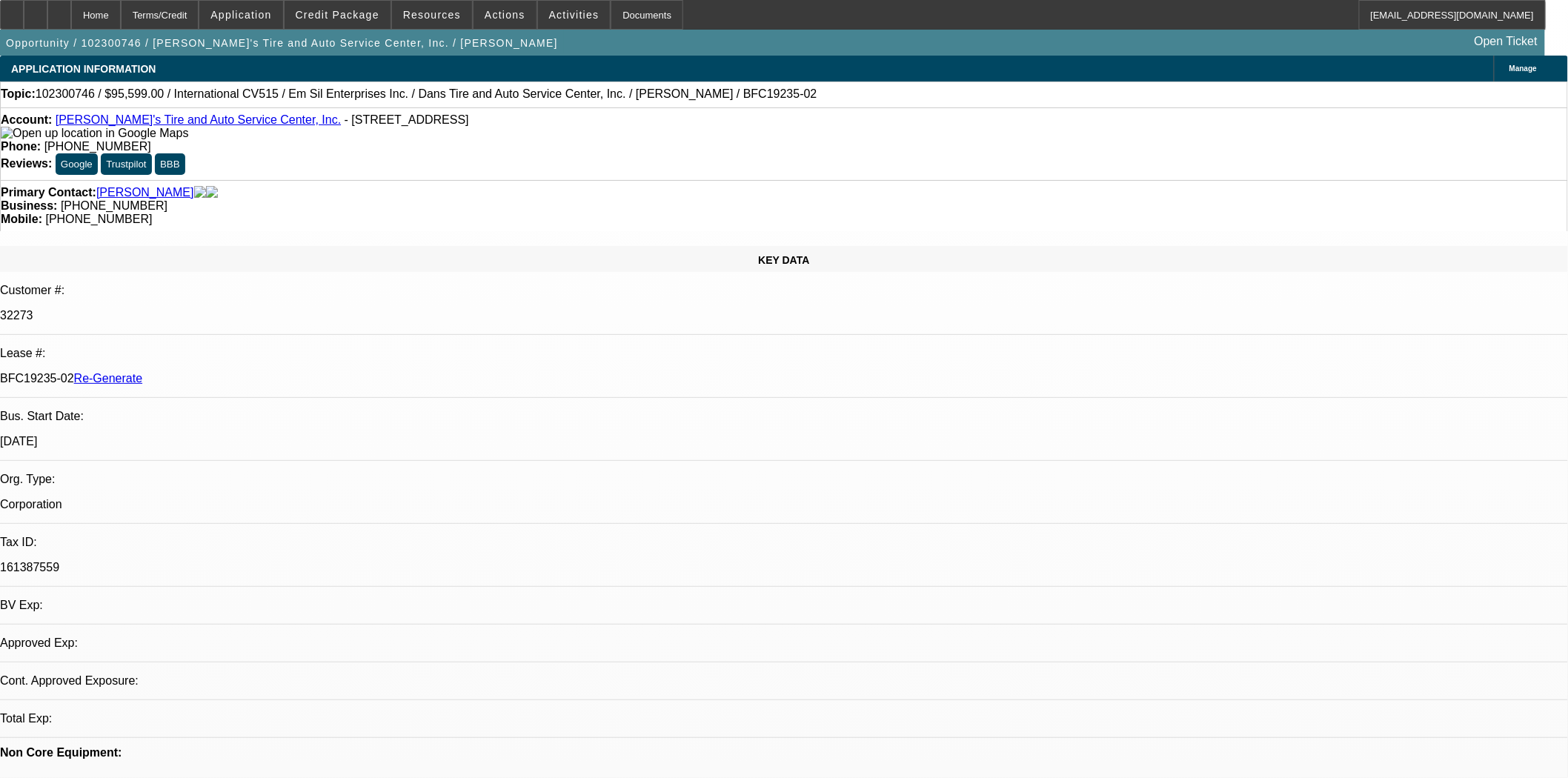
select select "0"
select select "2"
select select "0.1"
select select "4"
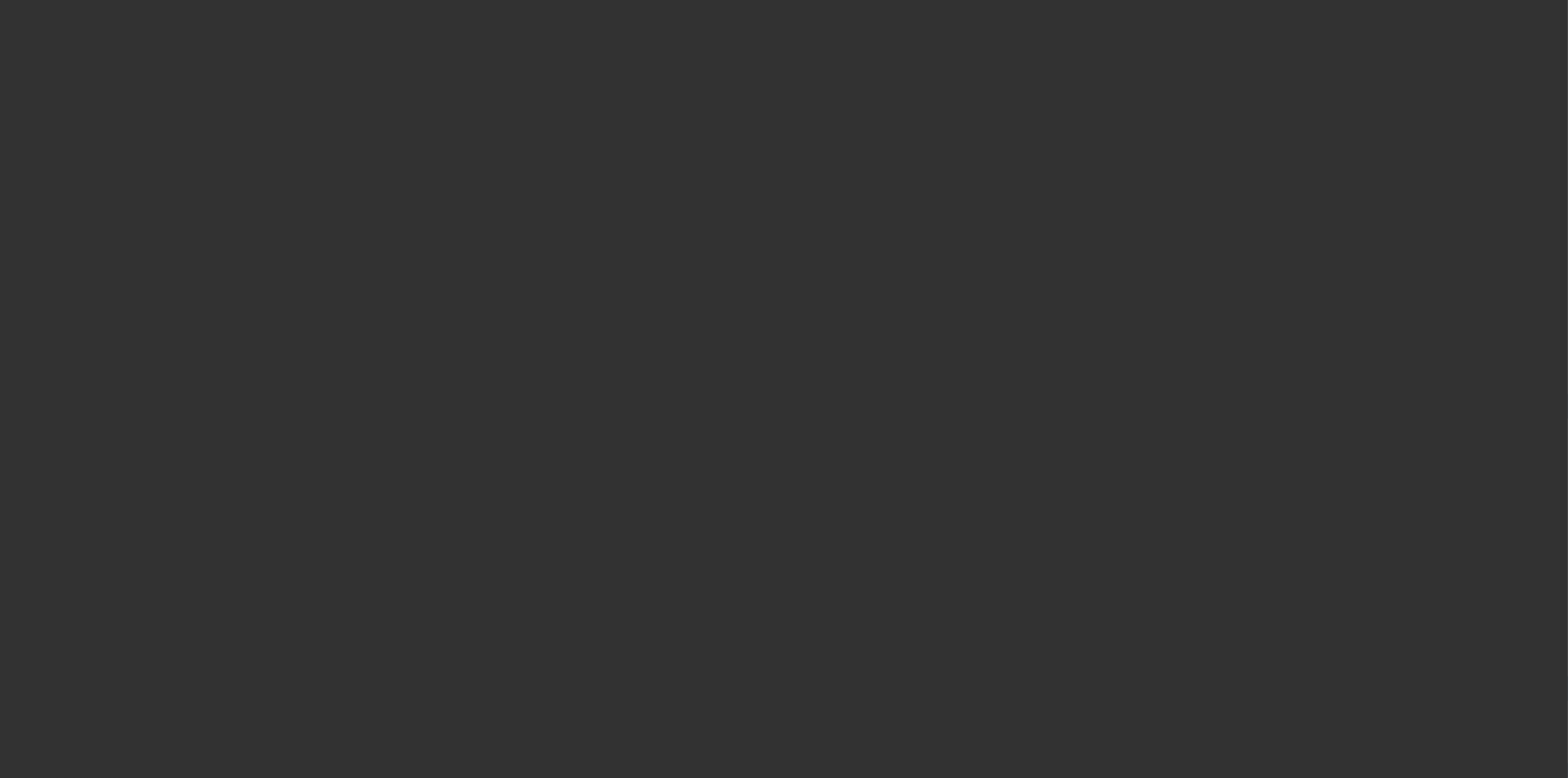
select select "4"
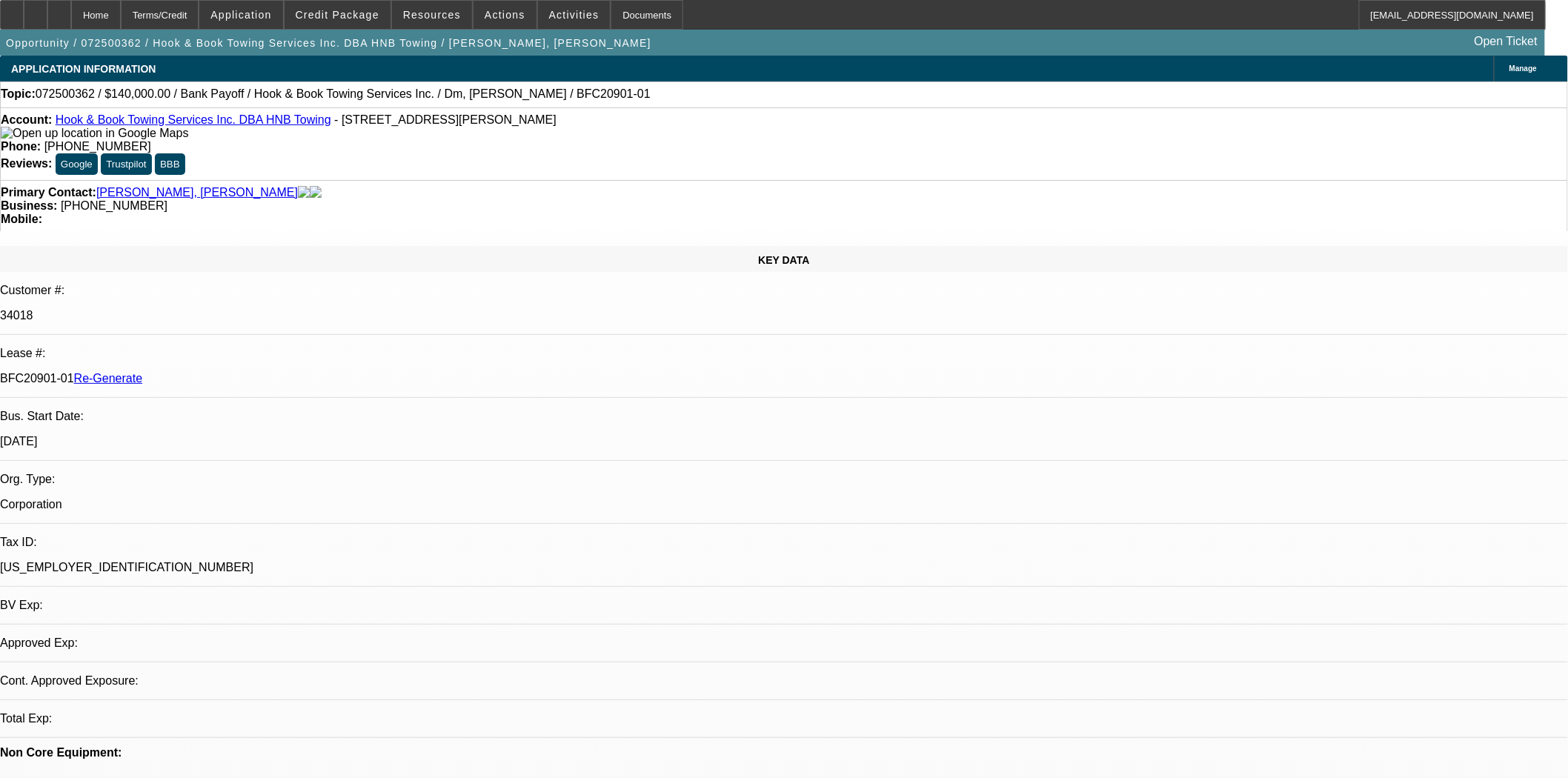
select select "0"
select select "2"
select select "0.1"
select select "4"
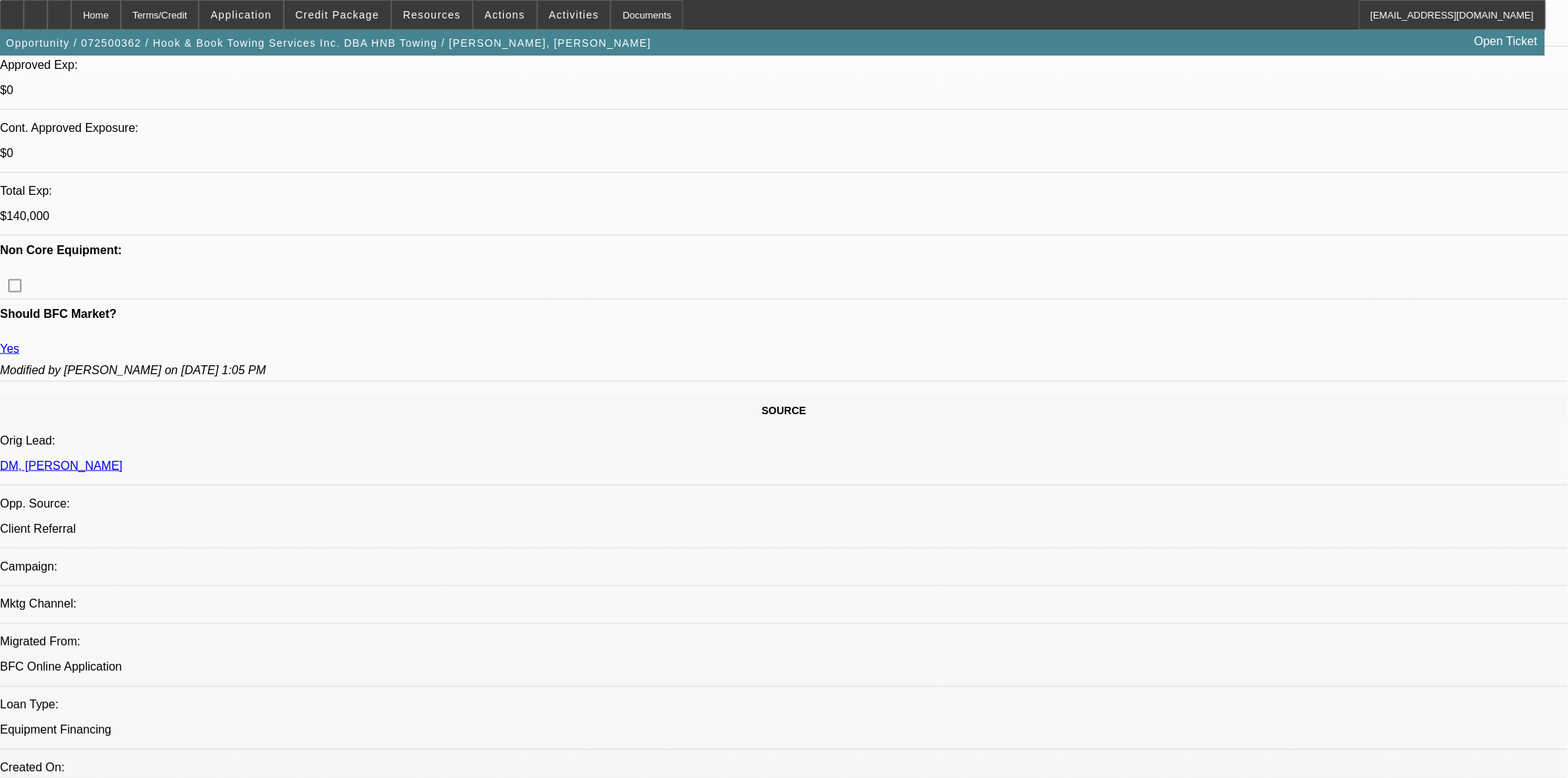
scroll to position [680, 0]
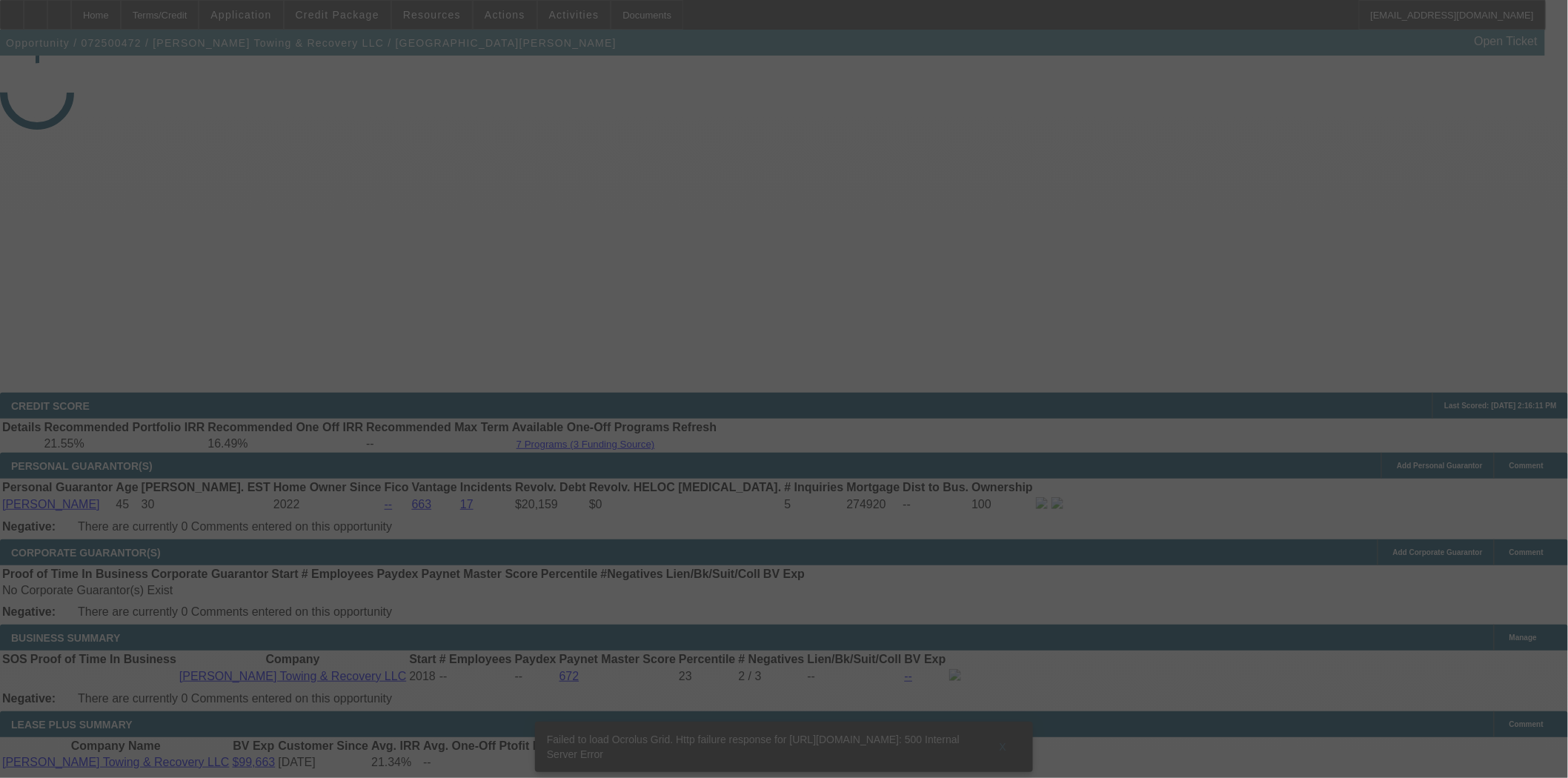
click at [471, 318] on div at bounding box center [784, 389] width 1568 height 778
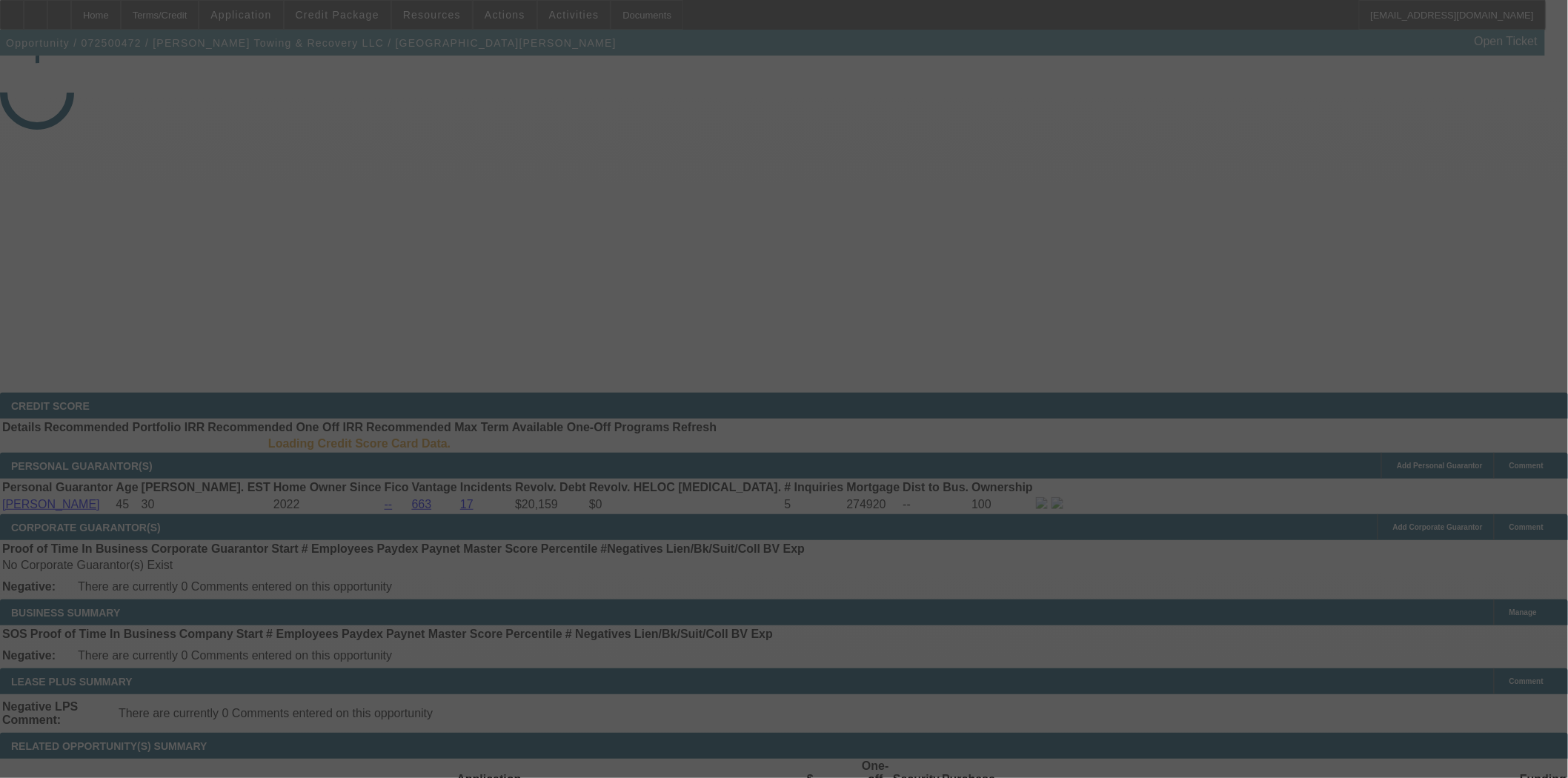
select select "4"
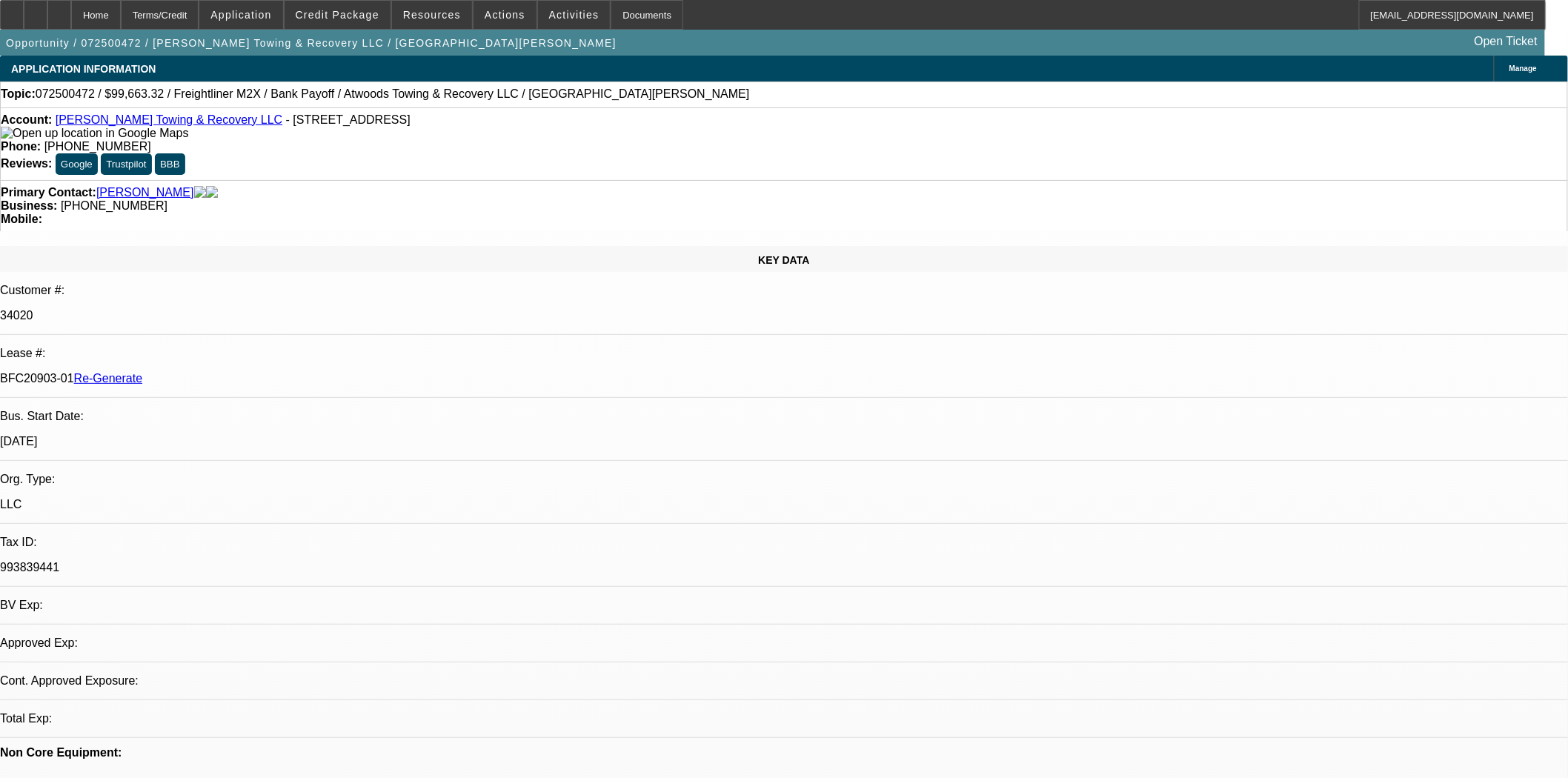
select select "0"
select select "2"
select select "0"
select select "6"
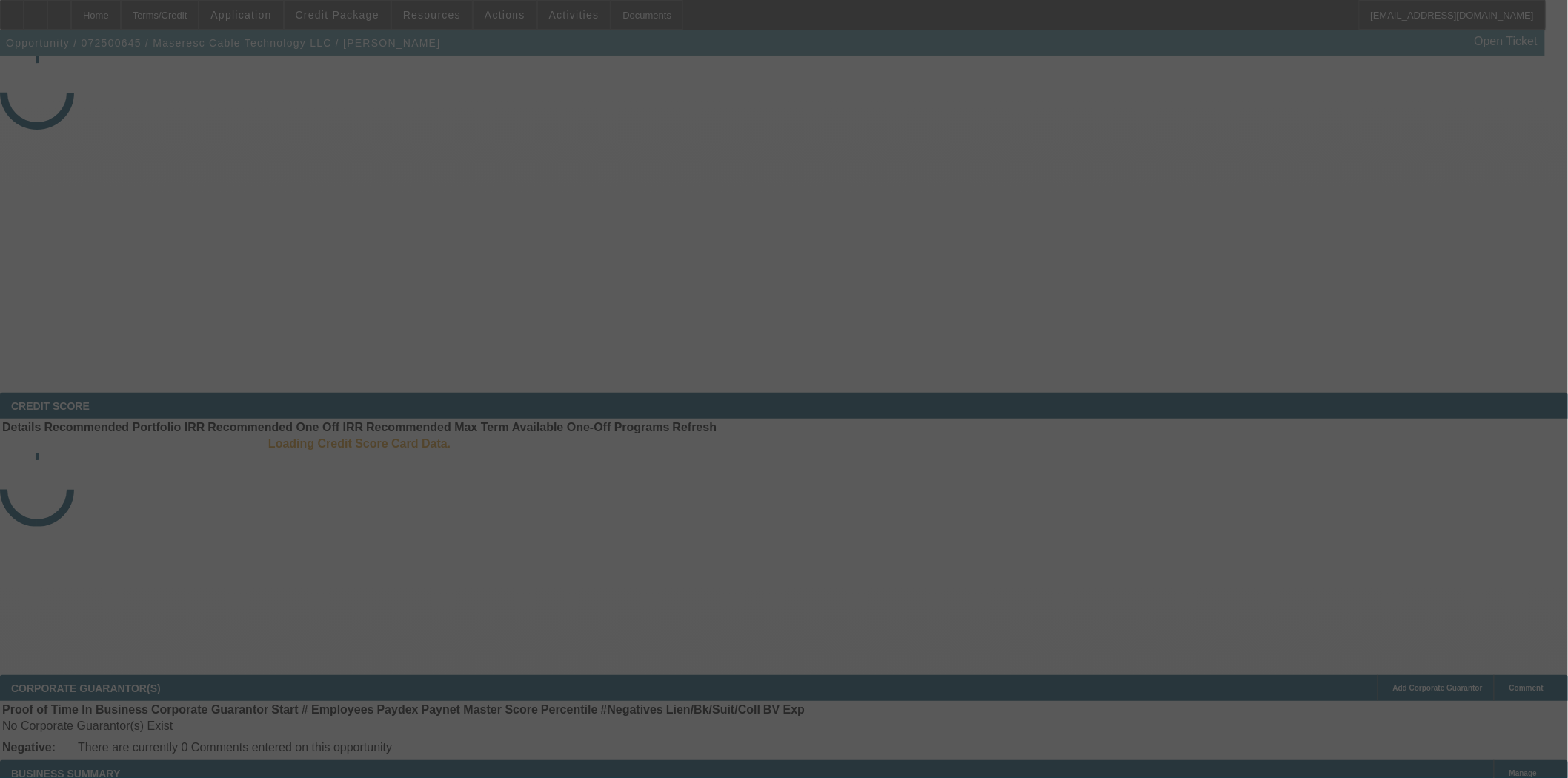
select select "4"
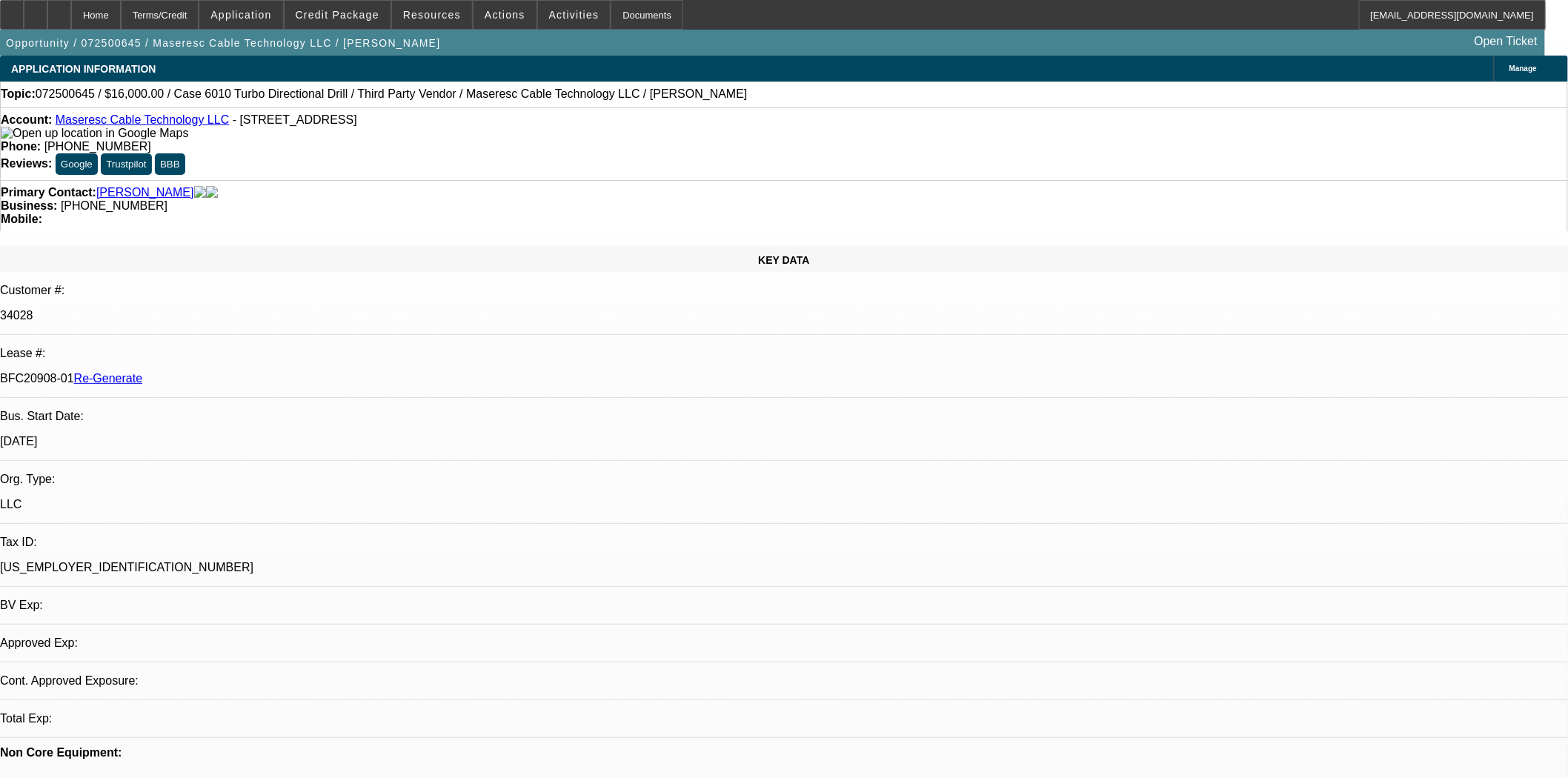
select select "0"
select select "2"
select select "0"
select select "6"
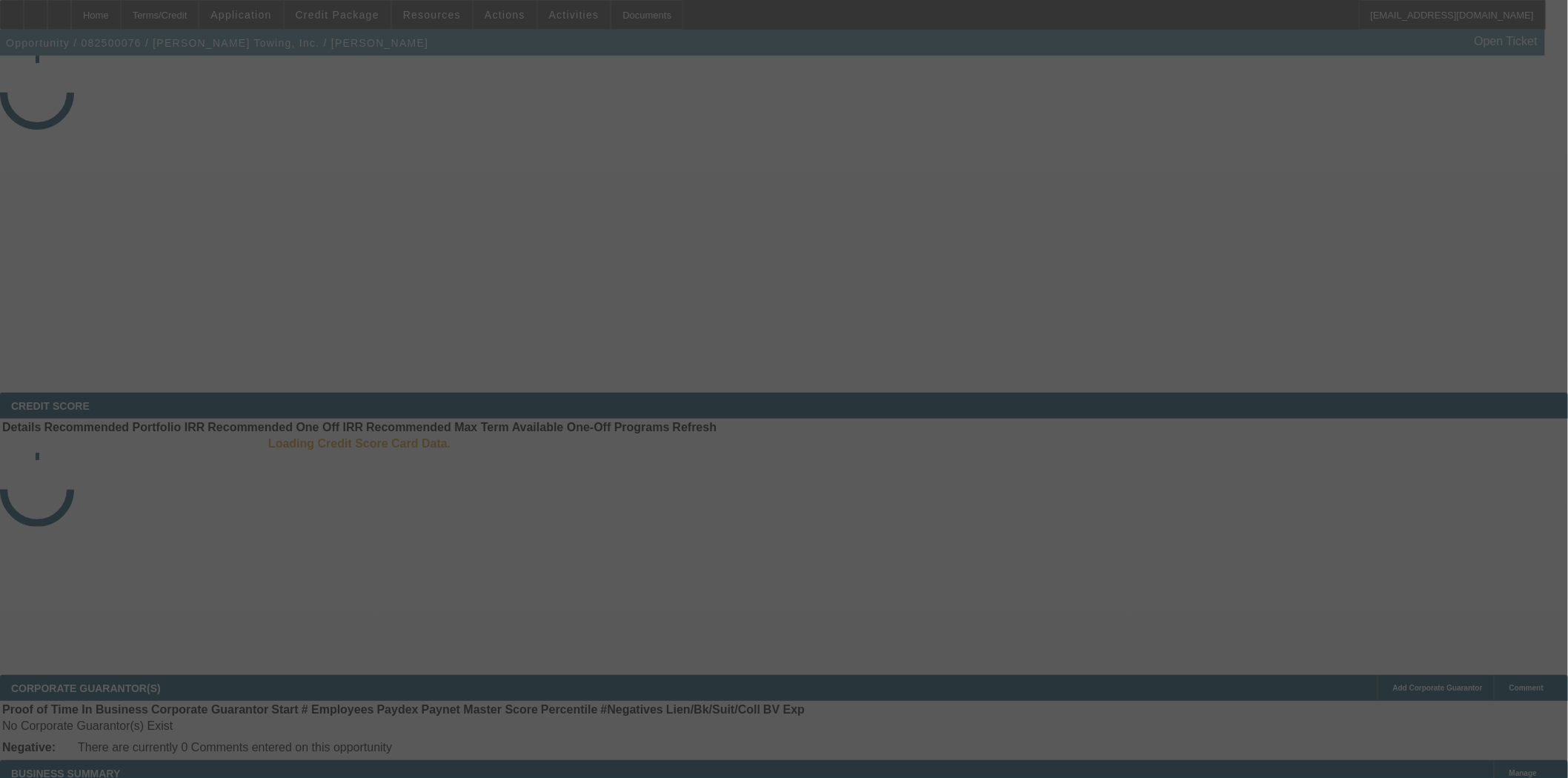
select select "4"
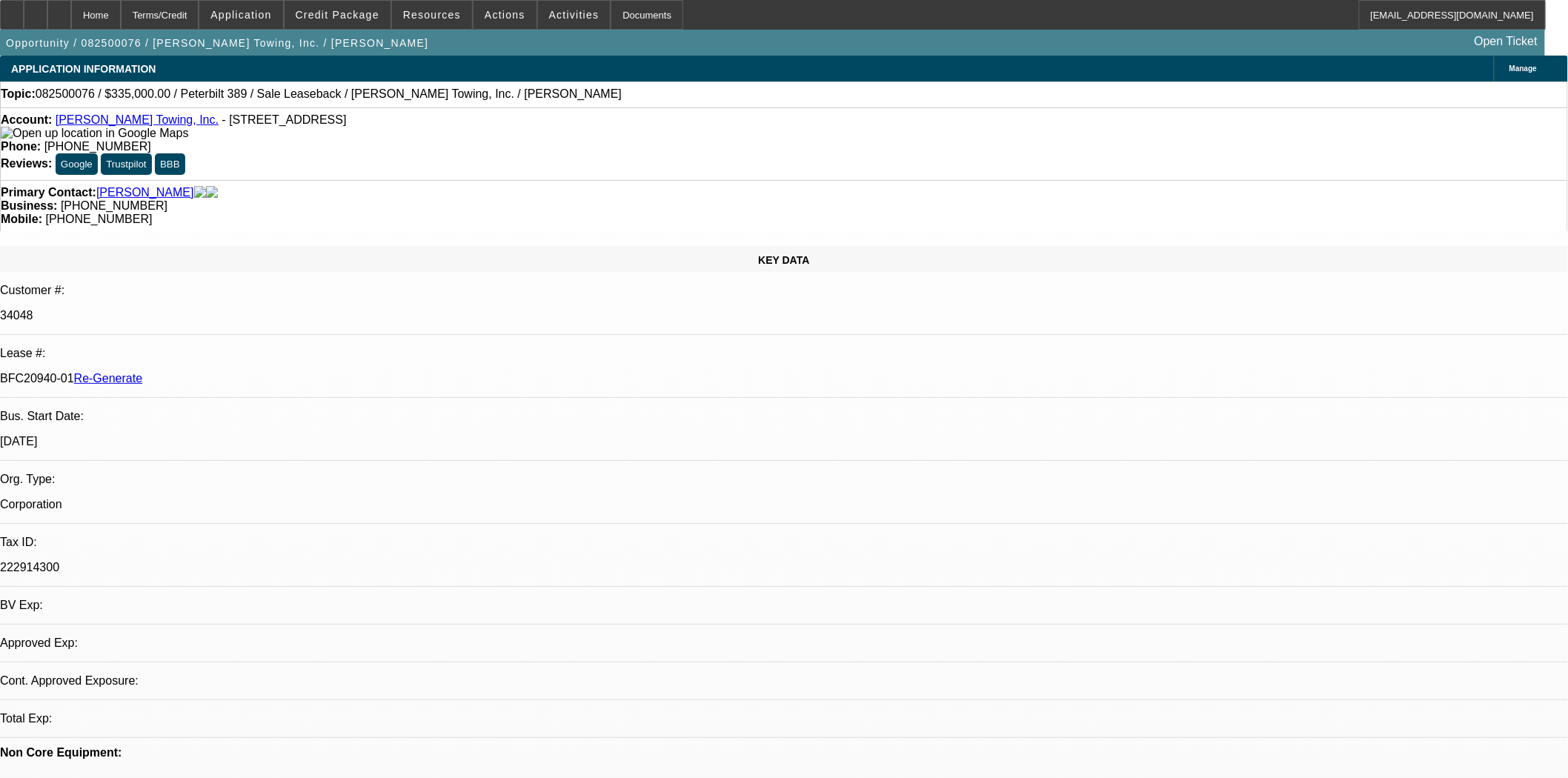
select select "0"
select select "2"
select select "0"
select select "6"
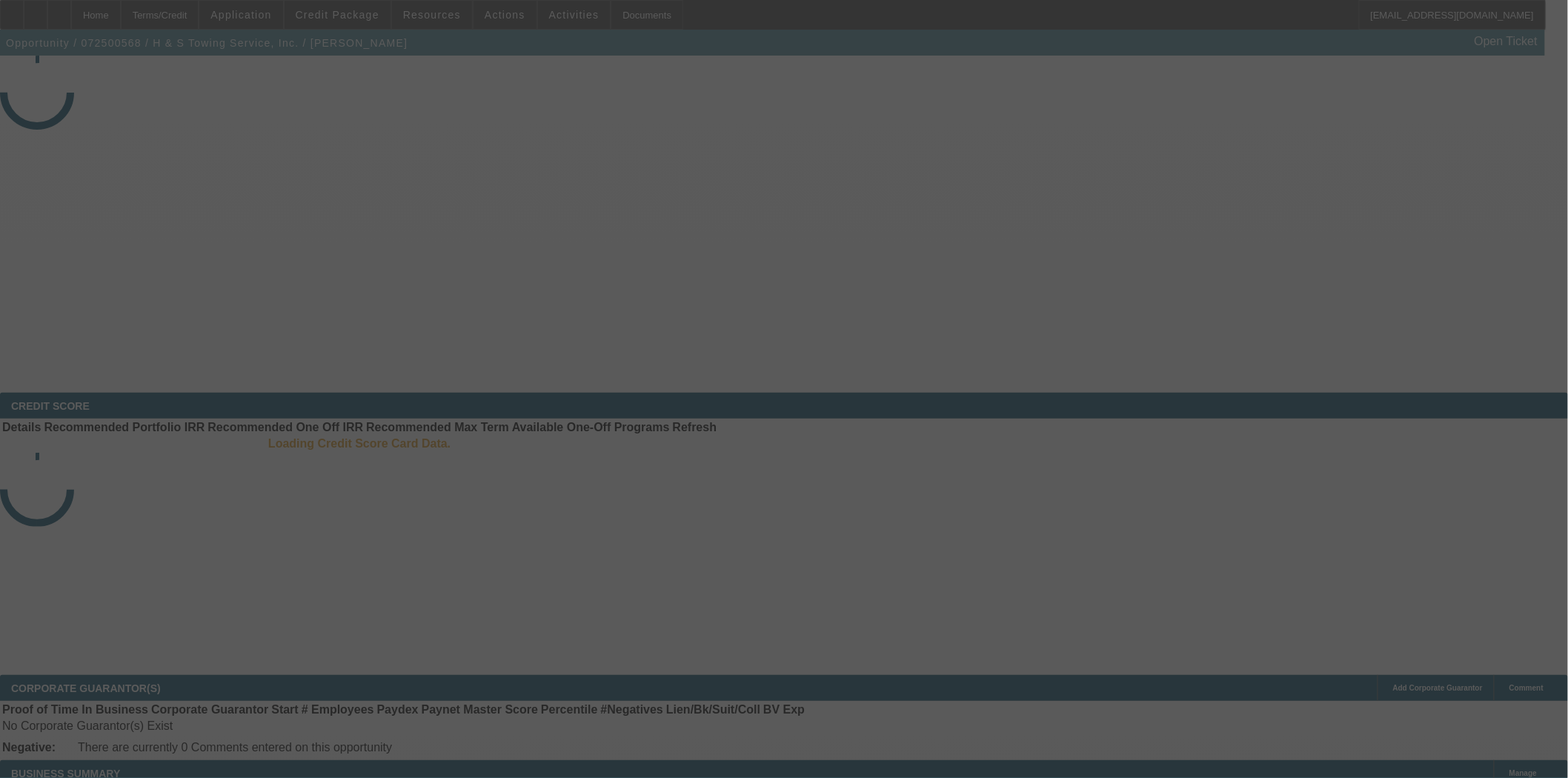
select select "4"
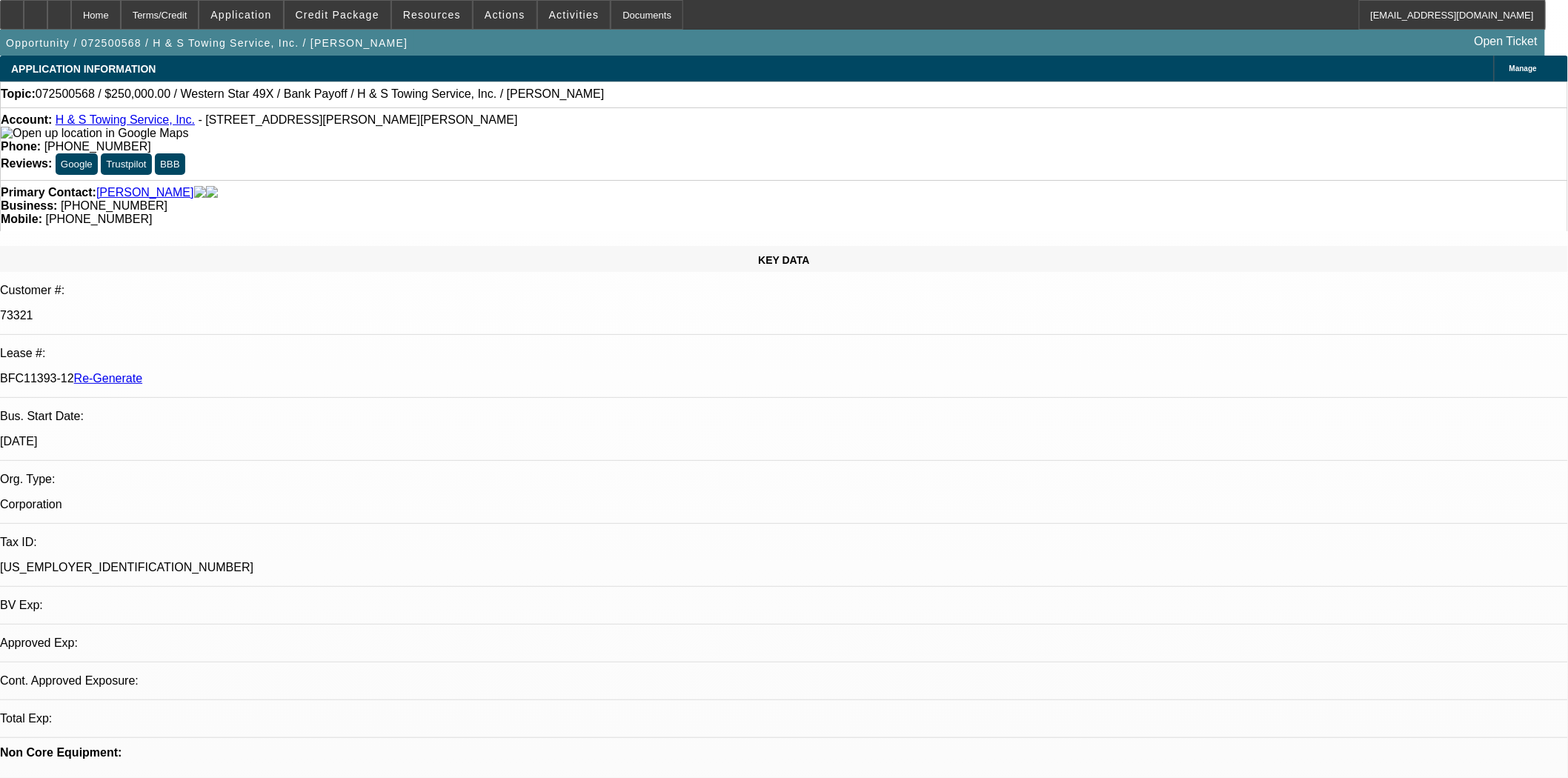
select select "0"
select select "2"
select select "0.1"
select select "4"
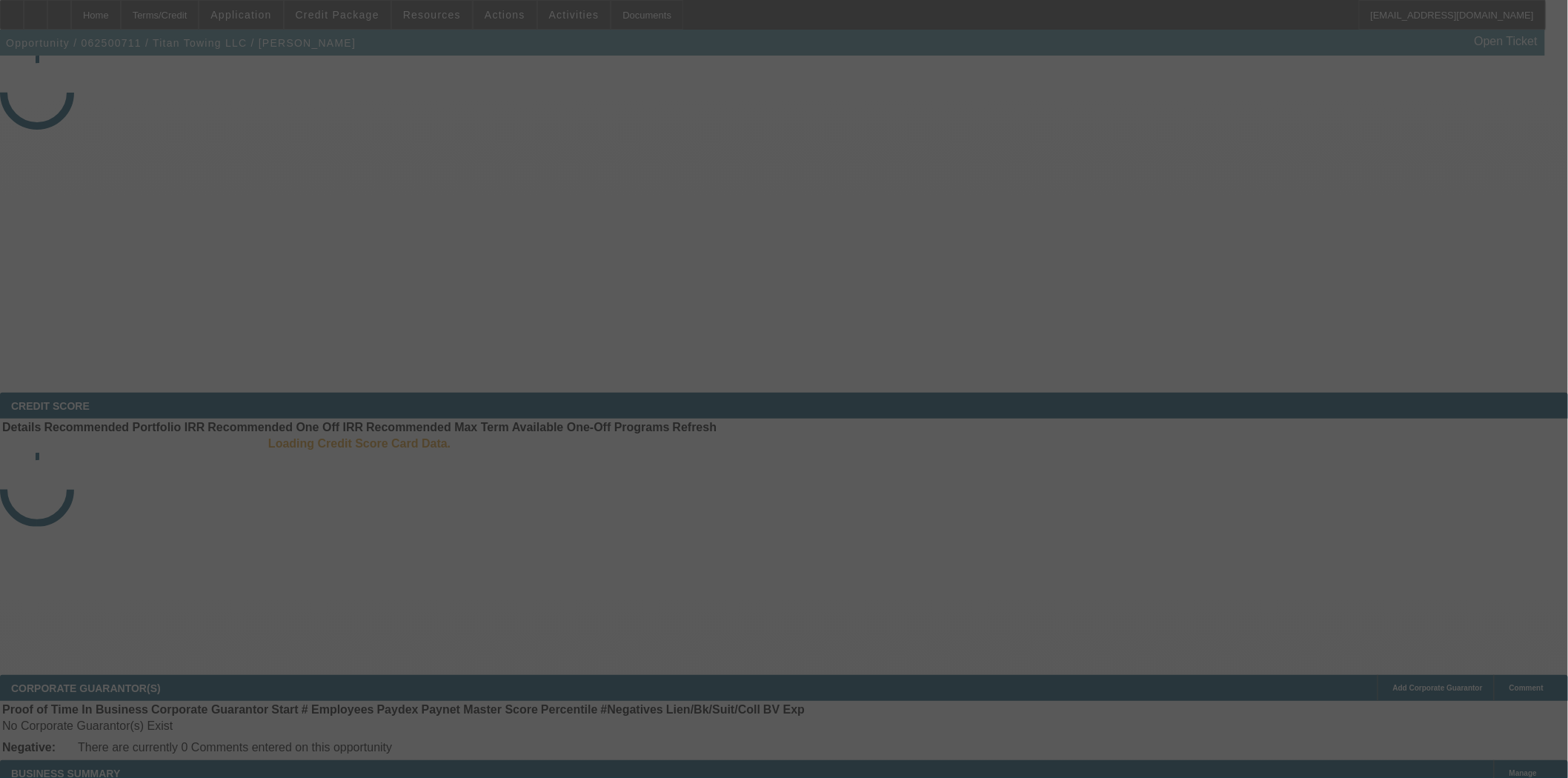
select select "3"
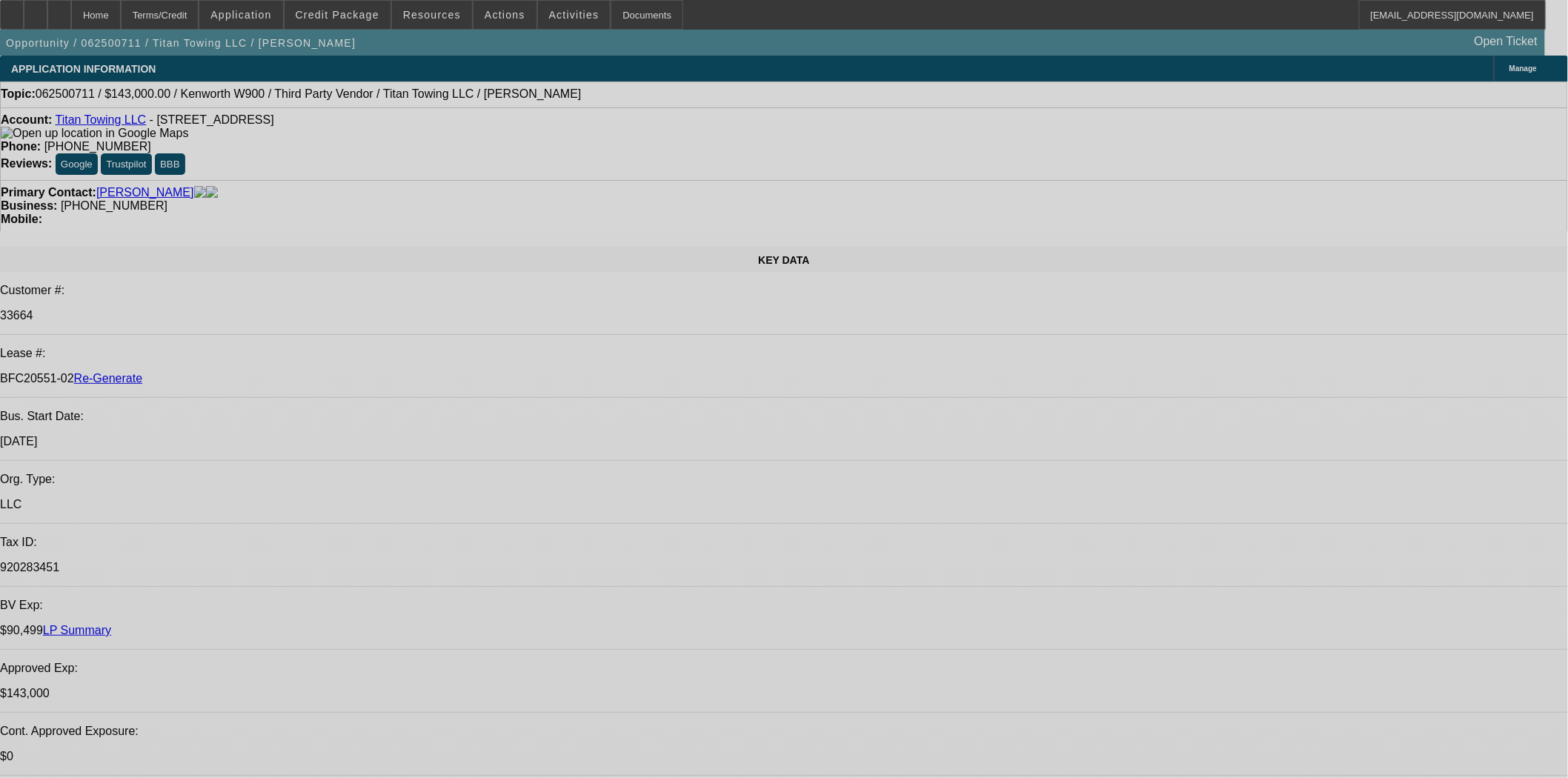
select select "0"
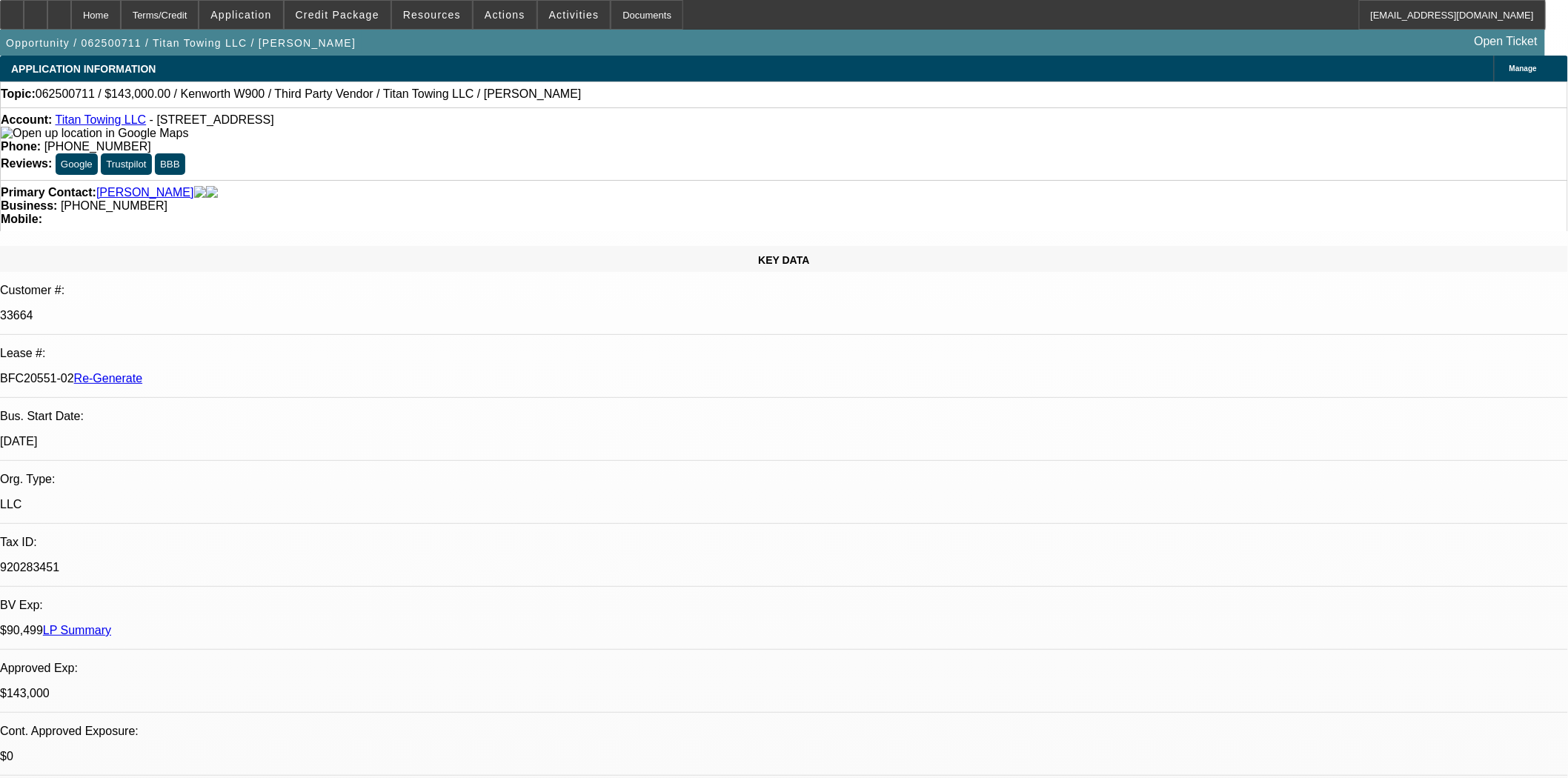
select select "2"
select select "0"
select select "6"
